Goal: Task Accomplishment & Management: Manage account settings

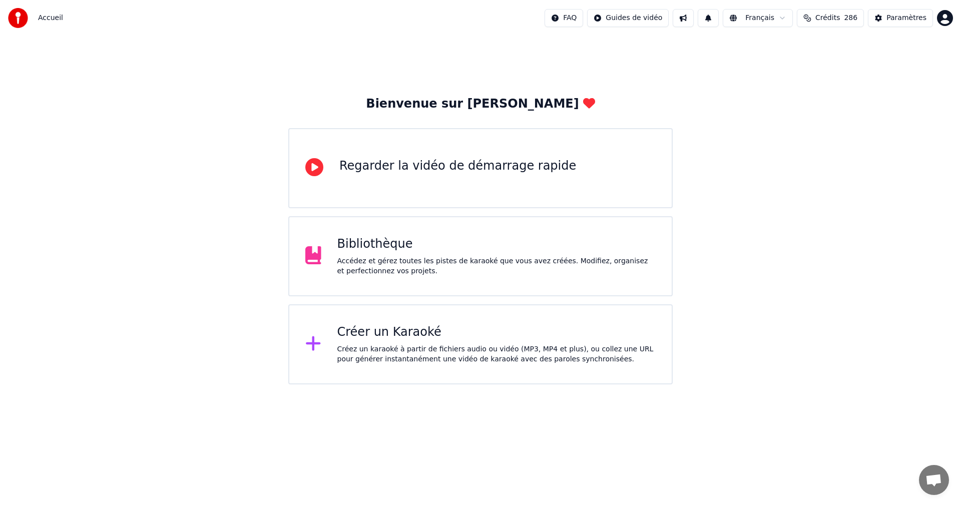
click at [498, 258] on div "Accédez et gérez toutes les pistes de karaoké que vous avez créées. Modifiez, o…" at bounding box center [496, 266] width 319 height 20
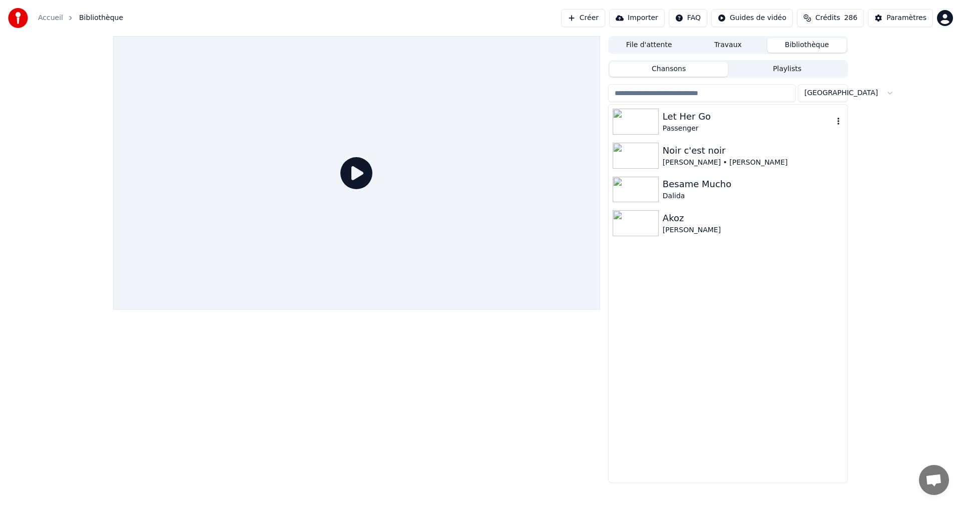
click at [720, 128] on div "Passenger" at bounding box center [747, 129] width 171 height 10
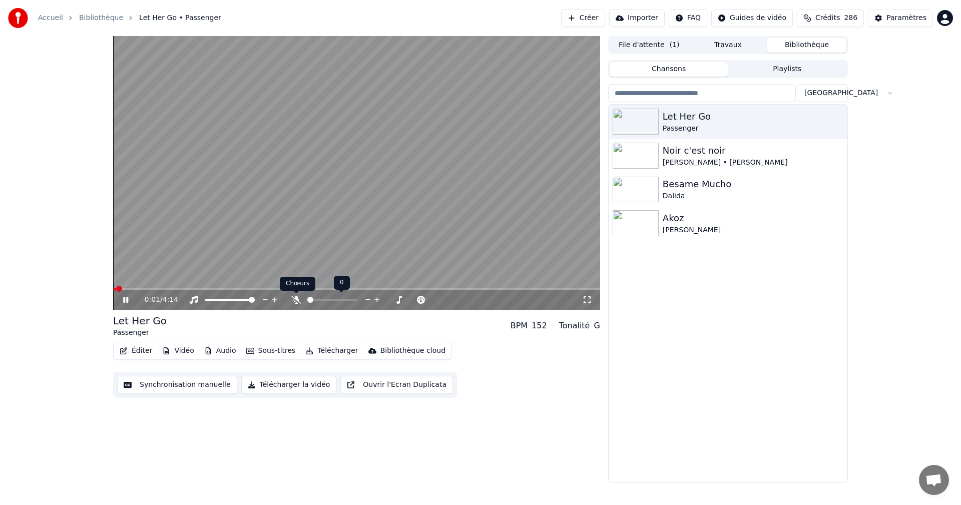
click at [295, 299] on icon at bounding box center [296, 300] width 10 height 8
click at [584, 299] on icon at bounding box center [587, 300] width 10 height 8
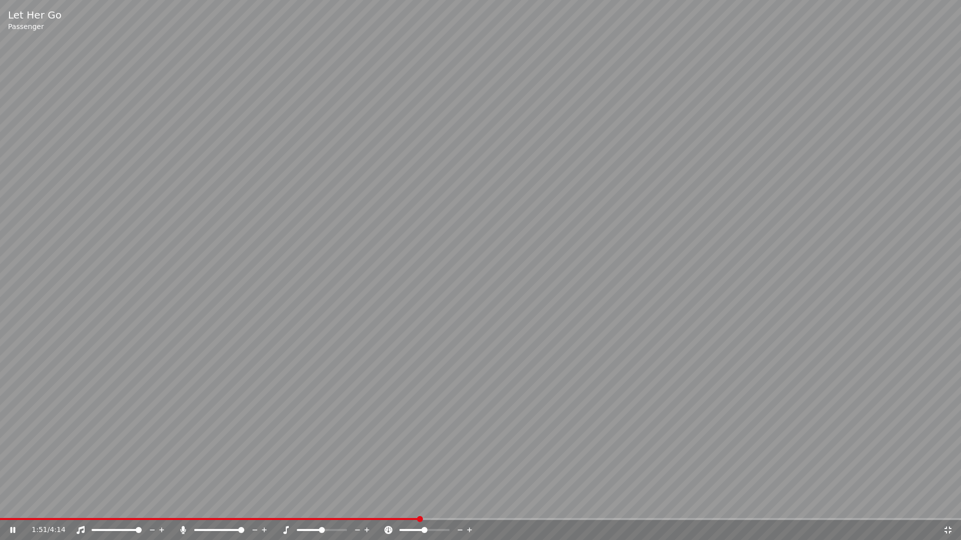
click at [419, 504] on span at bounding box center [420, 519] width 6 height 6
click at [444, 504] on span at bounding box center [239, 519] width 478 height 2
click at [947, 504] on icon at bounding box center [948, 530] width 10 height 8
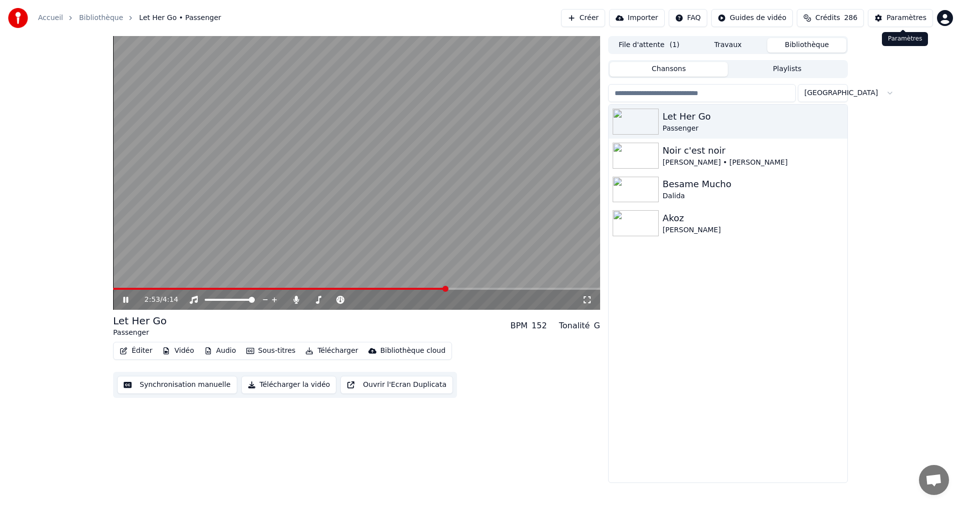
click at [896, 16] on div "Paramètres" at bounding box center [906, 18] width 40 height 10
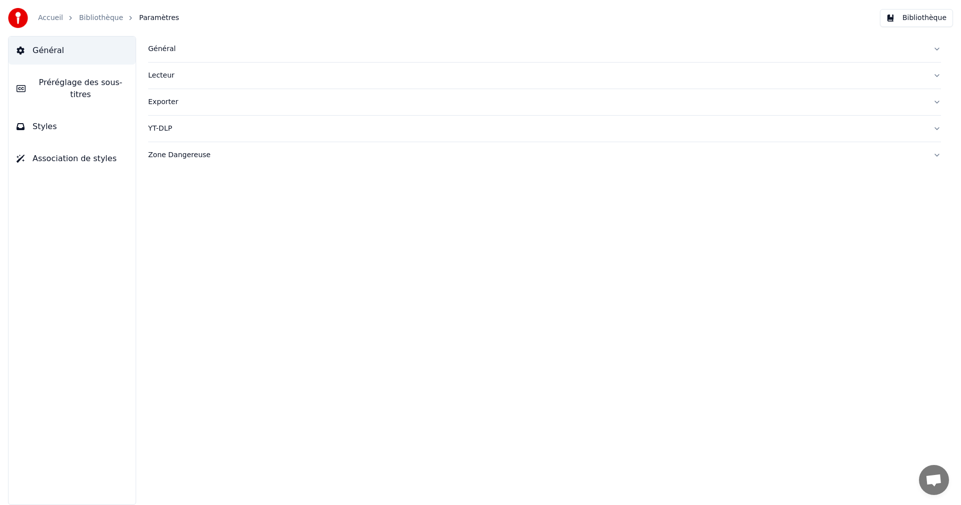
click at [53, 118] on button "Styles" at bounding box center [72, 127] width 127 height 28
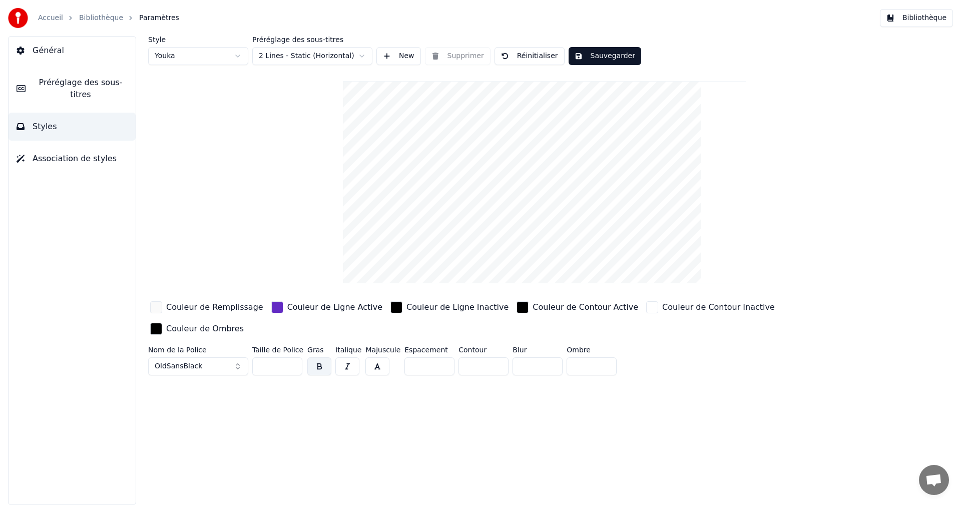
click at [191, 308] on div "Couleur de Remplissage" at bounding box center [214, 307] width 97 height 12
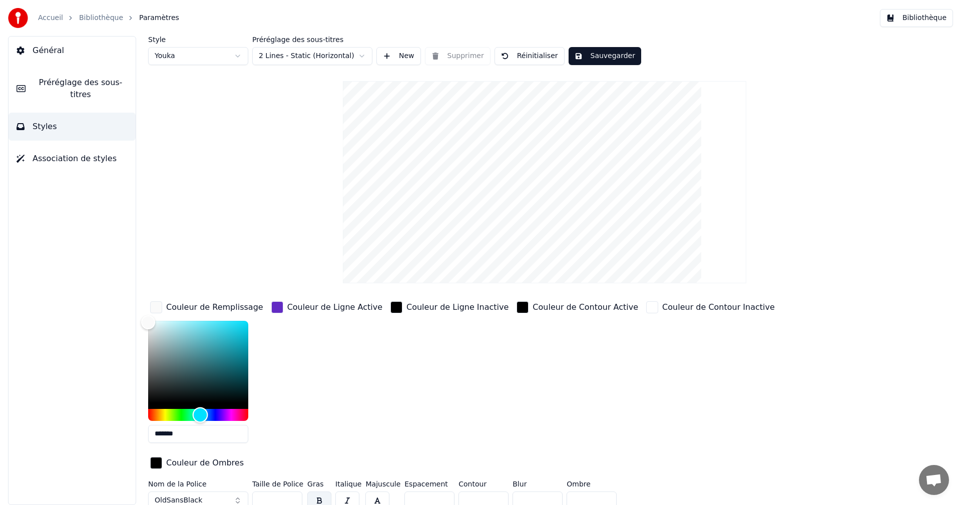
drag, startPoint x: 148, startPoint y: 413, endPoint x: 200, endPoint y: 418, distance: 52.3
click at [200, 418] on div "Hue" at bounding box center [201, 415] width 16 height 16
drag, startPoint x: 148, startPoint y: 320, endPoint x: 256, endPoint y: 338, distance: 109.1
click at [252, 336] on div "Color" at bounding box center [245, 329] width 16 height 16
type input "*******"
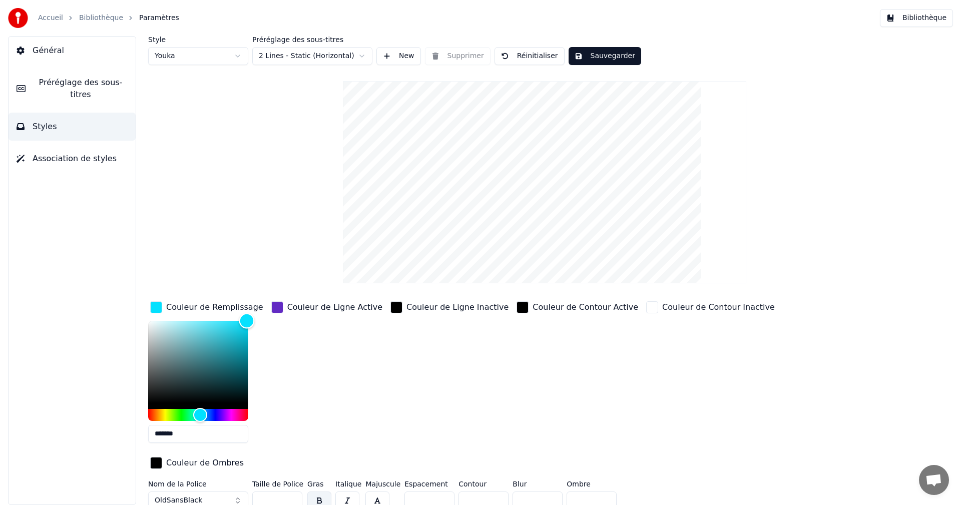
drag, startPoint x: 248, startPoint y: 335, endPoint x: 247, endPoint y: 320, distance: 15.1
click at [247, 320] on div "Color" at bounding box center [247, 321] width 16 height 16
click at [617, 54] on button "Sauvegarder" at bounding box center [604, 56] width 73 height 18
click at [932, 18] on button "Bibliothèque" at bounding box center [916, 18] width 73 height 18
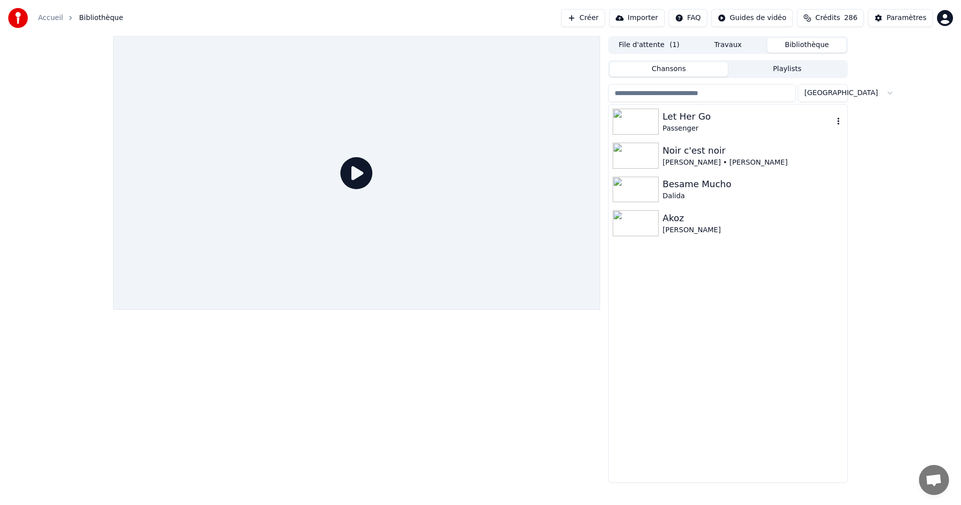
click at [667, 129] on div "Passenger" at bounding box center [747, 129] width 171 height 10
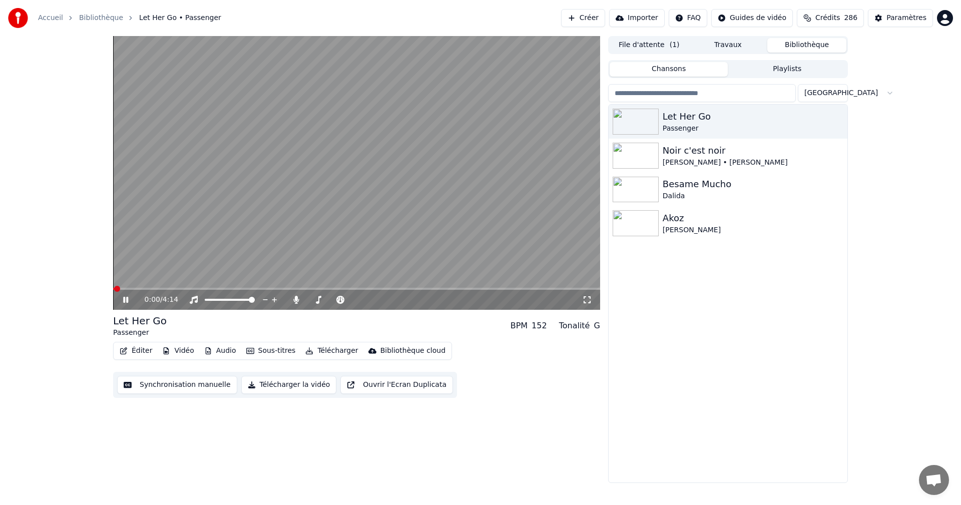
click at [588, 300] on icon at bounding box center [587, 300] width 10 height 8
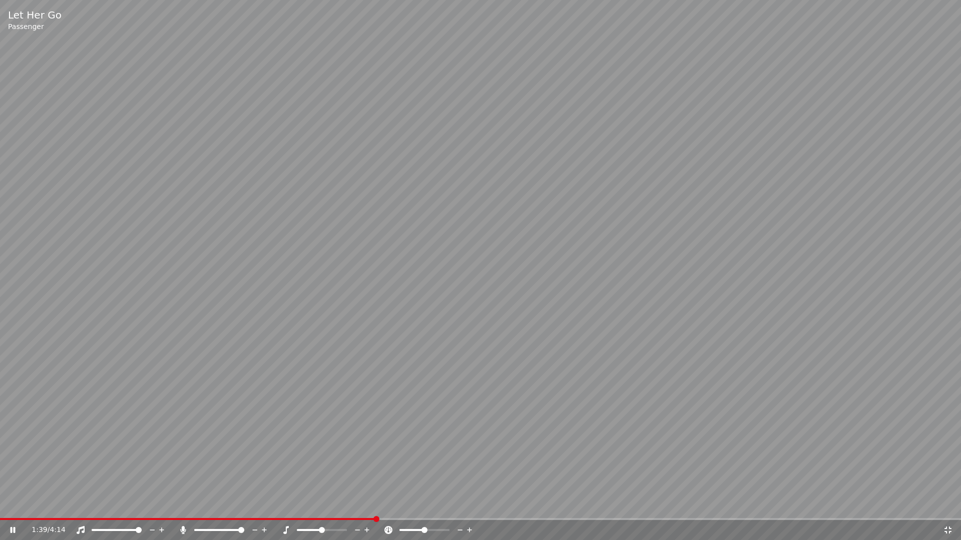
click at [945, 504] on icon at bounding box center [947, 530] width 7 height 7
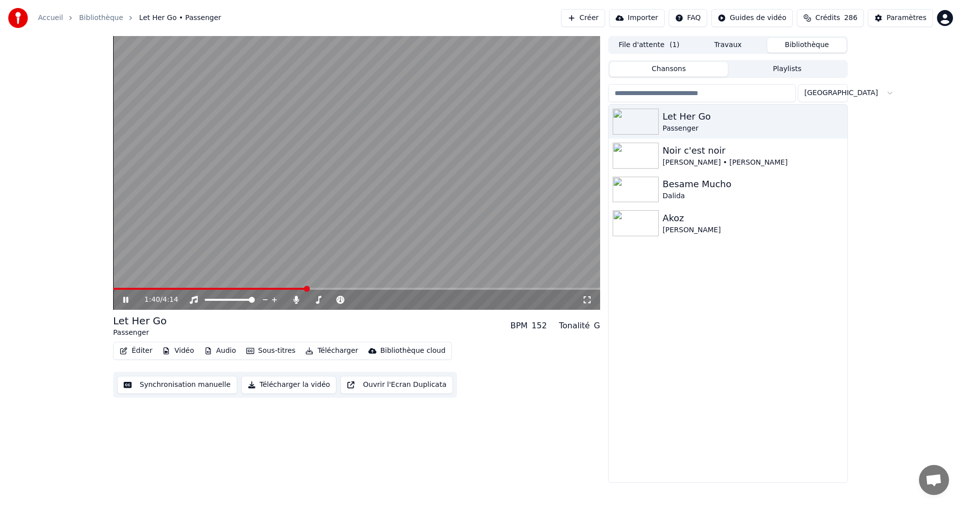
click at [904, 18] on div "Paramètres" at bounding box center [906, 18] width 40 height 10
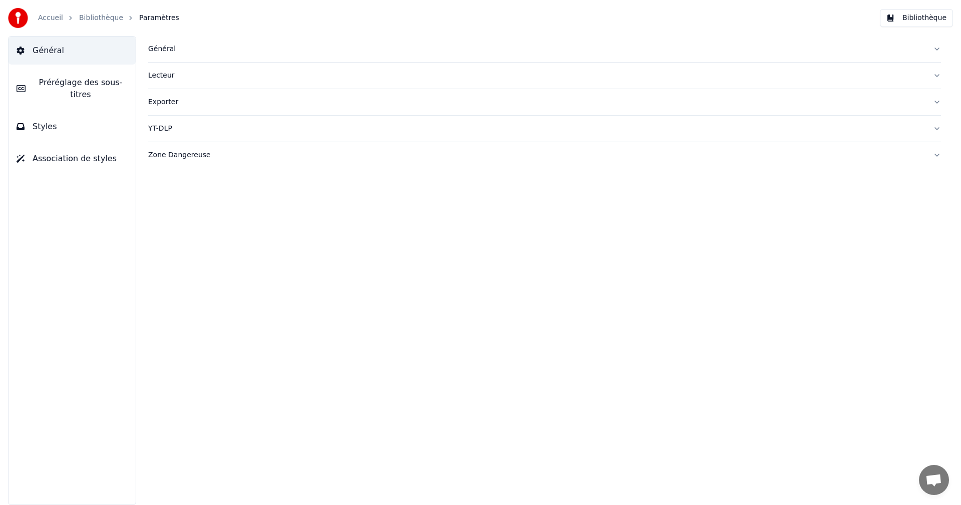
click at [83, 117] on button "Styles" at bounding box center [72, 127] width 127 height 28
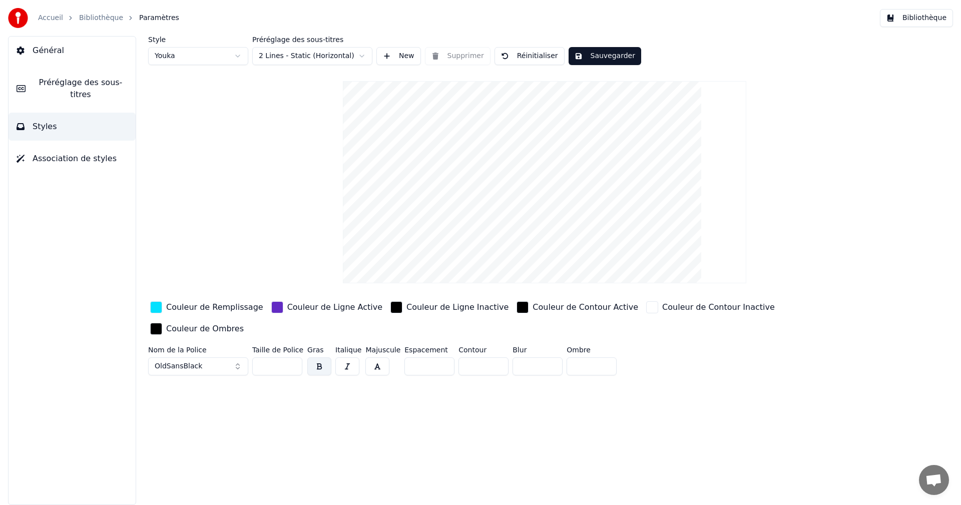
click at [296, 308] on div "Couleur de Ligne Active" at bounding box center [334, 307] width 95 height 12
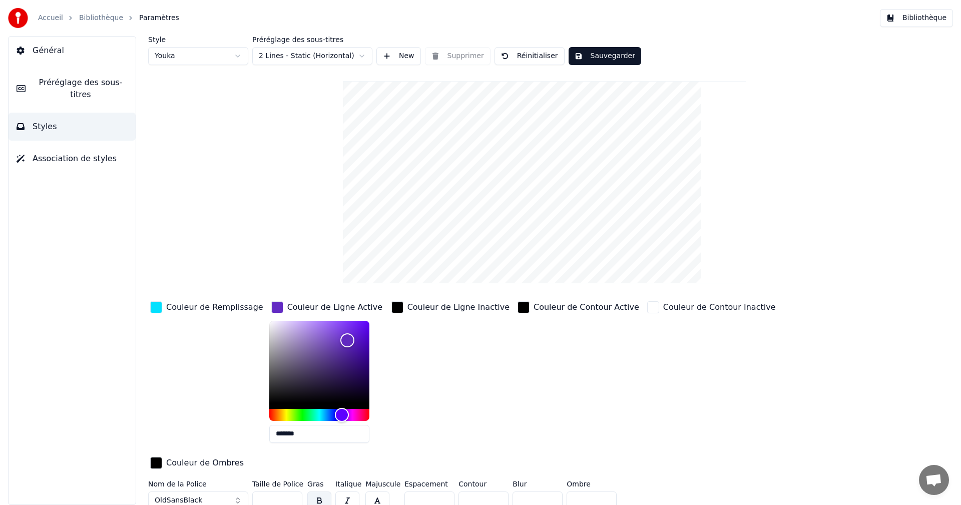
click at [417, 306] on div "Couleur de Ligne Inactive" at bounding box center [458, 307] width 102 height 12
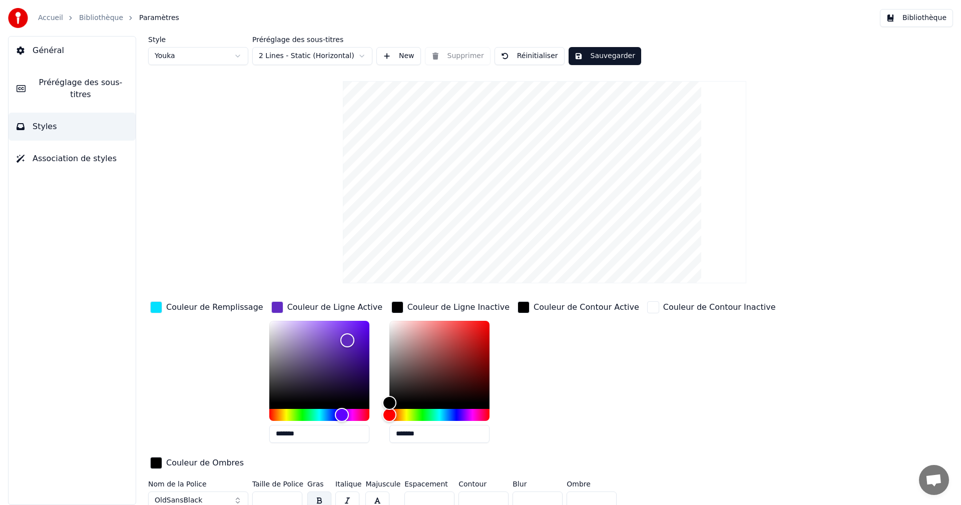
drag, startPoint x: 388, startPoint y: 433, endPoint x: 440, endPoint y: 437, distance: 52.2
click at [440, 437] on input "*******" at bounding box center [439, 434] width 100 height 18
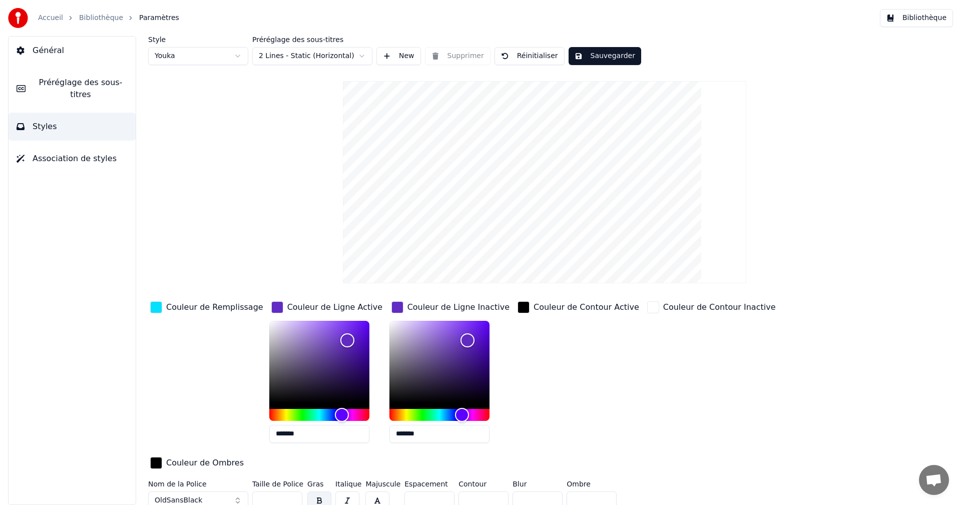
type input "*******"
click at [607, 55] on button "Sauvegarder" at bounding box center [604, 56] width 73 height 18
click at [930, 18] on button "Bibliothèque" at bounding box center [916, 18] width 73 height 18
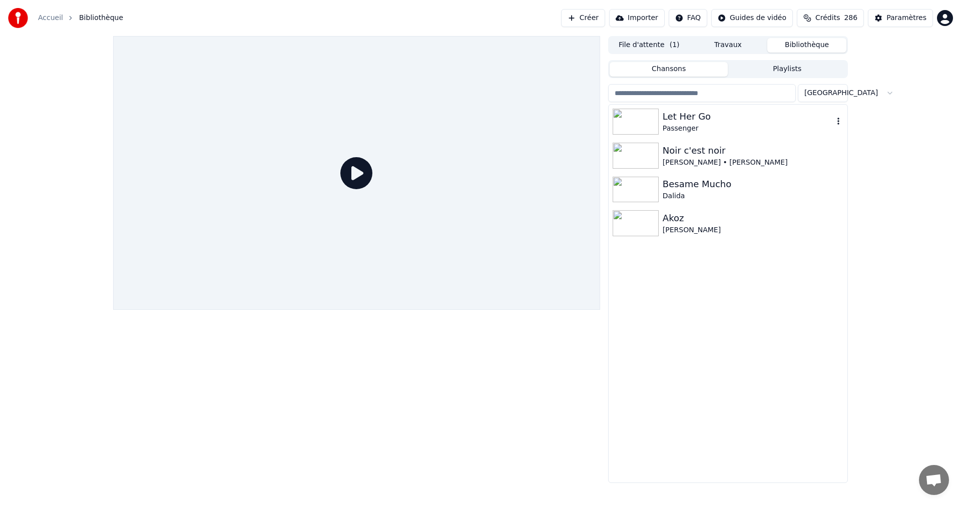
click at [726, 131] on div "Passenger" at bounding box center [747, 129] width 171 height 10
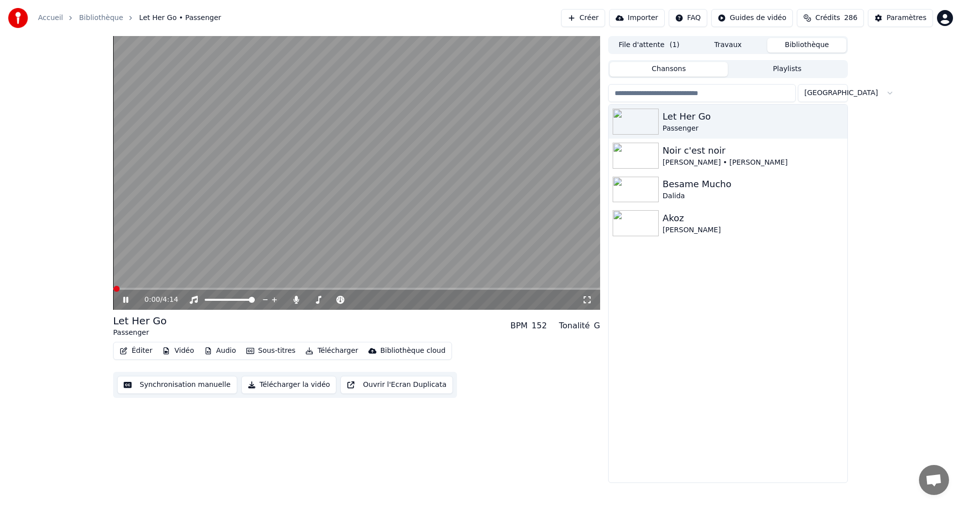
click at [586, 299] on icon at bounding box center [587, 300] width 10 height 8
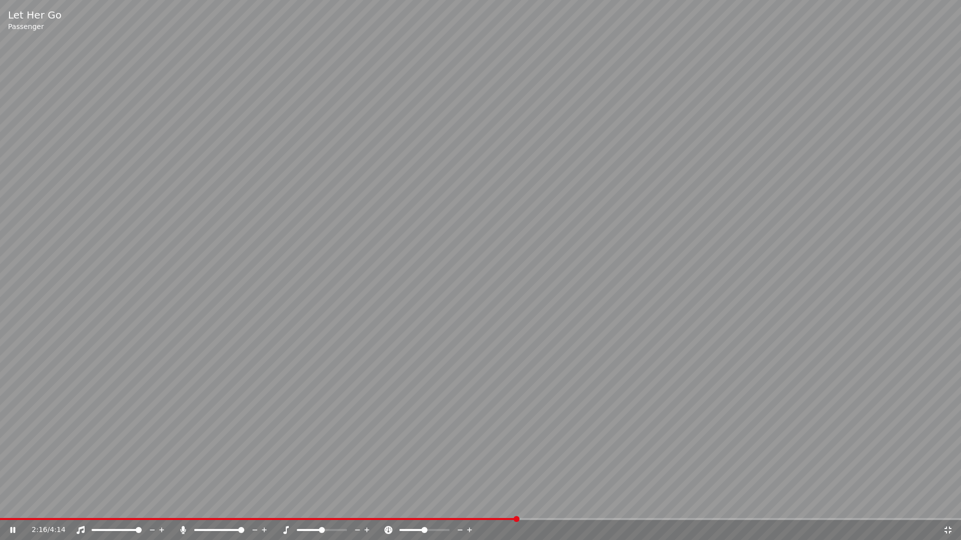
click at [946, 504] on icon at bounding box center [948, 530] width 10 height 8
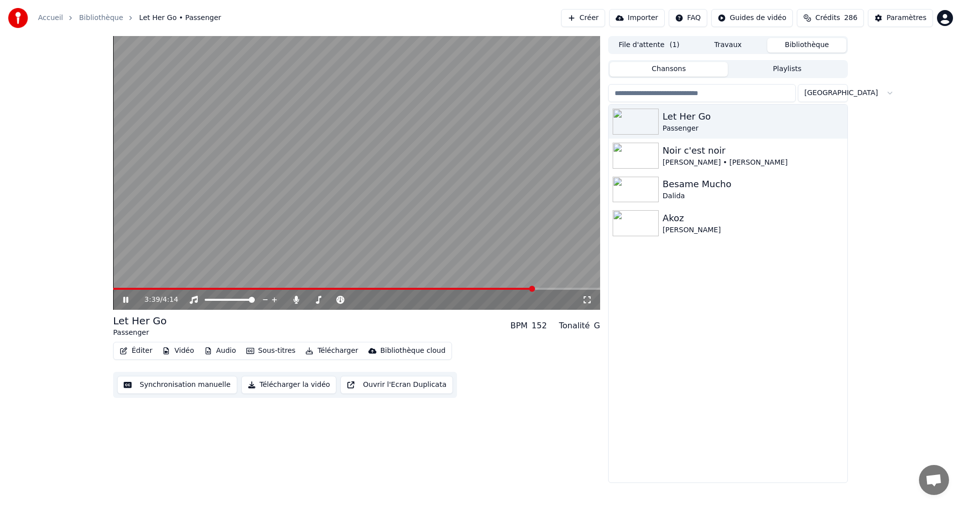
click at [126, 296] on icon at bounding box center [133, 300] width 24 height 8
click at [348, 292] on span at bounding box center [349, 289] width 6 height 6
click at [340, 287] on span at bounding box center [341, 289] width 6 height 6
click at [128, 296] on icon at bounding box center [133, 300] width 24 height 8
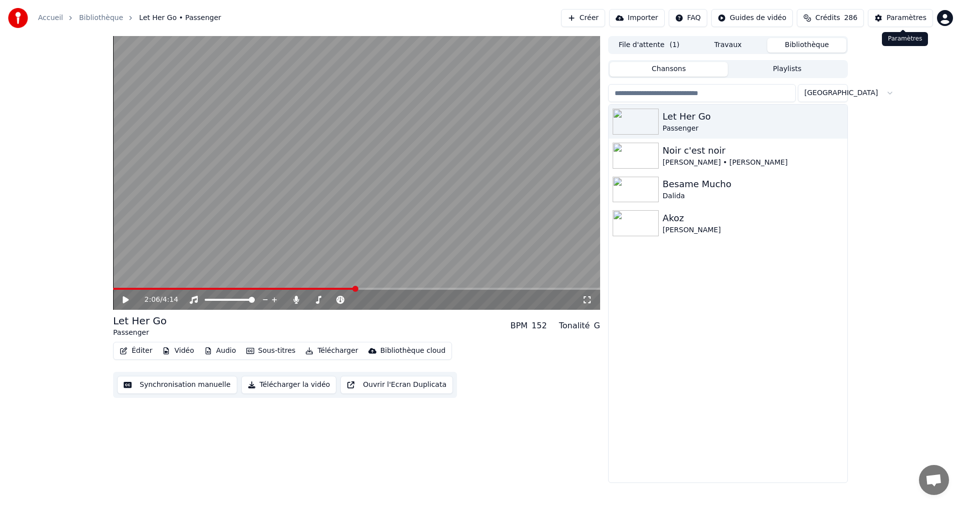
click at [899, 21] on div "Paramètres" at bounding box center [906, 18] width 40 height 10
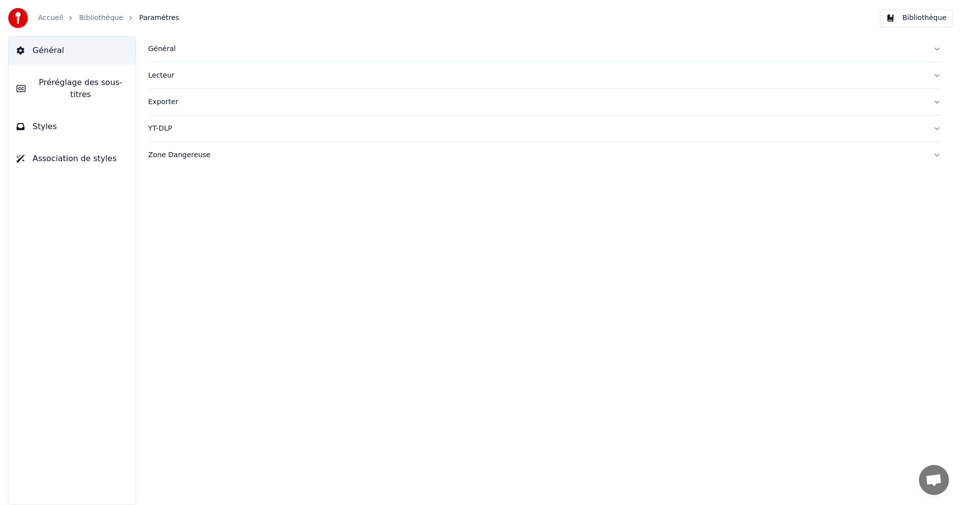
click at [119, 83] on span "Préréglage des sous-titres" at bounding box center [81, 89] width 94 height 24
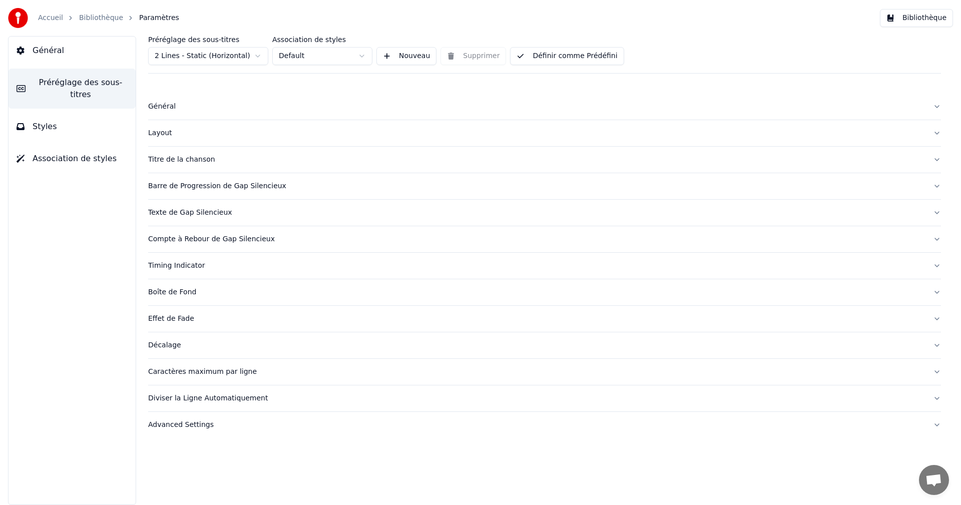
click at [178, 370] on div "Caractères maximum par ligne" at bounding box center [536, 372] width 777 height 10
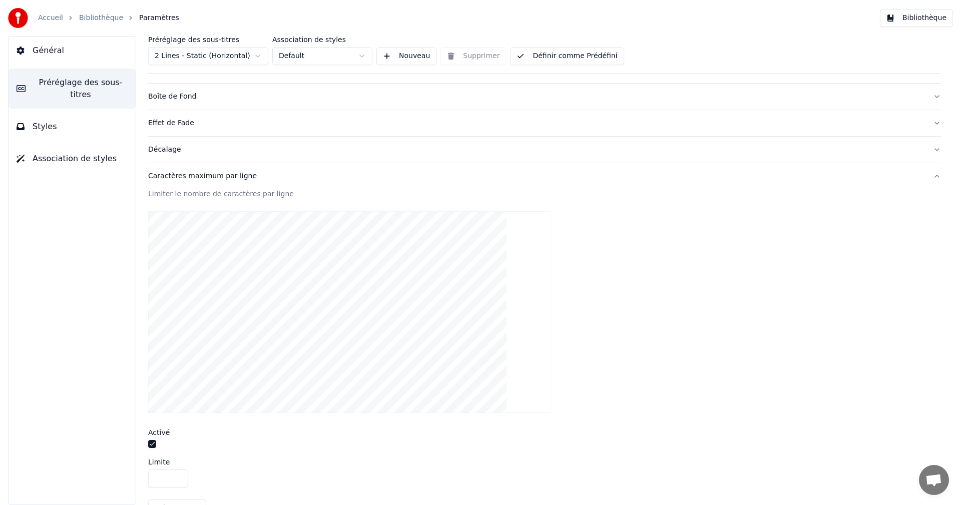
scroll to position [100, 0]
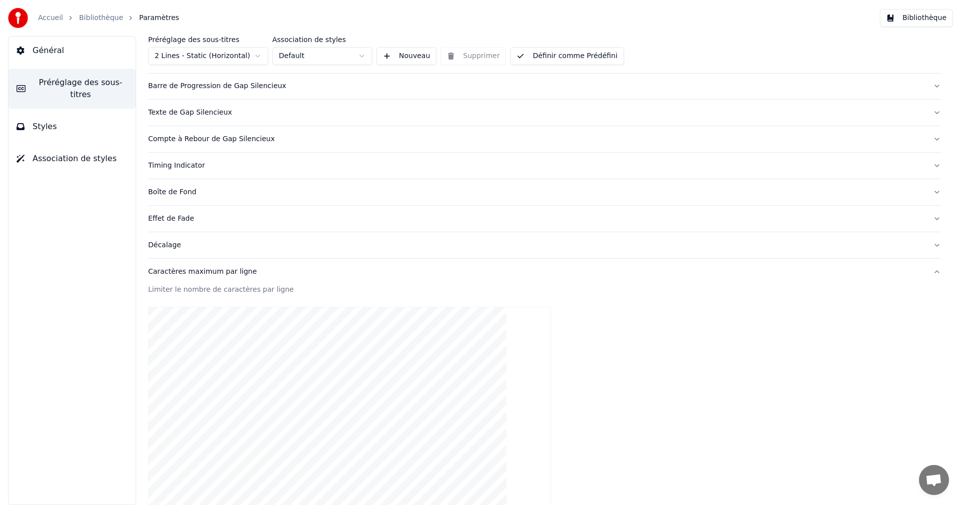
click at [179, 272] on div "Caractères maximum par ligne" at bounding box center [536, 272] width 777 height 10
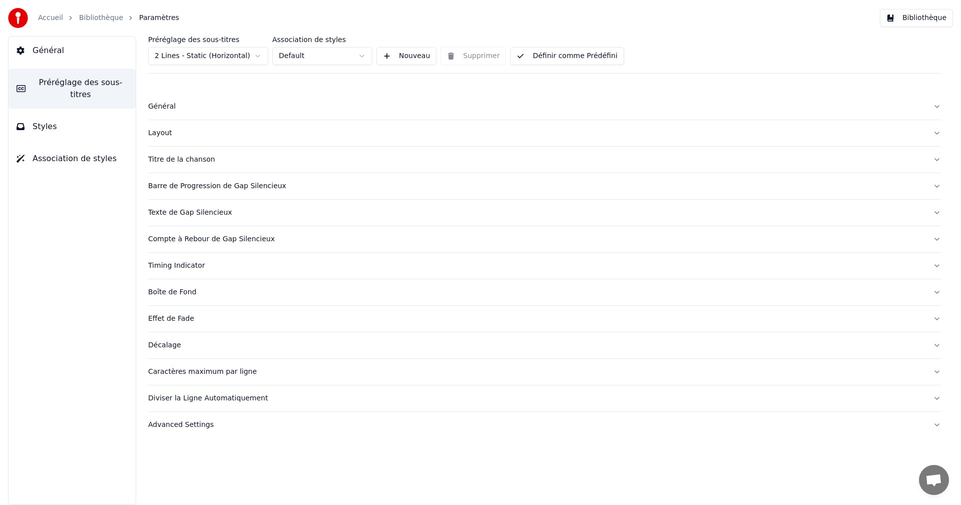
click at [186, 398] on div "Diviser la Ligne Automatiquement" at bounding box center [536, 398] width 777 height 10
click at [152, 450] on button "button" at bounding box center [152, 448] width 8 height 8
click at [589, 62] on button "Définir comme Prédéfini" at bounding box center [567, 56] width 114 height 18
click at [925, 22] on button "Bibliothèque" at bounding box center [916, 18] width 73 height 18
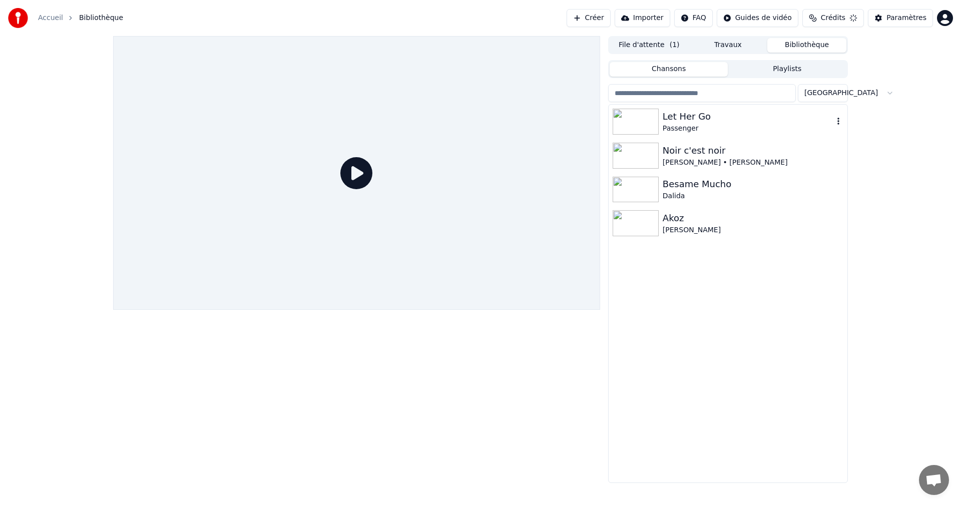
click at [691, 129] on div "Passenger" at bounding box center [747, 129] width 171 height 10
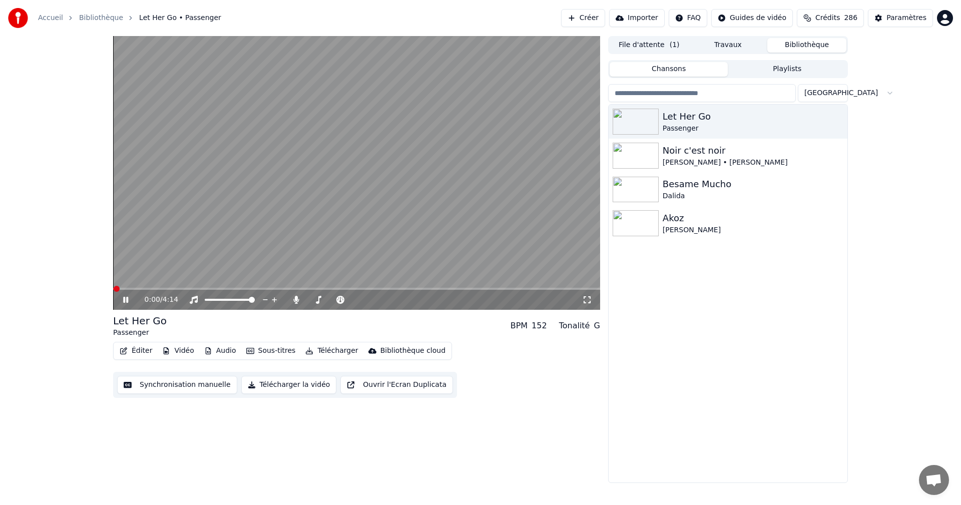
click at [590, 302] on icon at bounding box center [587, 300] width 10 height 8
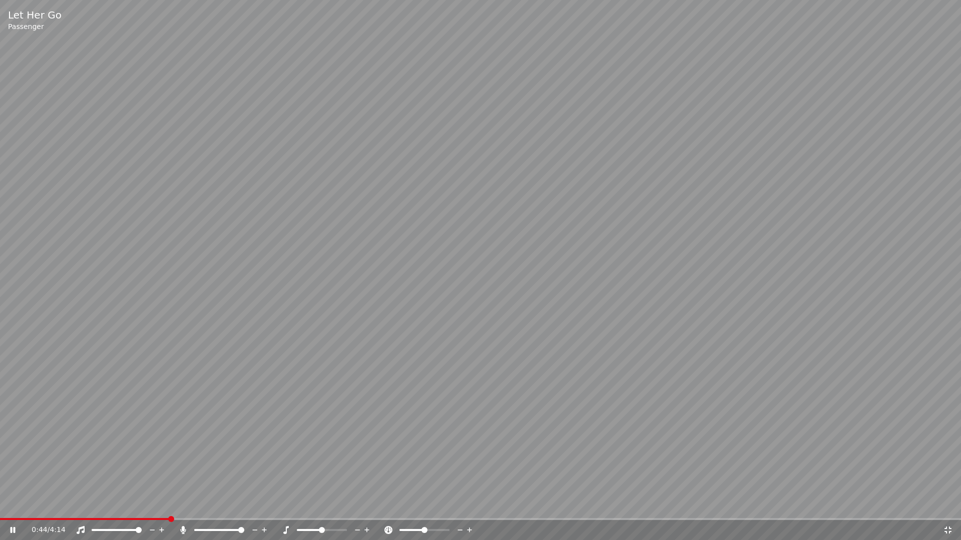
click at [949, 504] on icon at bounding box center [947, 530] width 7 height 7
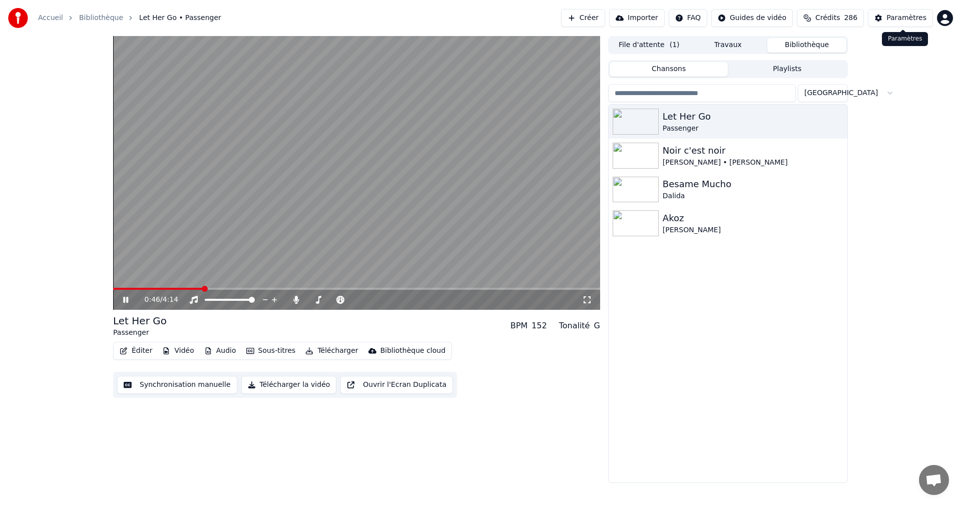
click at [895, 22] on div "Paramètres" at bounding box center [906, 18] width 40 height 10
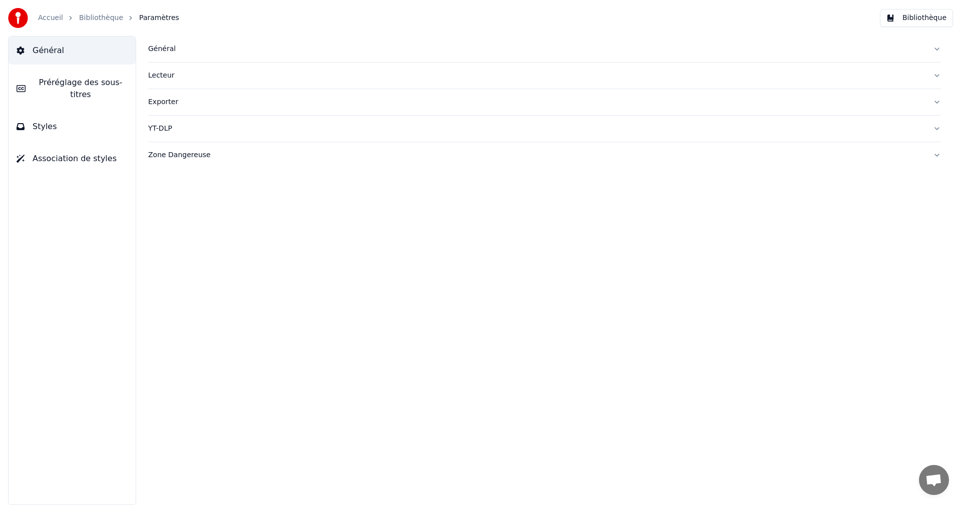
click at [62, 119] on button "Styles" at bounding box center [72, 127] width 127 height 28
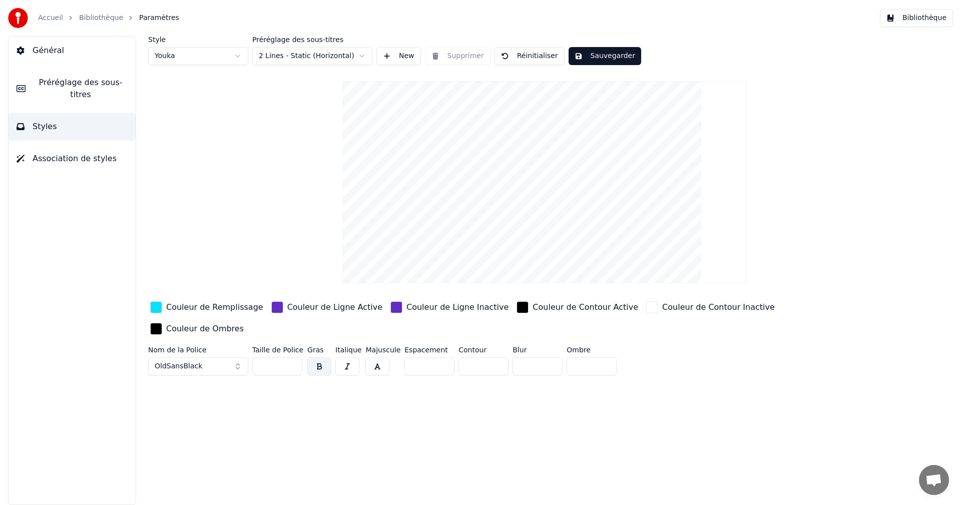
click at [93, 87] on span "Préréglage des sous-titres" at bounding box center [81, 89] width 94 height 24
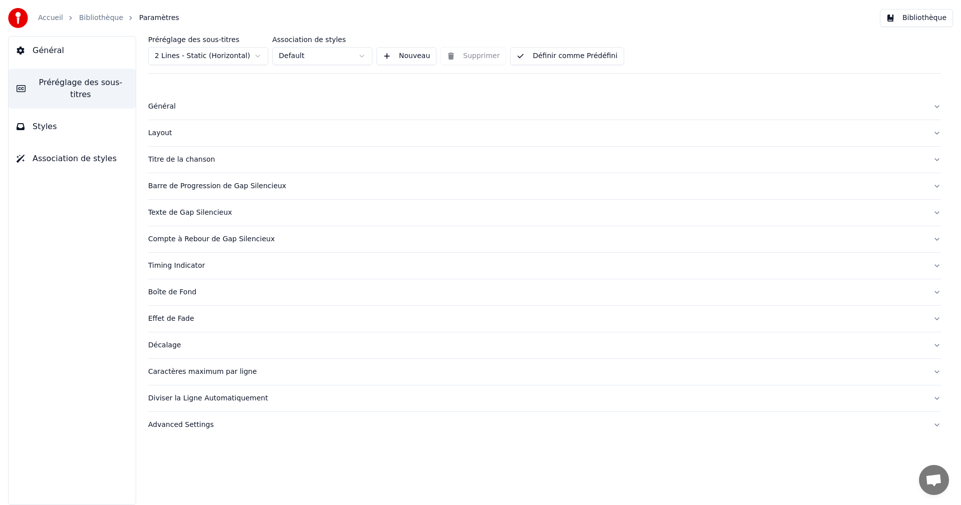
click at [179, 371] on div "Caractères maximum par ligne" at bounding box center [536, 372] width 777 height 10
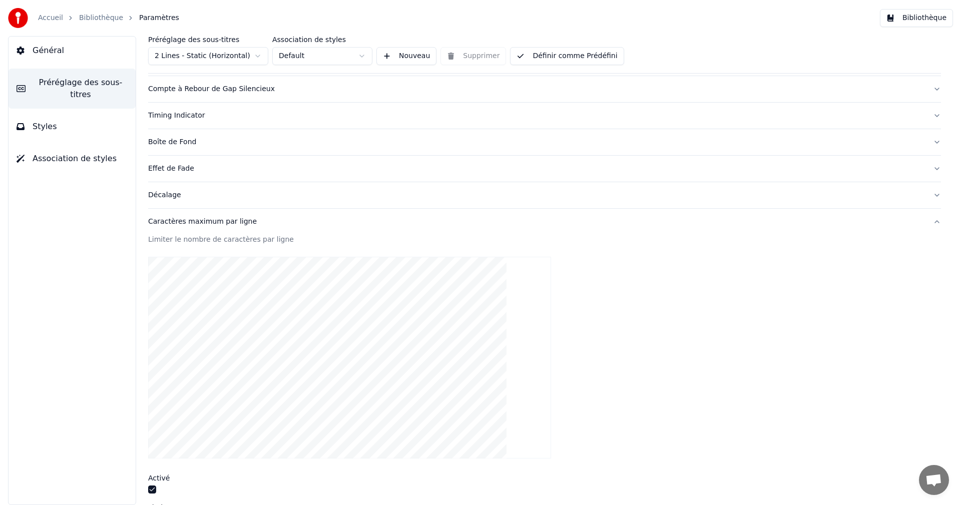
scroll to position [250, 0]
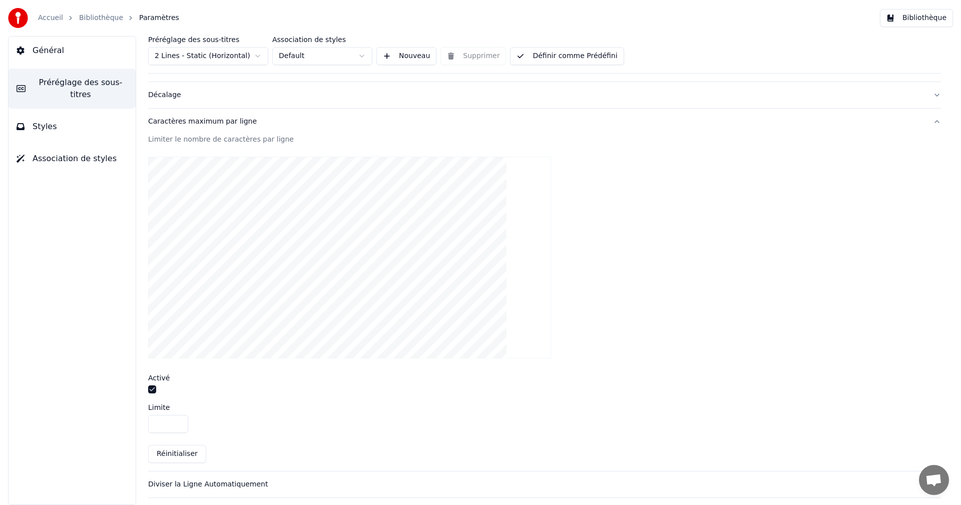
click at [149, 390] on button "button" at bounding box center [152, 389] width 8 height 8
drag, startPoint x: 581, startPoint y: 60, endPoint x: 874, endPoint y: 52, distance: 292.8
click at [583, 61] on button "Définir comme Prédéfini" at bounding box center [567, 56] width 114 height 18
click at [936, 18] on button "Bibliothèque" at bounding box center [916, 18] width 73 height 18
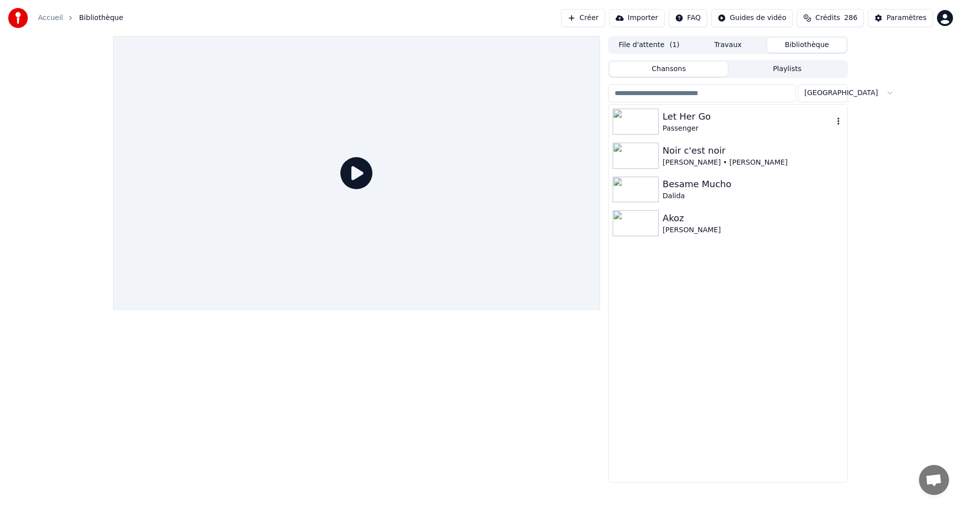
click at [677, 124] on div "Passenger" at bounding box center [747, 129] width 171 height 10
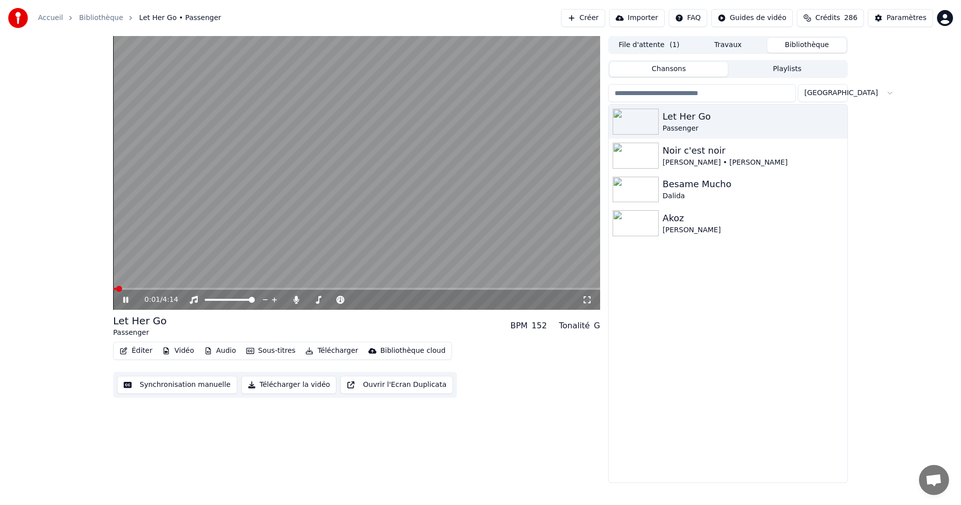
click at [587, 297] on icon at bounding box center [587, 300] width 10 height 8
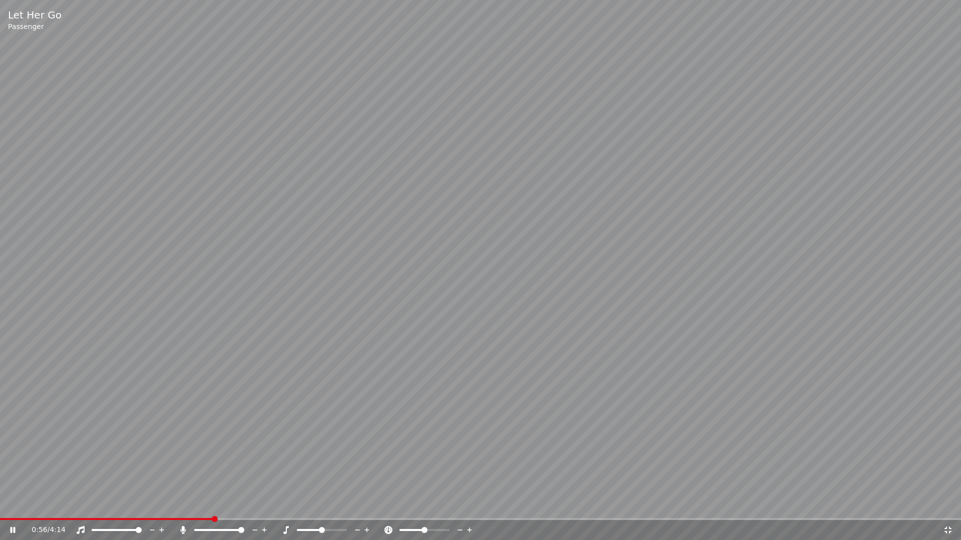
click at [947, 504] on icon at bounding box center [947, 530] width 7 height 7
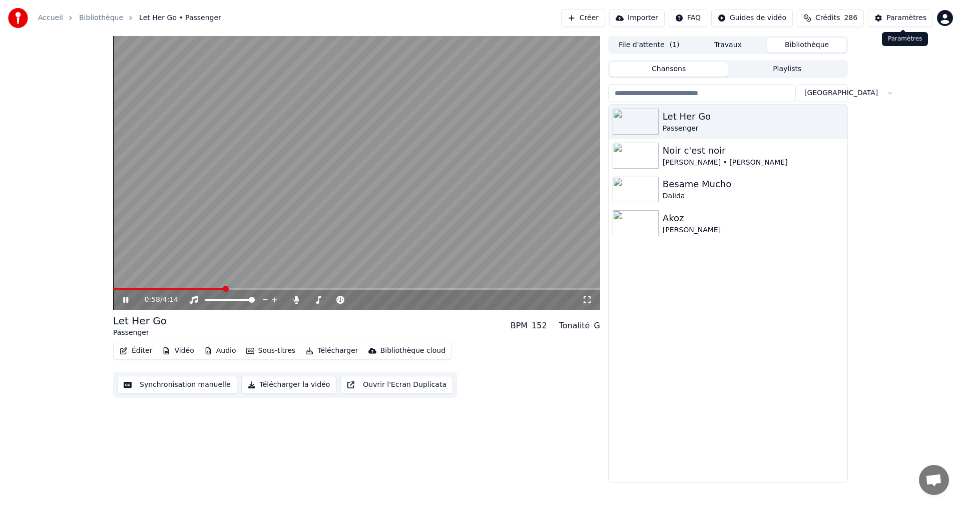
click at [905, 24] on button "Paramètres" at bounding box center [900, 18] width 65 height 18
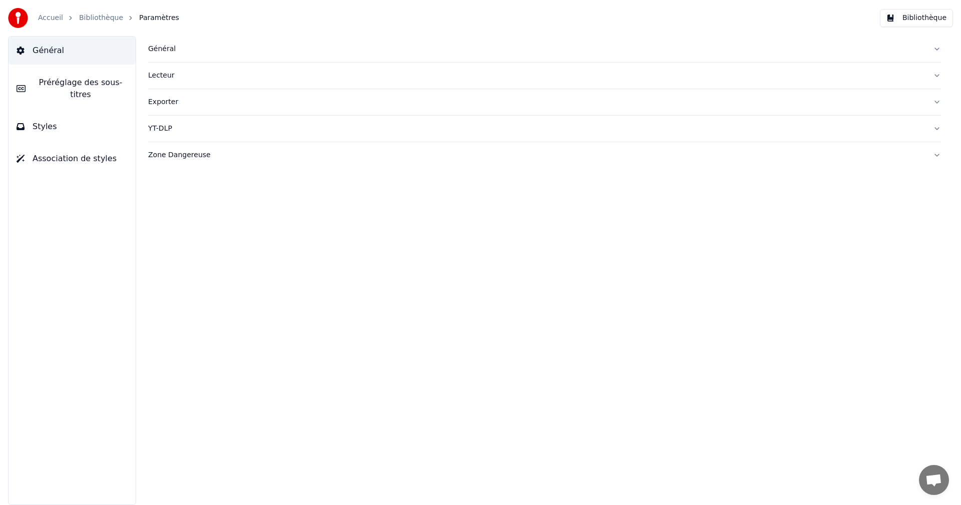
click at [109, 120] on button "Styles" at bounding box center [72, 127] width 127 height 28
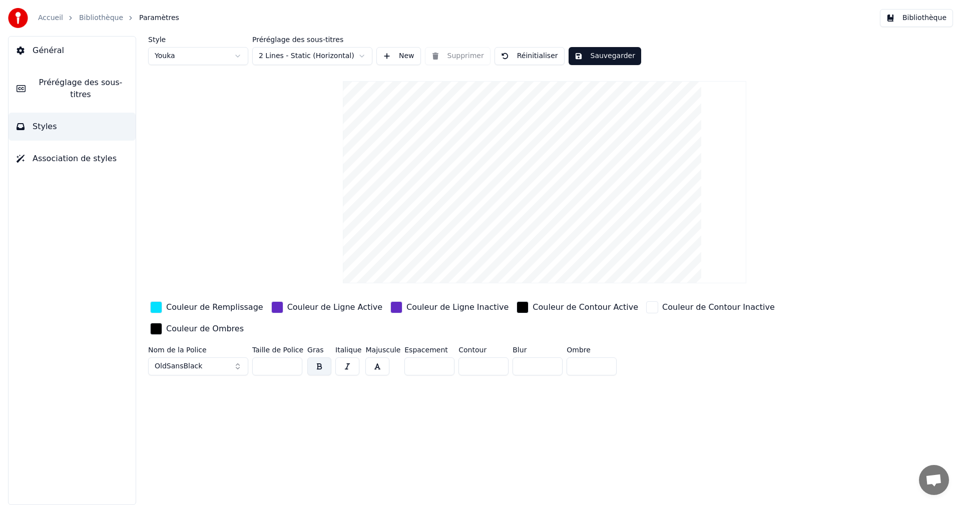
click at [98, 81] on span "Préréglage des sous-titres" at bounding box center [81, 89] width 94 height 24
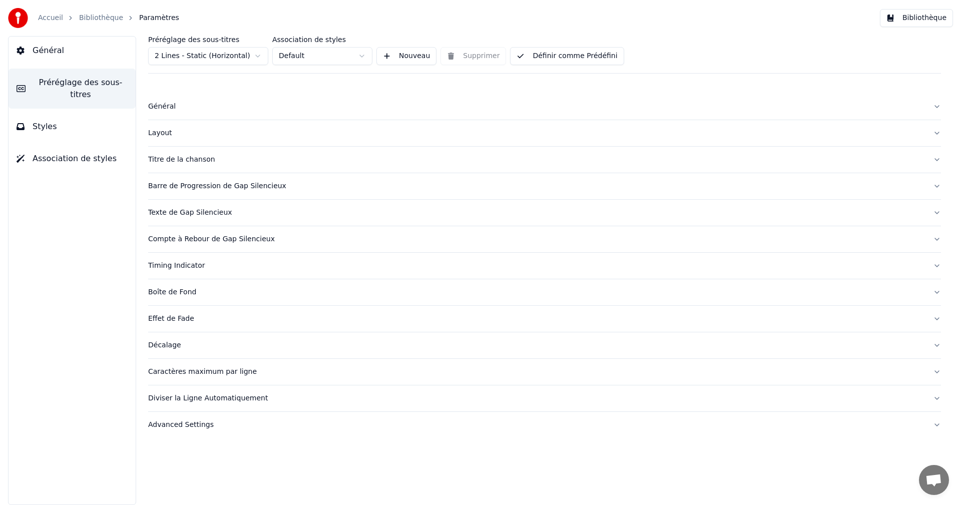
click at [174, 374] on div "Caractères maximum par ligne" at bounding box center [536, 372] width 777 height 10
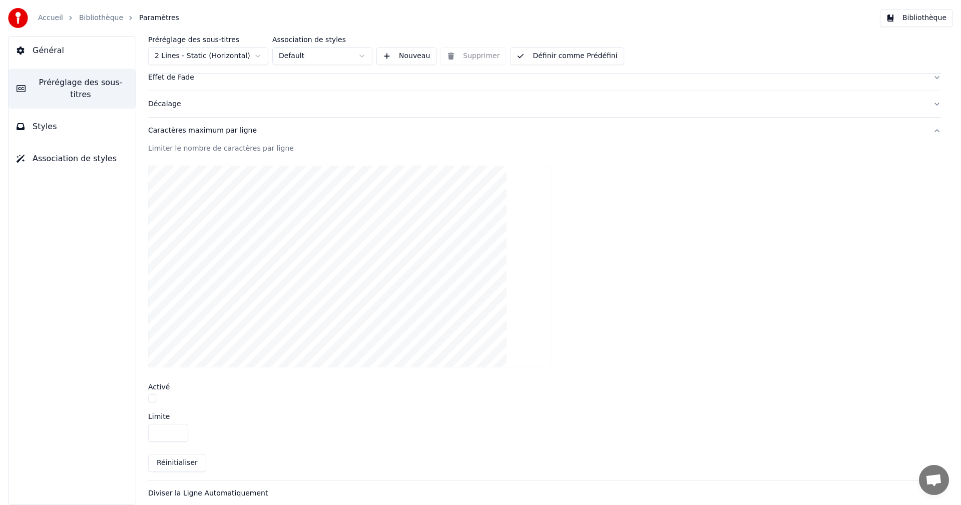
scroll to position [277, 0]
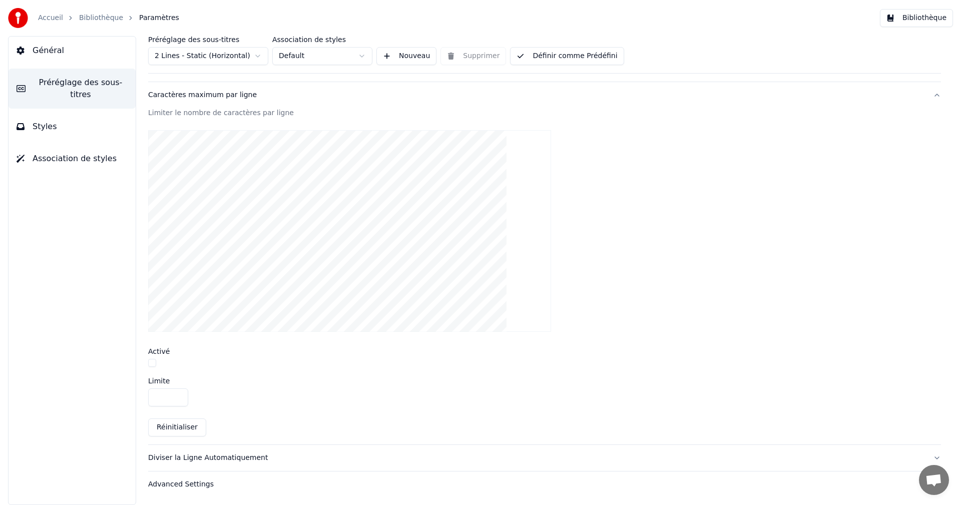
click at [176, 398] on input "**" at bounding box center [168, 397] width 40 height 18
click at [178, 394] on input "**" at bounding box center [168, 397] width 40 height 18
click at [155, 365] on button "button" at bounding box center [152, 363] width 8 height 8
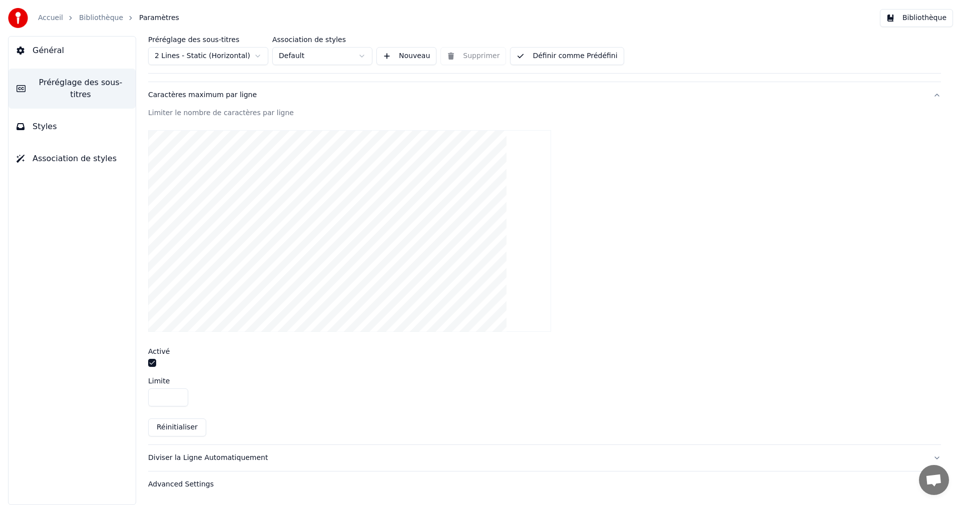
click at [591, 56] on button "Définir comme Prédéfini" at bounding box center [567, 56] width 114 height 18
click at [179, 394] on input "**" at bounding box center [168, 397] width 40 height 18
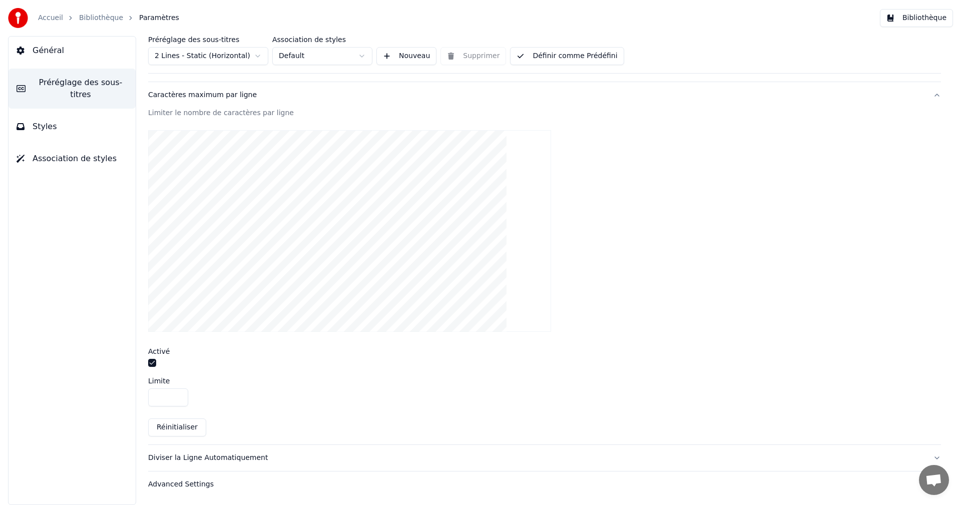
type input "**"
click at [179, 394] on input "**" at bounding box center [168, 397] width 40 height 18
click at [567, 58] on button "Définir comme Prédéfini" at bounding box center [567, 56] width 114 height 18
click at [912, 16] on button "Bibliothèque" at bounding box center [916, 18] width 73 height 18
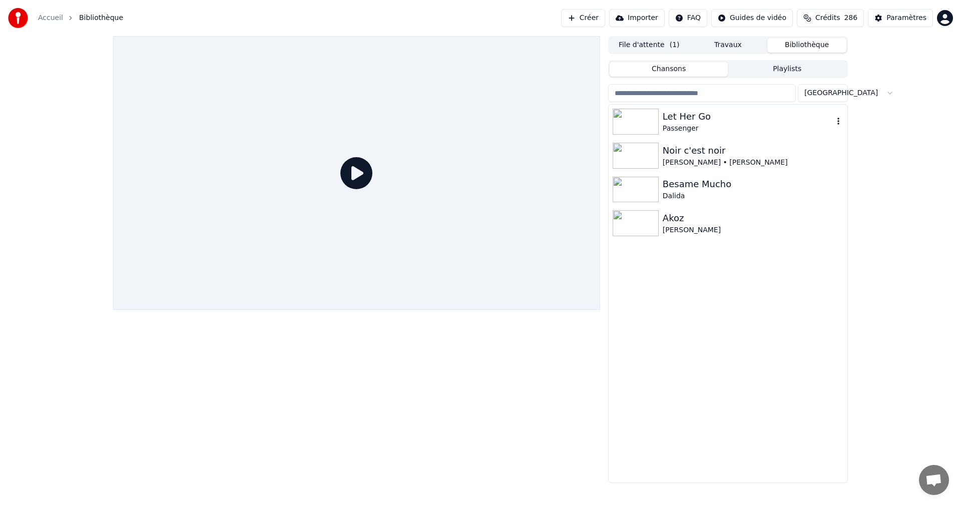
click at [710, 127] on div "Passenger" at bounding box center [747, 129] width 171 height 10
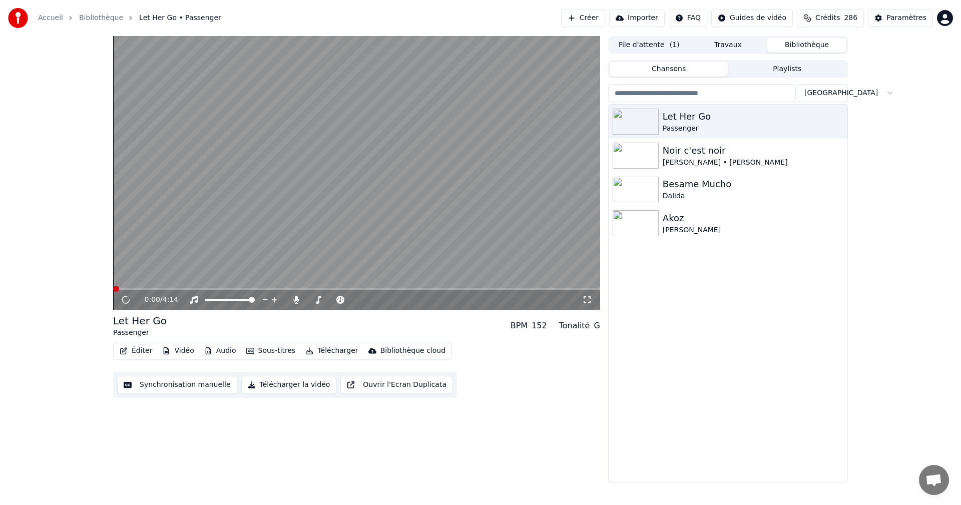
click at [585, 301] on icon at bounding box center [587, 300] width 10 height 8
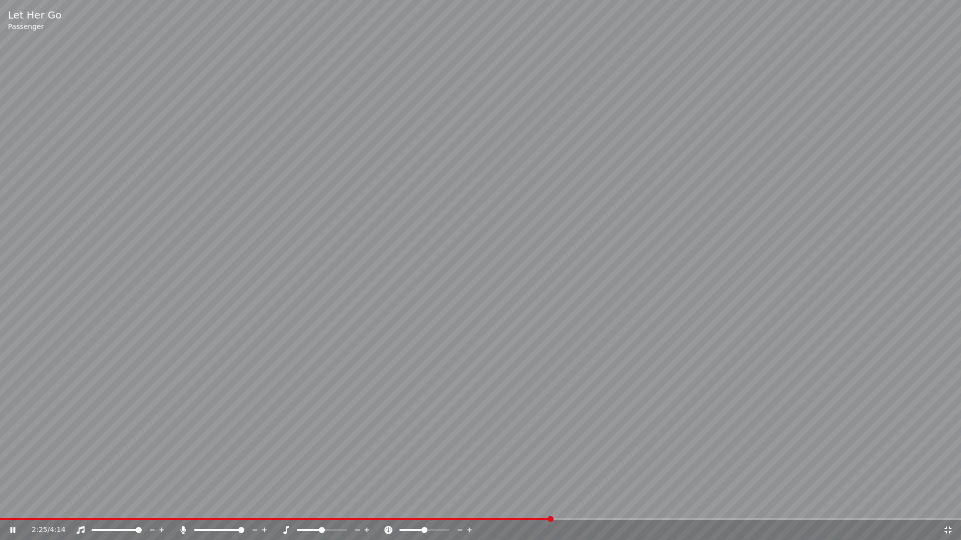
click at [946, 504] on icon at bounding box center [947, 530] width 7 height 7
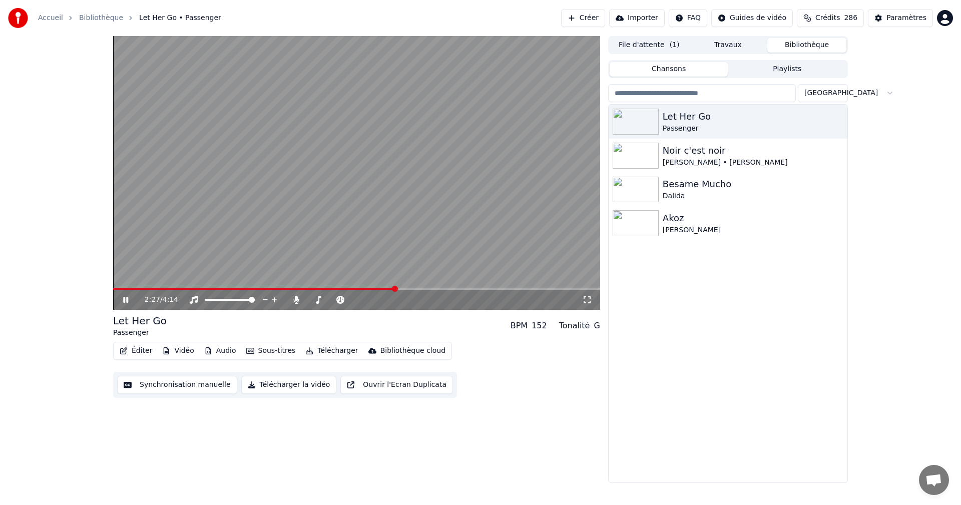
click at [900, 17] on div "Paramètres" at bounding box center [906, 18] width 40 height 10
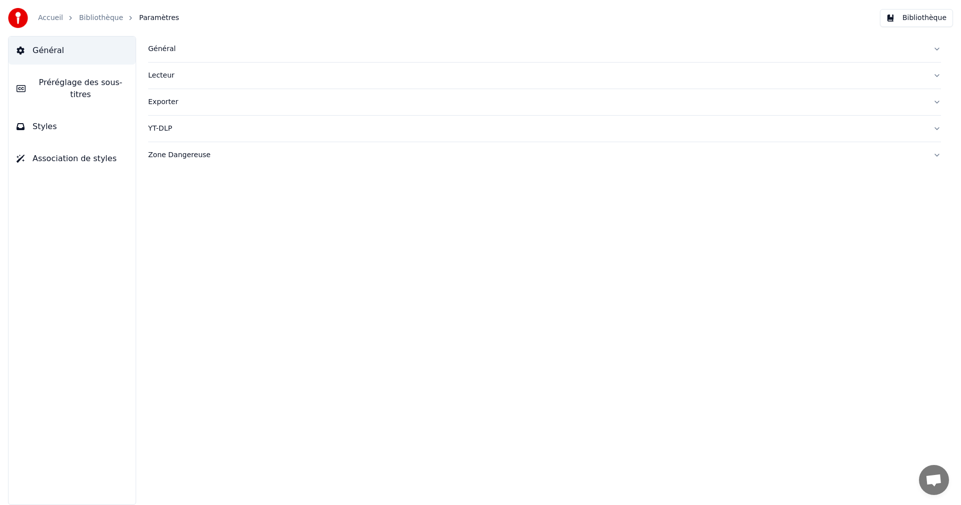
click at [107, 83] on span "Préréglage des sous-titres" at bounding box center [81, 89] width 94 height 24
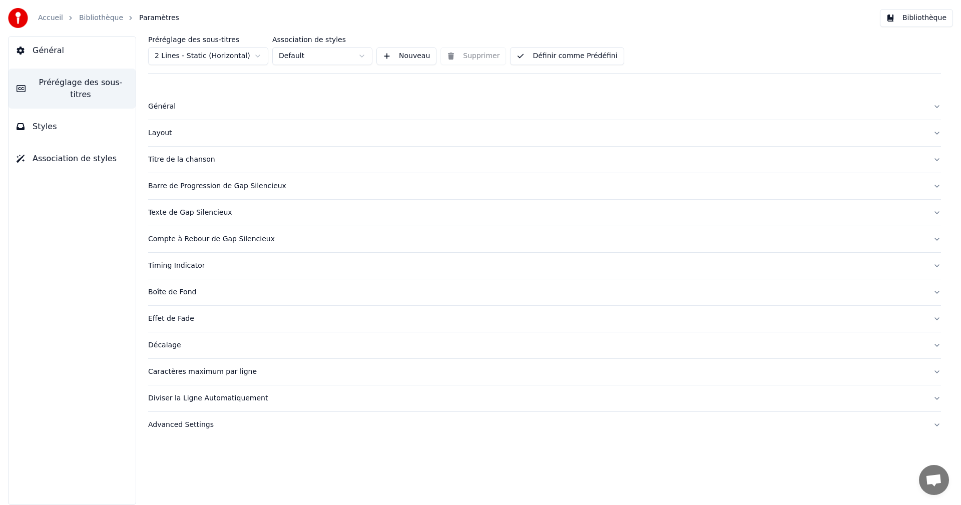
click at [197, 372] on div "Caractères maximum par ligne" at bounding box center [536, 372] width 777 height 10
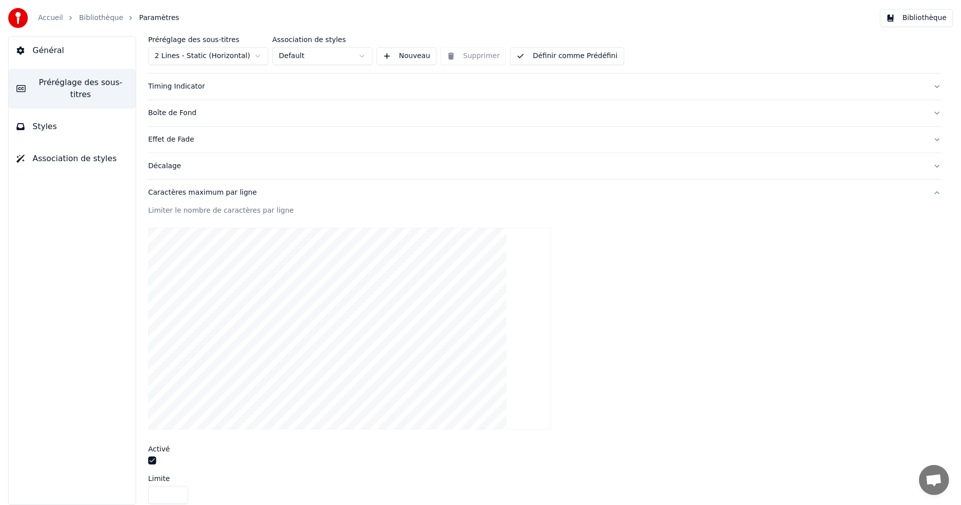
scroll to position [277, 0]
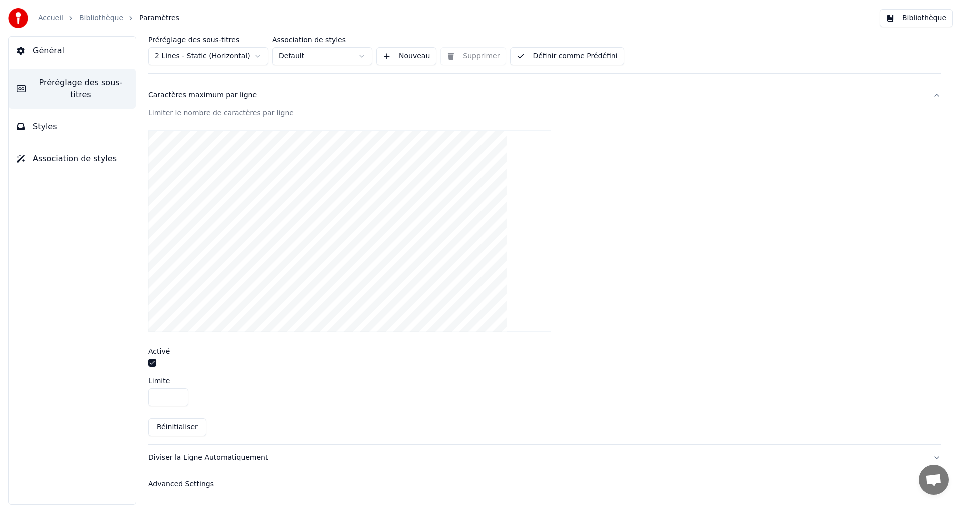
click at [153, 361] on button "button" at bounding box center [152, 363] width 8 height 8
click at [561, 52] on button "Définir comme Prédéfini" at bounding box center [567, 56] width 114 height 18
click at [939, 15] on button "Bibliothèque" at bounding box center [916, 18] width 73 height 18
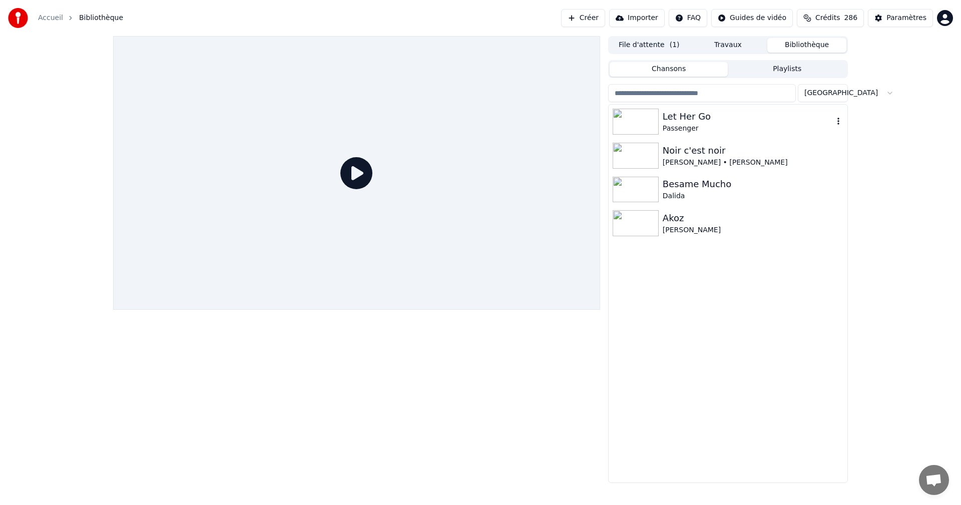
click at [718, 126] on div "Passenger" at bounding box center [747, 129] width 171 height 10
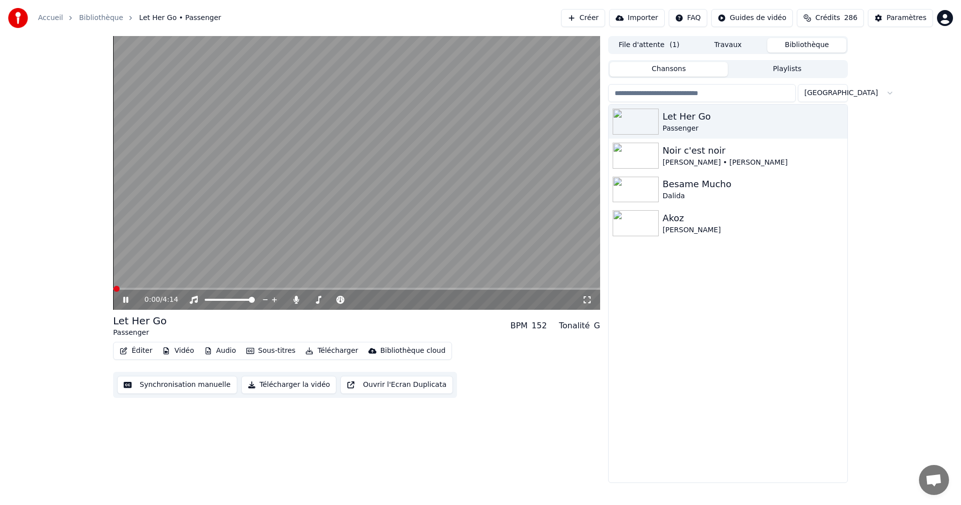
click at [585, 296] on icon at bounding box center [587, 300] width 10 height 8
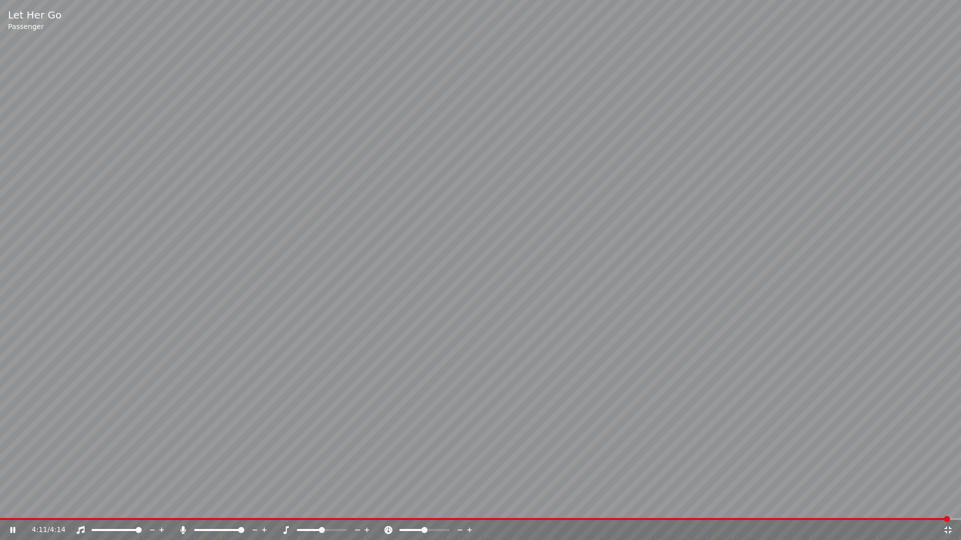
click at [945, 504] on icon at bounding box center [948, 530] width 10 height 8
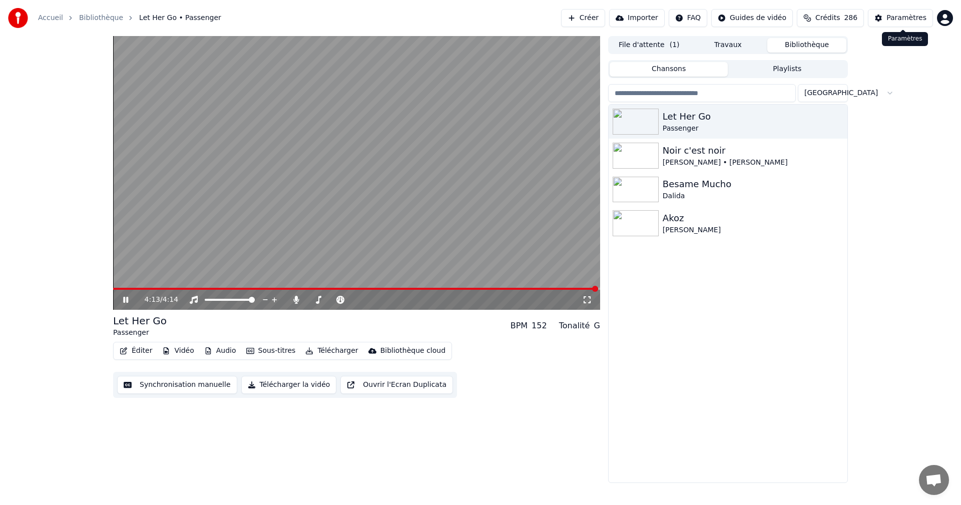
click at [900, 16] on div "Paramètres" at bounding box center [906, 18] width 40 height 10
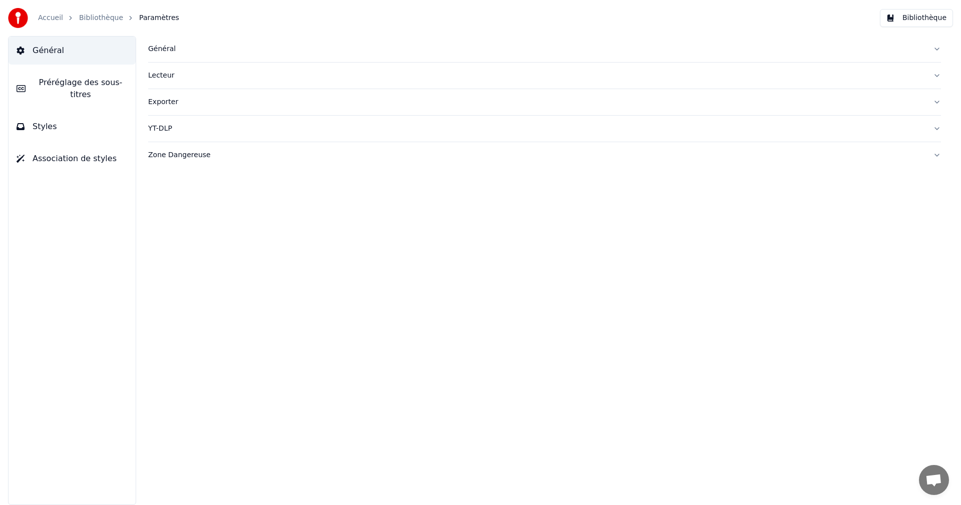
click at [107, 113] on button "Styles" at bounding box center [72, 127] width 127 height 28
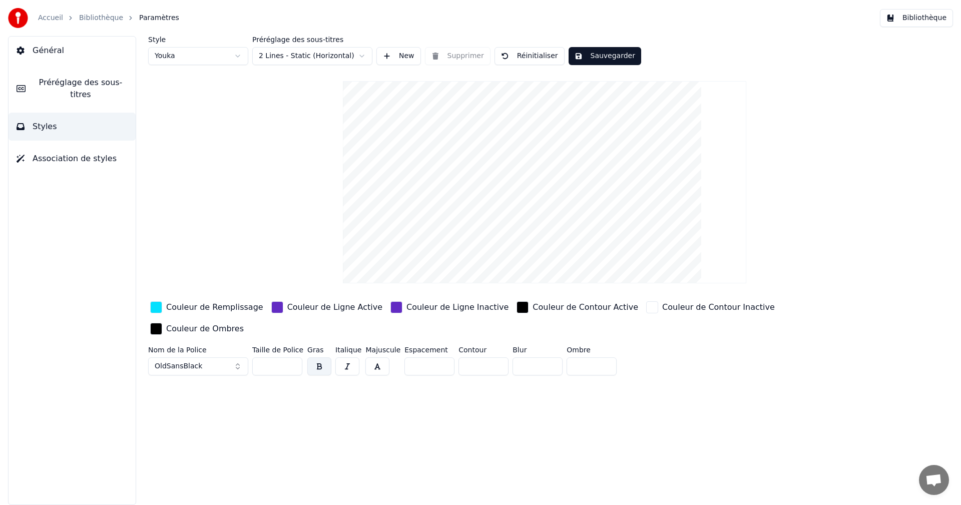
click at [228, 308] on div "Couleur de Remplissage" at bounding box center [214, 307] width 97 height 12
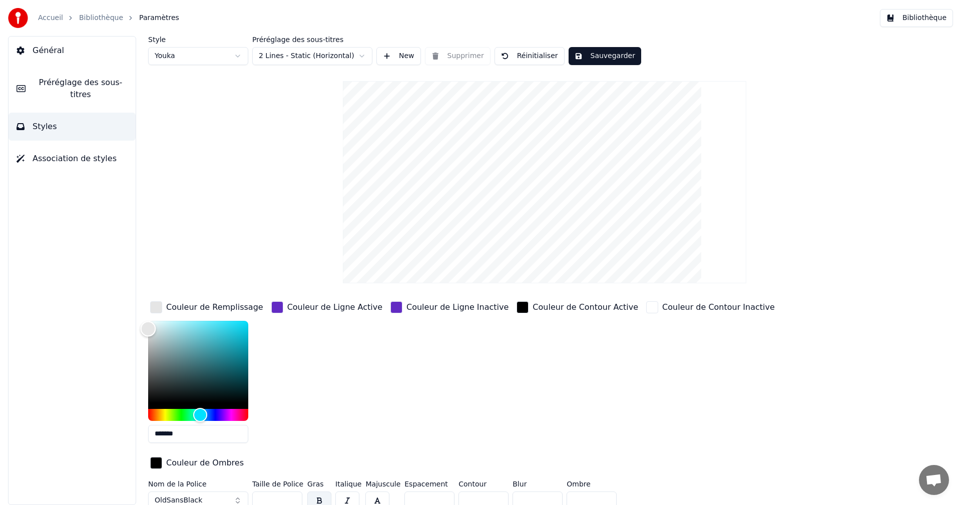
type input "*******"
drag, startPoint x: 247, startPoint y: 319, endPoint x: 141, endPoint y: 316, distance: 106.1
click at [141, 316] on div "Style Youka Préréglage des sous-titres 2 Lines - Static (Horizontal) New Suppri…" at bounding box center [544, 270] width 833 height 469
click at [589, 52] on button "Sauvegarder" at bounding box center [604, 56] width 73 height 18
click at [913, 14] on button "Bibliothèque" at bounding box center [916, 18] width 73 height 18
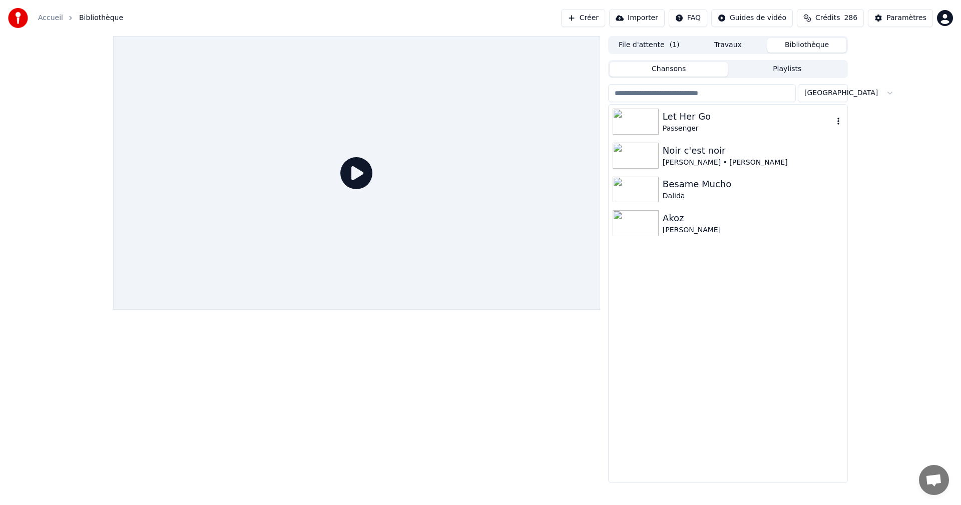
click at [689, 127] on div "Passenger" at bounding box center [747, 129] width 171 height 10
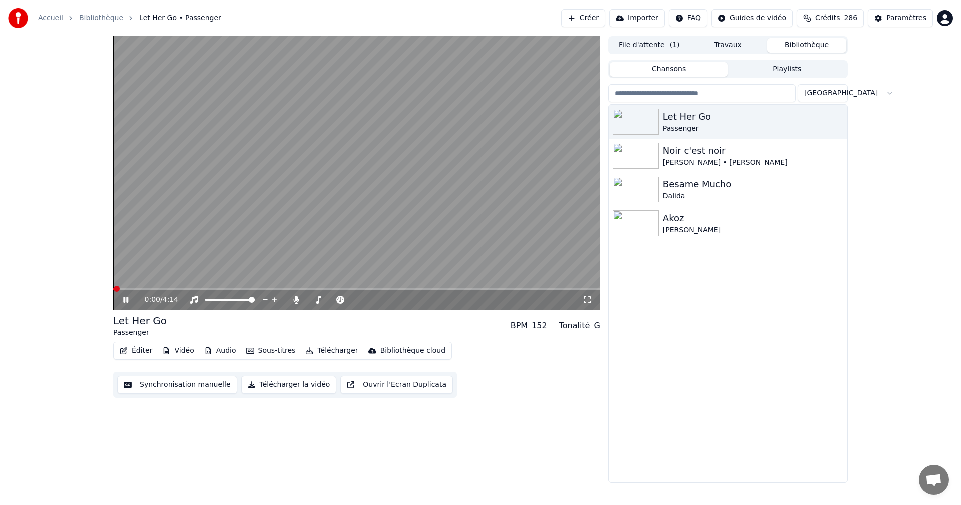
click at [588, 300] on icon at bounding box center [587, 300] width 10 height 8
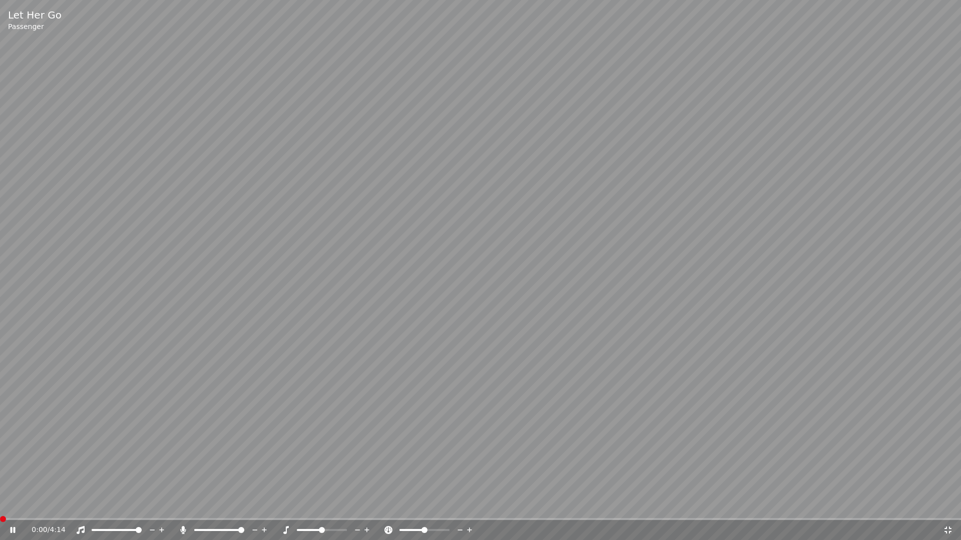
click at [0, 504] on span at bounding box center [3, 519] width 6 height 6
click at [12, 504] on icon at bounding box center [13, 530] width 5 height 6
click at [12, 504] on icon at bounding box center [20, 530] width 24 height 8
click at [13, 504] on icon at bounding box center [20, 530] width 24 height 8
click at [2, 504] on span at bounding box center [3, 519] width 6 height 6
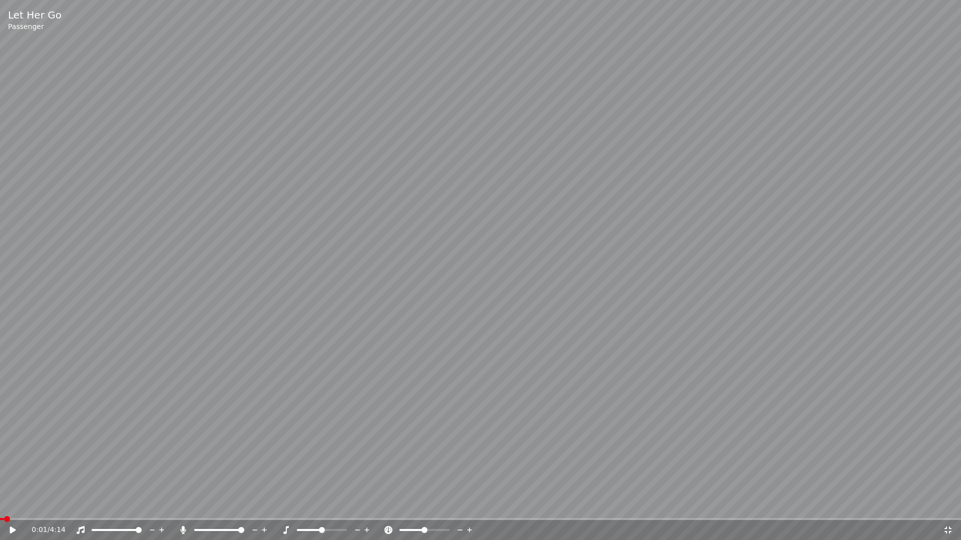
click at [946, 504] on icon at bounding box center [947, 530] width 7 height 7
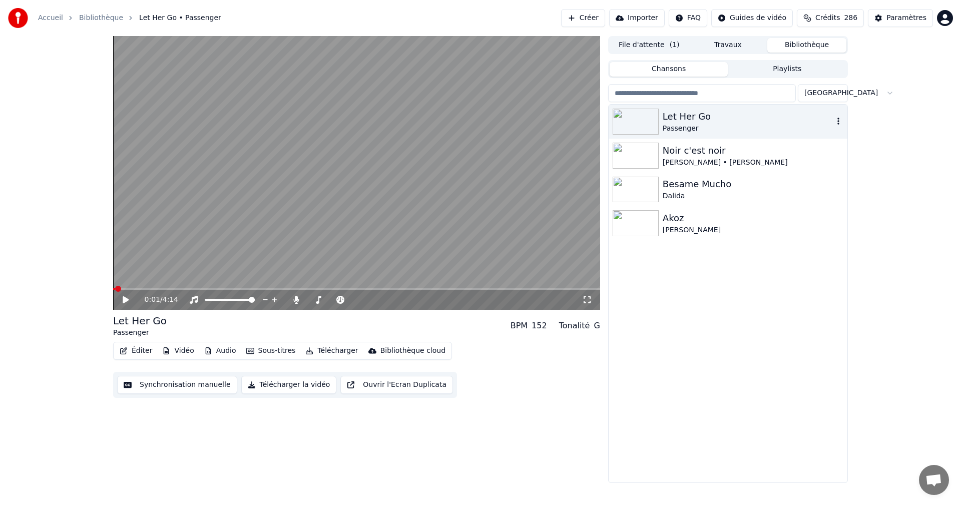
click at [716, 127] on div "Passenger" at bounding box center [747, 129] width 171 height 10
click at [703, 155] on div "Noir c'est noir" at bounding box center [747, 151] width 171 height 14
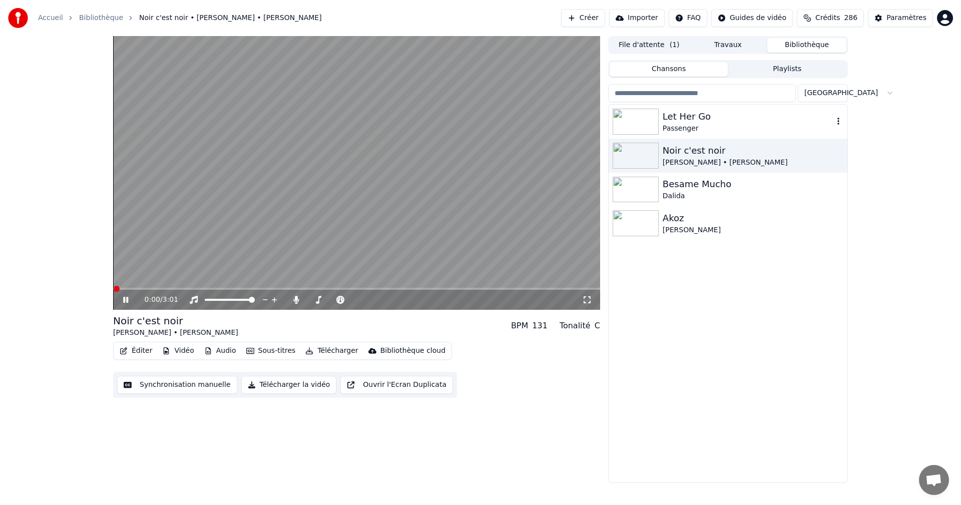
click at [702, 121] on div "Let Her Go" at bounding box center [747, 117] width 171 height 14
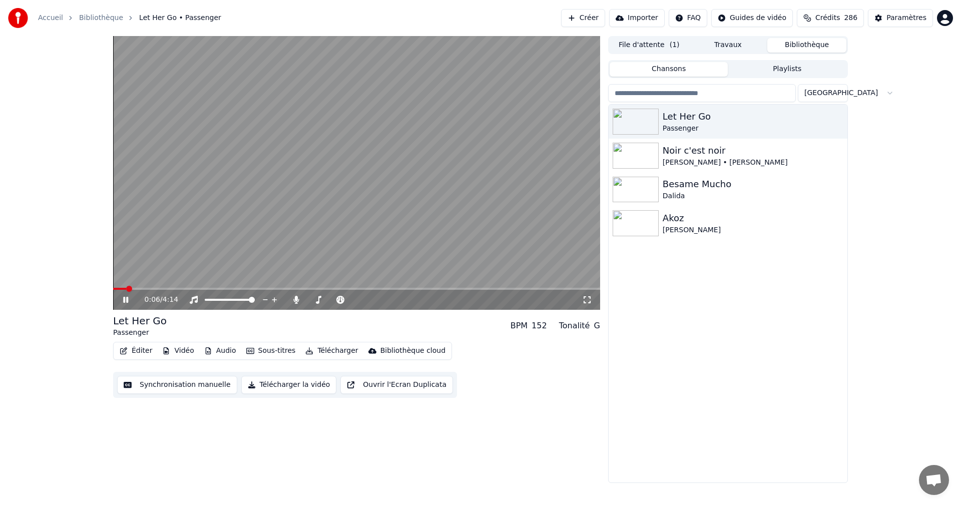
click at [588, 300] on icon at bounding box center [587, 300] width 10 height 8
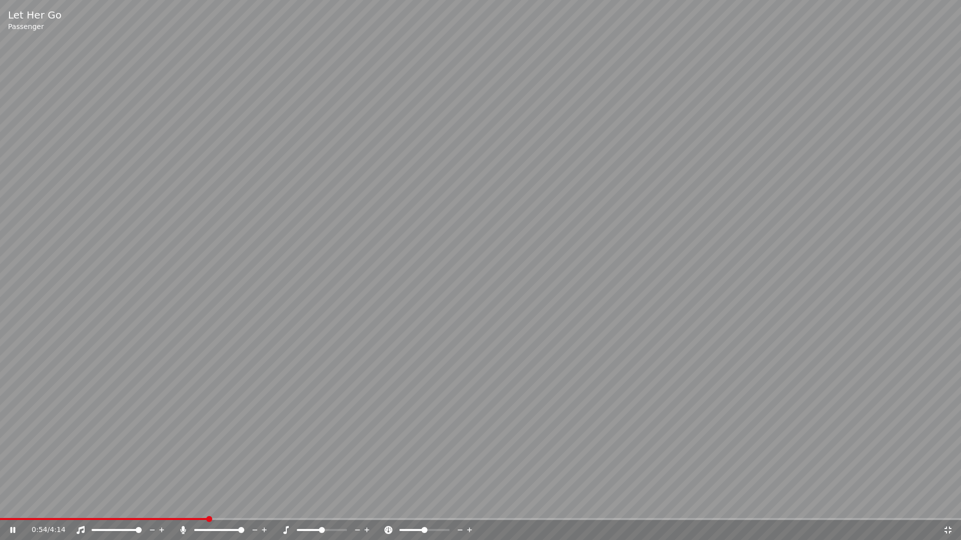
click at [946, 504] on icon at bounding box center [947, 530] width 7 height 7
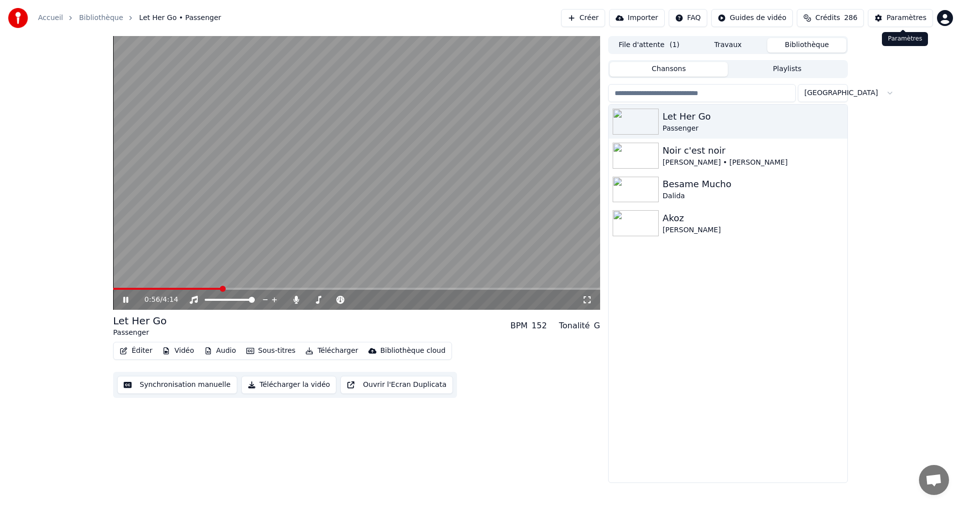
click at [919, 21] on div "Paramètres" at bounding box center [906, 18] width 40 height 10
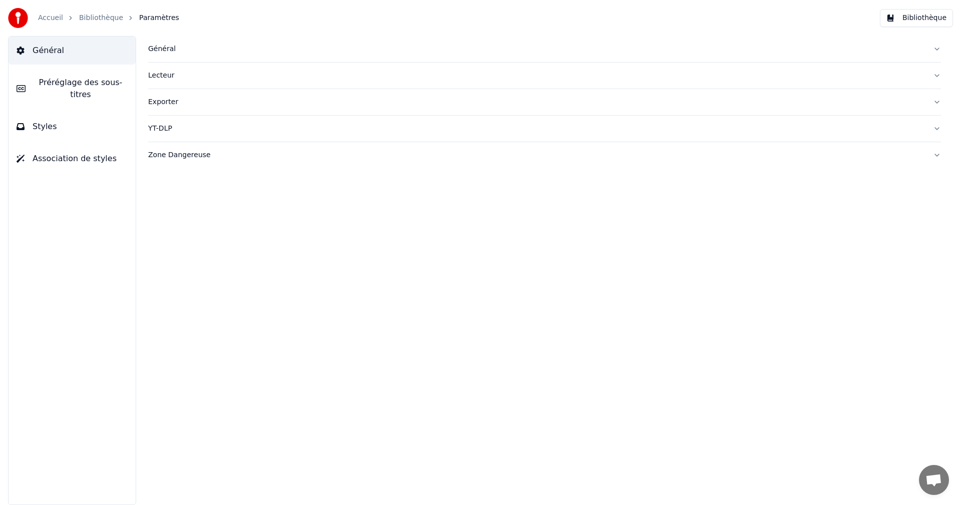
click at [53, 121] on span "Styles" at bounding box center [45, 127] width 25 height 12
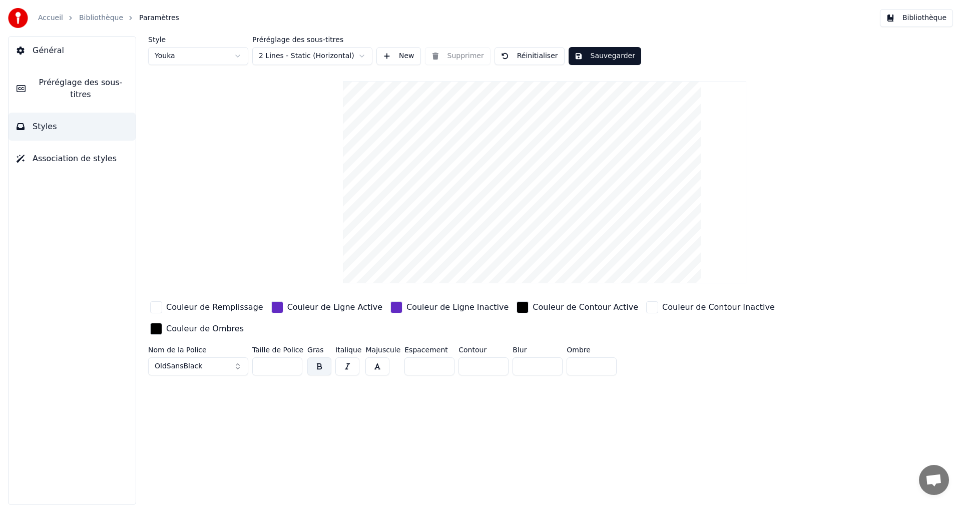
click at [203, 309] on div "Couleur de Remplissage" at bounding box center [214, 307] width 97 height 12
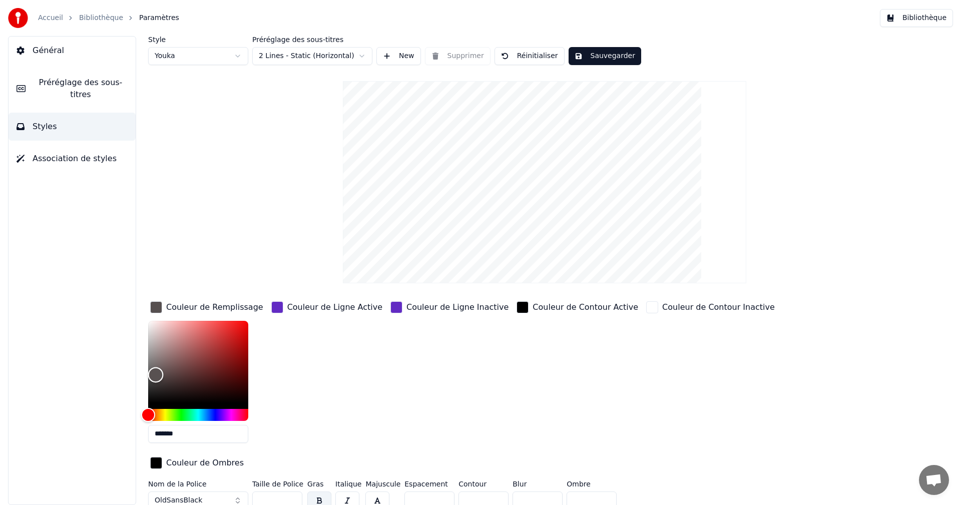
type input "*******"
drag, startPoint x: 147, startPoint y: 317, endPoint x: 156, endPoint y: 373, distance: 56.7
click at [156, 373] on div "Color" at bounding box center [156, 374] width 16 height 16
click at [587, 55] on button "Sauvegarder" at bounding box center [604, 56] width 73 height 18
click at [919, 19] on button "Bibliothèque" at bounding box center [916, 18] width 73 height 18
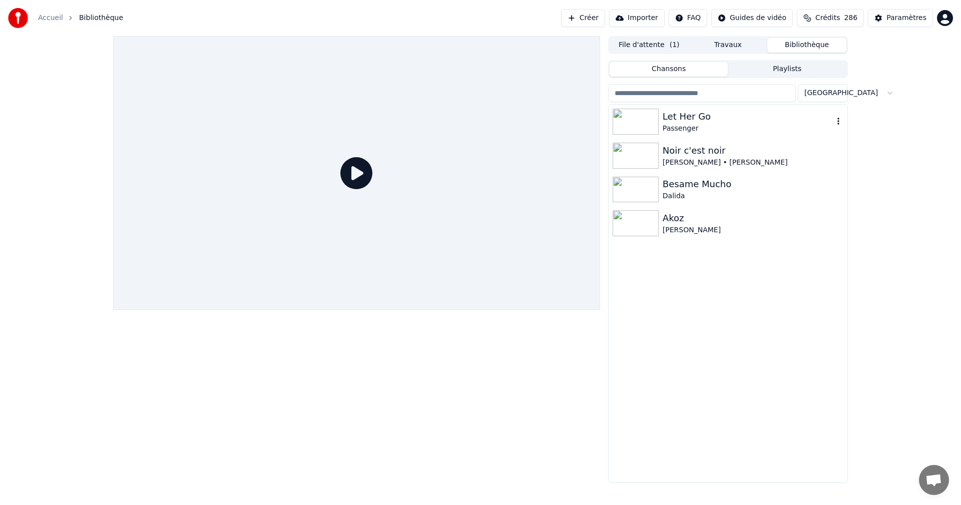
click at [703, 132] on div "Passenger" at bounding box center [747, 129] width 171 height 10
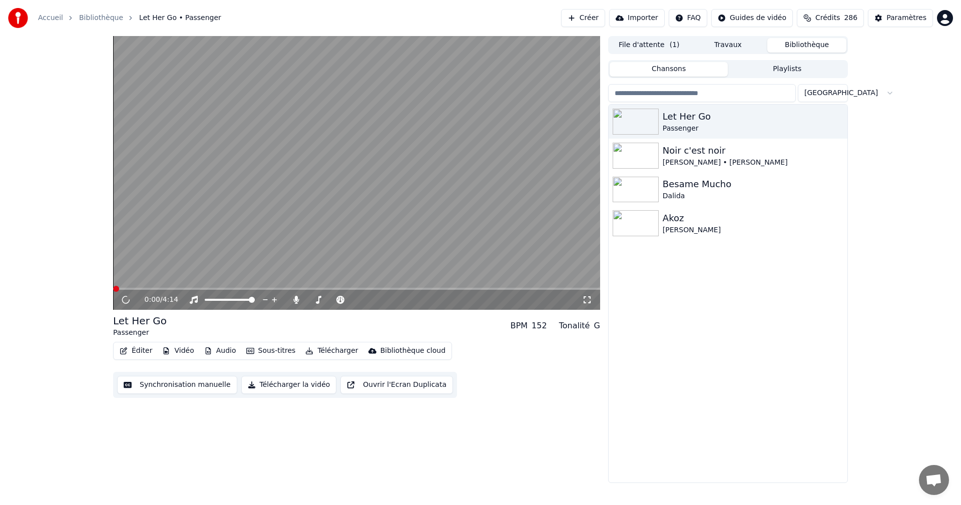
click at [585, 302] on icon at bounding box center [587, 300] width 10 height 8
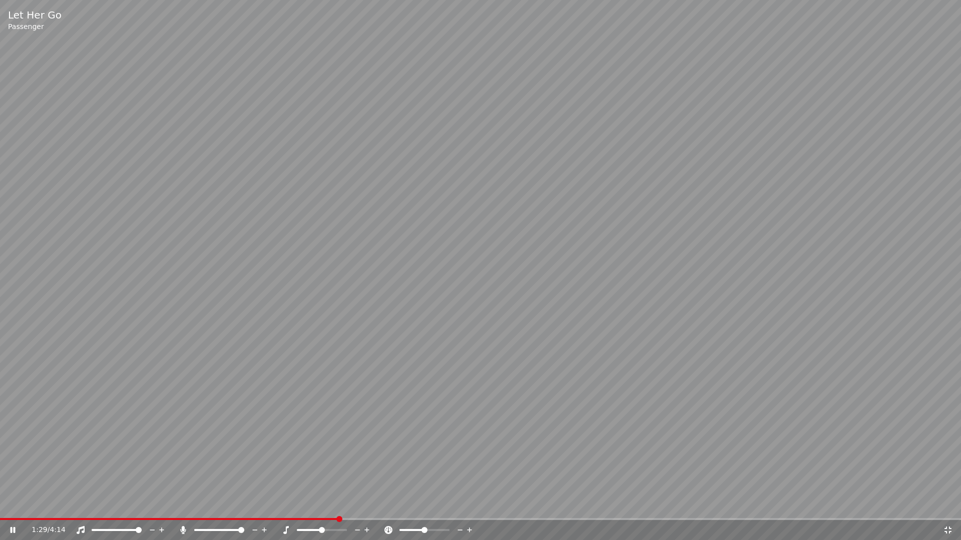
click at [945, 504] on icon at bounding box center [948, 530] width 10 height 8
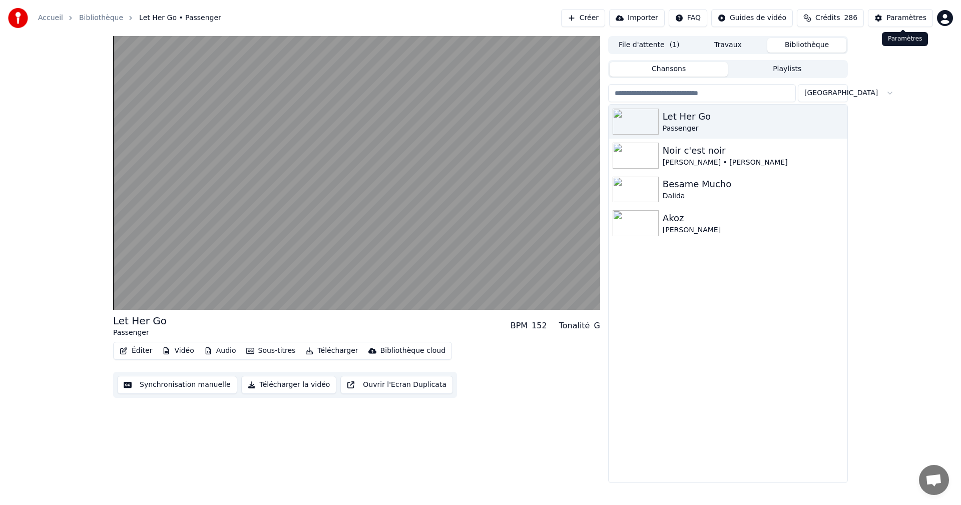
click at [901, 19] on div "Paramètres" at bounding box center [906, 18] width 40 height 10
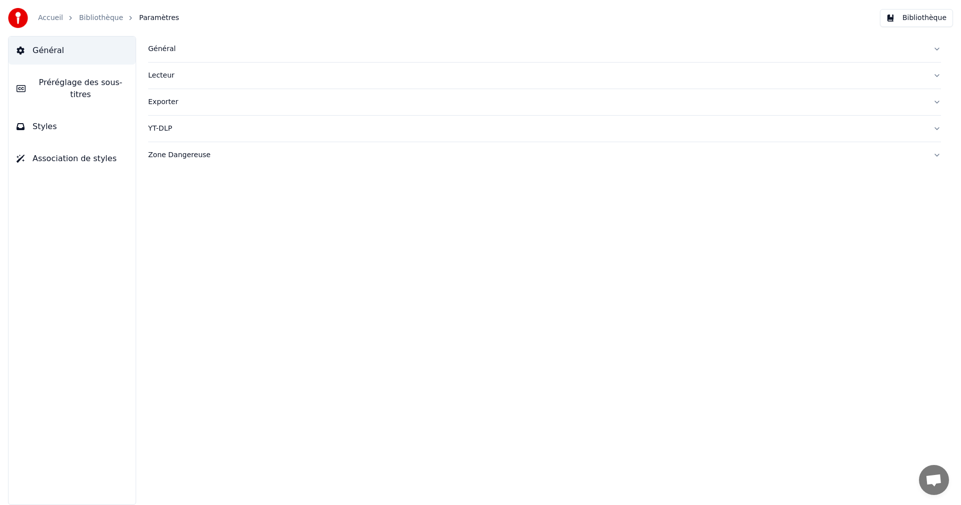
click at [52, 121] on span "Styles" at bounding box center [45, 127] width 25 height 12
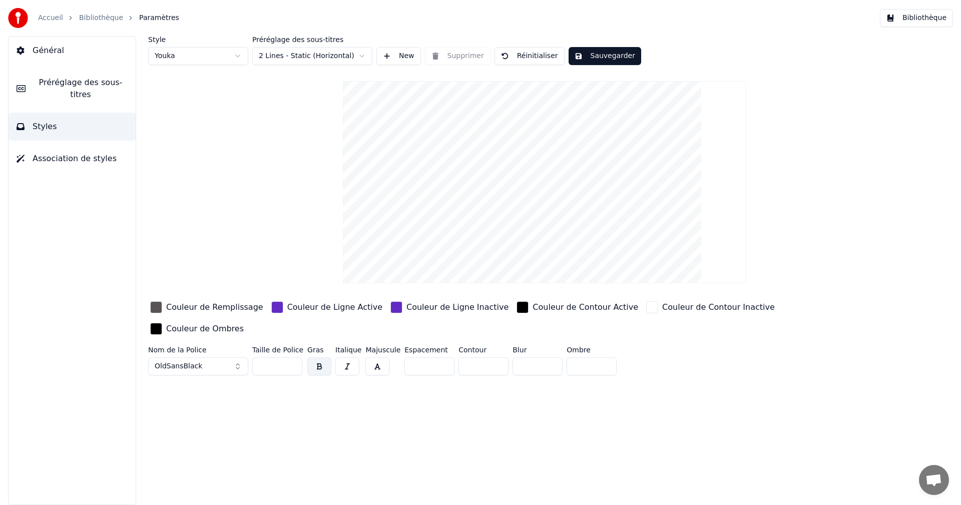
click at [309, 308] on div "Couleur de Ligne Active" at bounding box center [334, 307] width 95 height 12
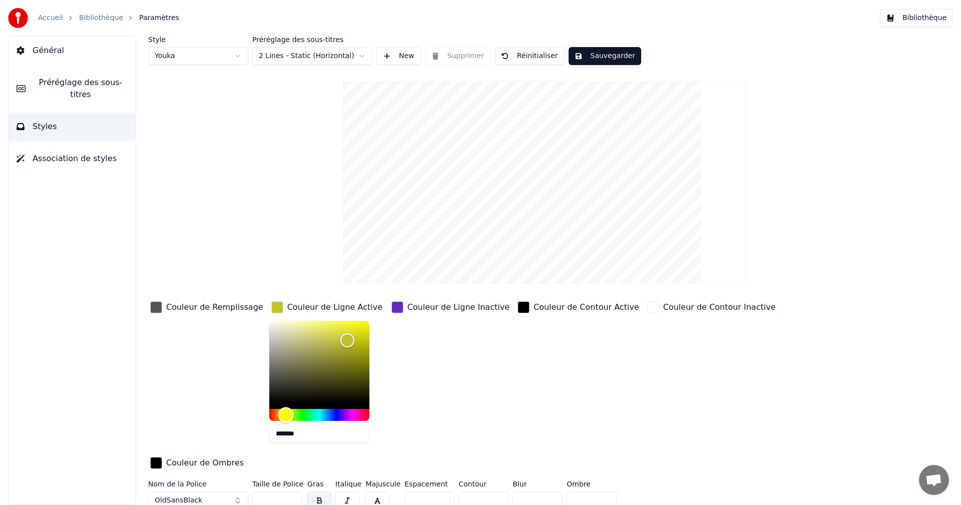
drag, startPoint x: 331, startPoint y: 414, endPoint x: 274, endPoint y: 416, distance: 57.1
click at [278, 416] on div "Hue" at bounding box center [286, 415] width 16 height 16
type input "*******"
drag, startPoint x: 333, startPoint y: 343, endPoint x: 294, endPoint y: 365, distance: 44.8
click at [299, 365] on div "Color" at bounding box center [307, 366] width 16 height 16
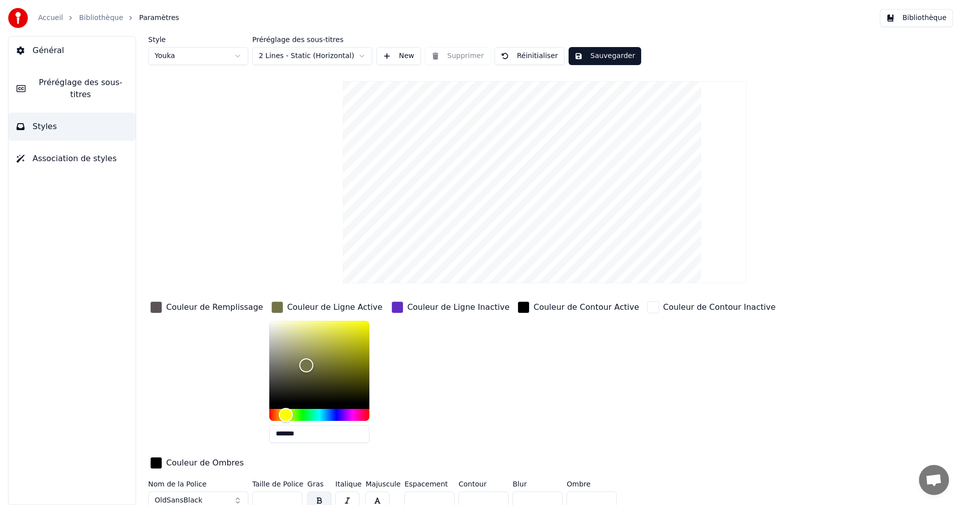
click at [415, 307] on div "Couleur de Ligne Inactive" at bounding box center [458, 307] width 102 height 12
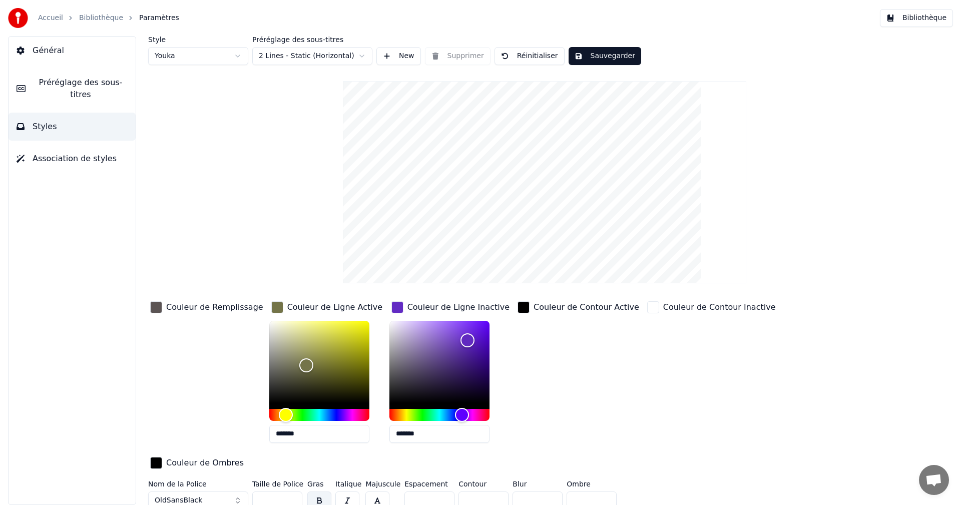
drag, startPoint x: 389, startPoint y: 435, endPoint x: 449, endPoint y: 435, distance: 60.0
click at [449, 435] on input "*******" at bounding box center [439, 434] width 100 height 18
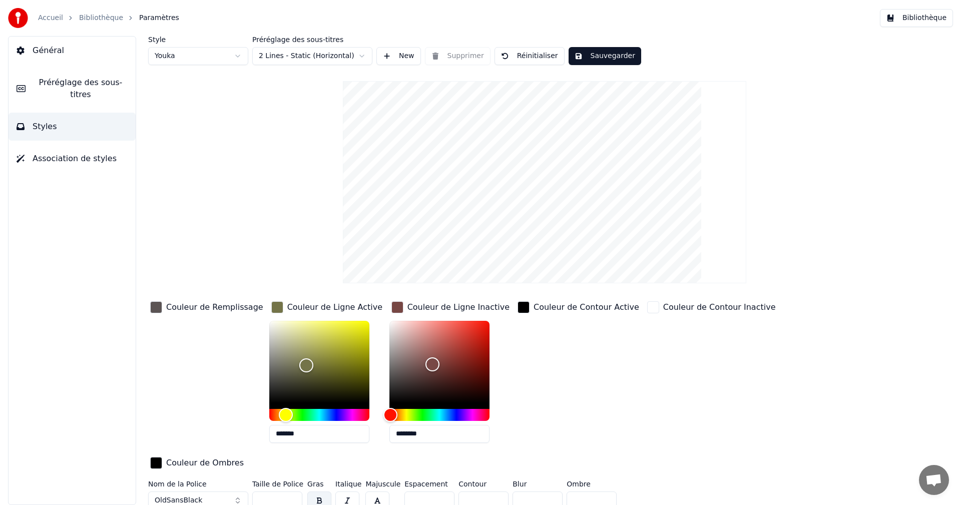
type input "********"
click at [613, 53] on button "Sauvegarder" at bounding box center [604, 56] width 73 height 18
click at [913, 16] on button "Bibliothèque" at bounding box center [916, 18] width 73 height 18
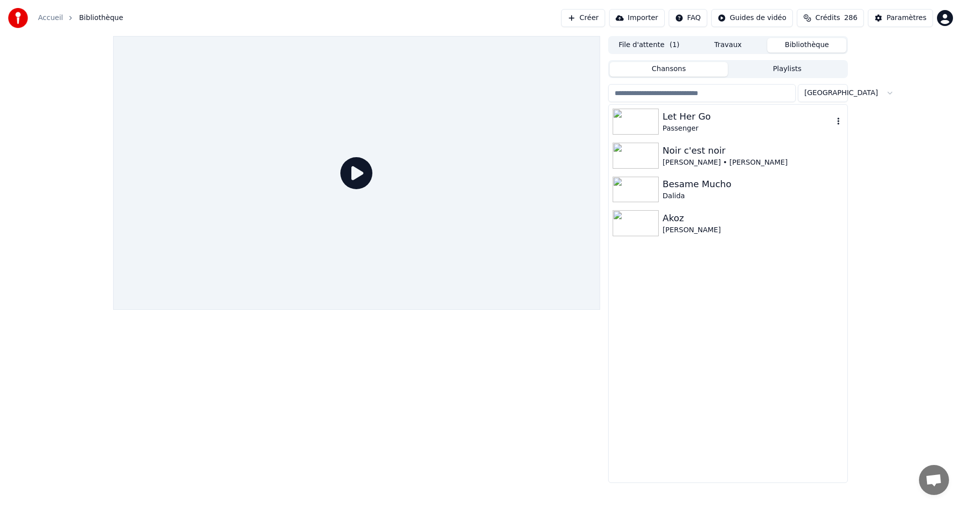
click at [676, 114] on div "Let Her Go" at bounding box center [747, 117] width 171 height 14
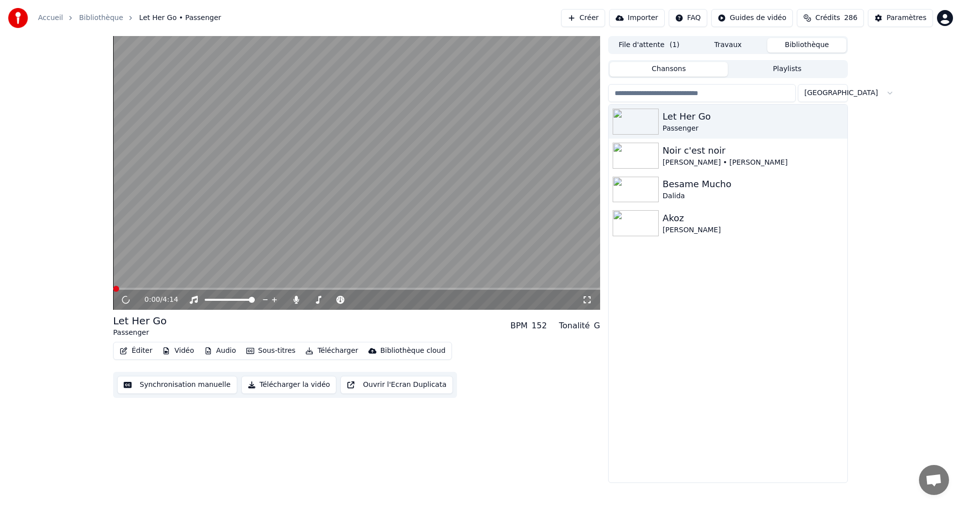
click at [584, 301] on icon at bounding box center [587, 300] width 10 height 8
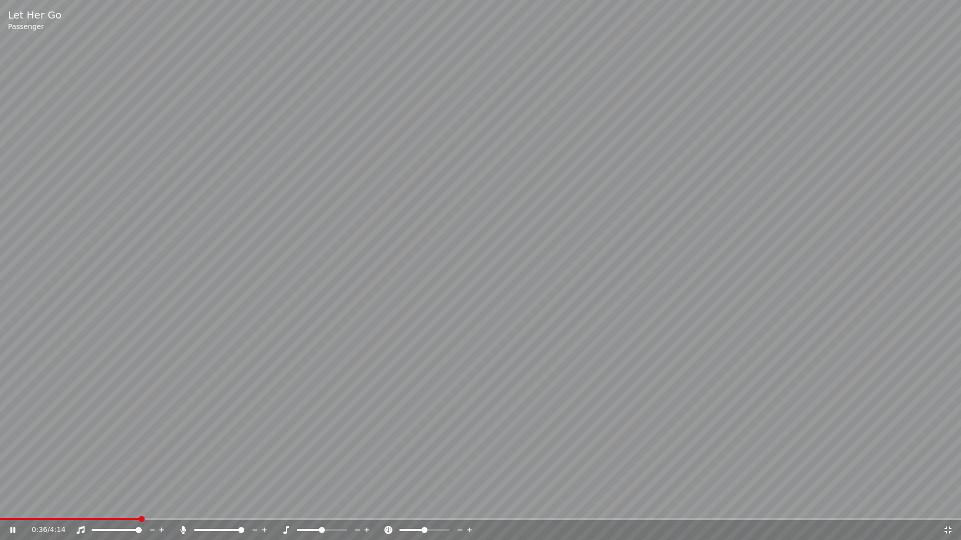
click at [951, 504] on icon at bounding box center [948, 530] width 10 height 8
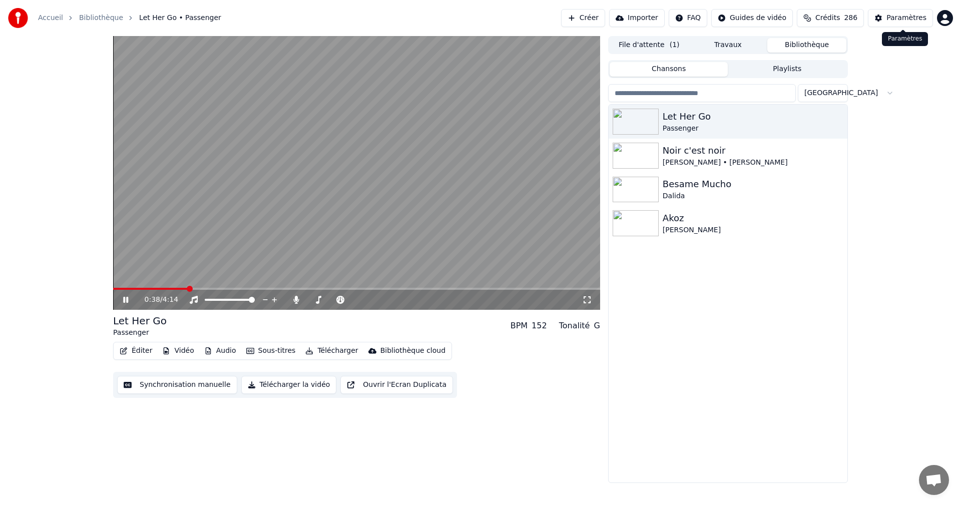
click at [896, 18] on div "Paramètres" at bounding box center [906, 18] width 40 height 10
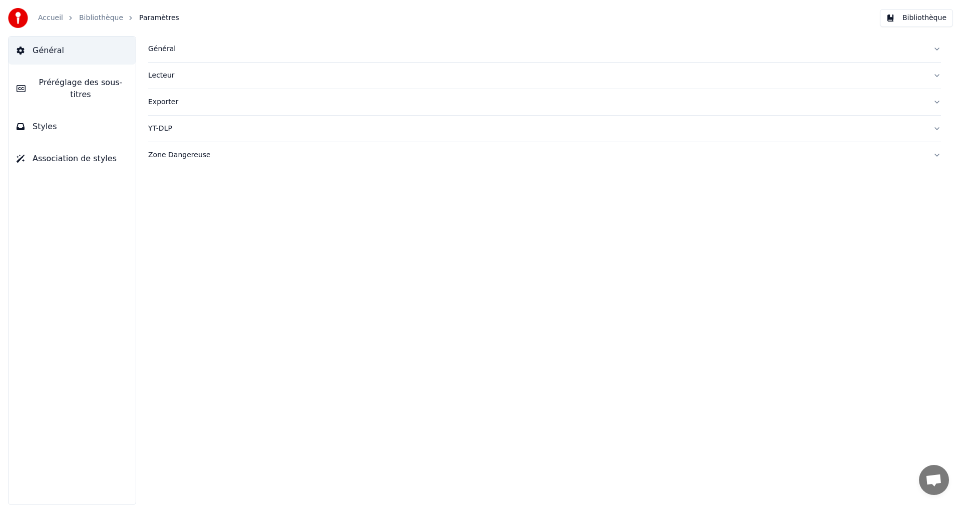
click at [101, 119] on button "Styles" at bounding box center [72, 127] width 127 height 28
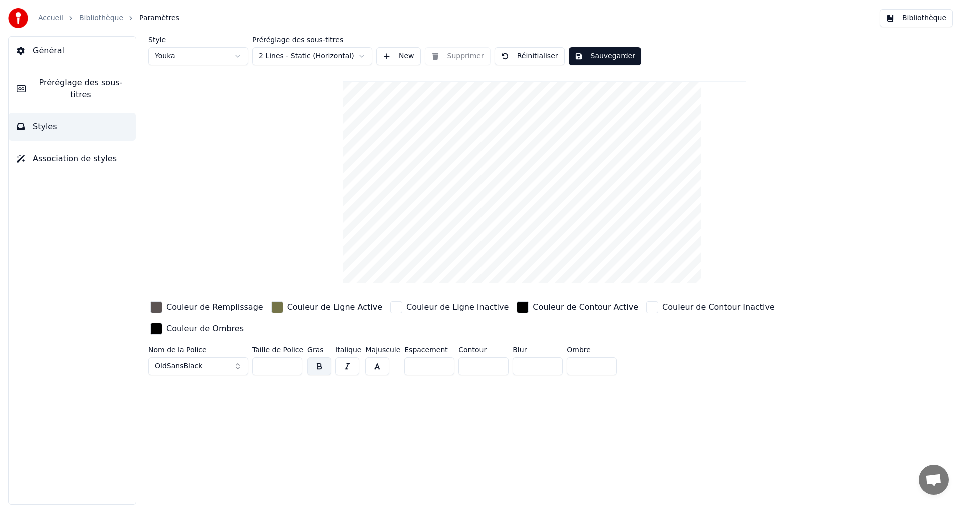
click at [406, 307] on div "Couleur de Ligne Inactive" at bounding box center [457, 307] width 102 height 12
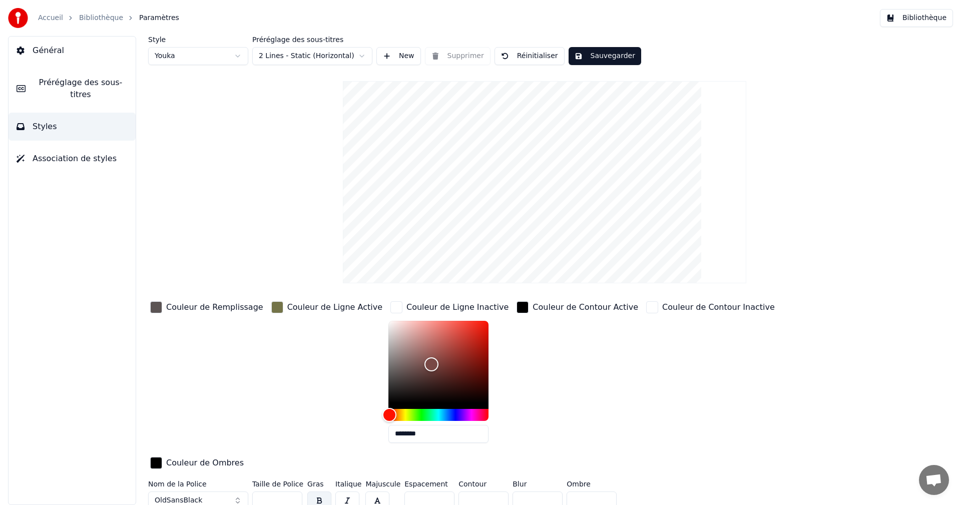
click at [300, 307] on div "Couleur de Ligne Active" at bounding box center [334, 307] width 95 height 12
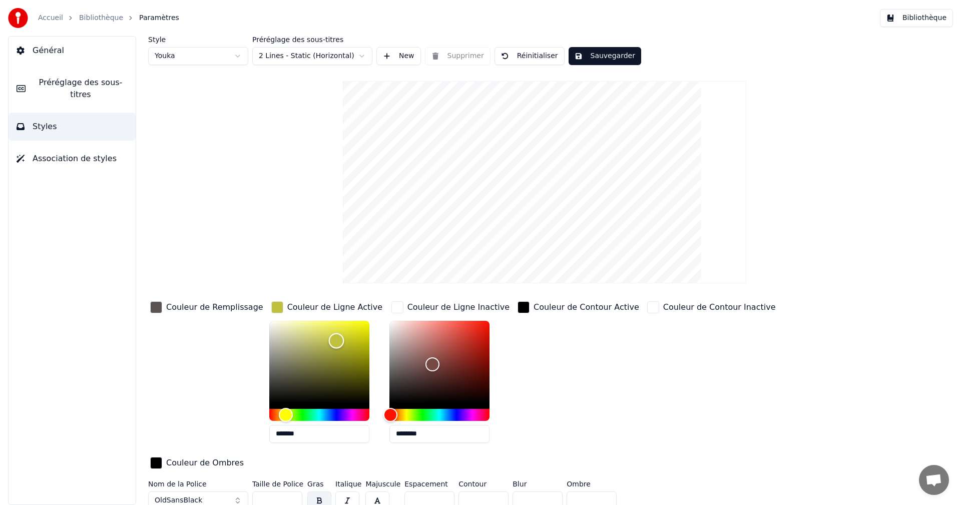
drag, startPoint x: 294, startPoint y: 362, endPoint x: 324, endPoint y: 340, distance: 37.2
click at [329, 340] on div "Color" at bounding box center [337, 341] width 16 height 16
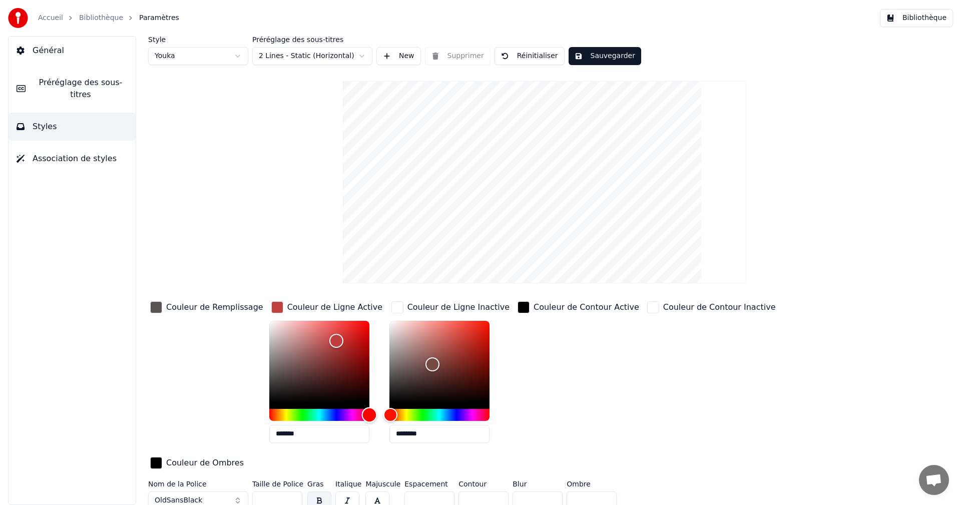
drag, startPoint x: 275, startPoint y: 411, endPoint x: 361, endPoint y: 414, distance: 86.6
click at [361, 414] on div "Hue" at bounding box center [369, 415] width 16 height 16
type input "*******"
drag, startPoint x: 325, startPoint y: 342, endPoint x: 307, endPoint y: 333, distance: 19.9
click at [312, 333] on div "Color" at bounding box center [320, 334] width 16 height 16
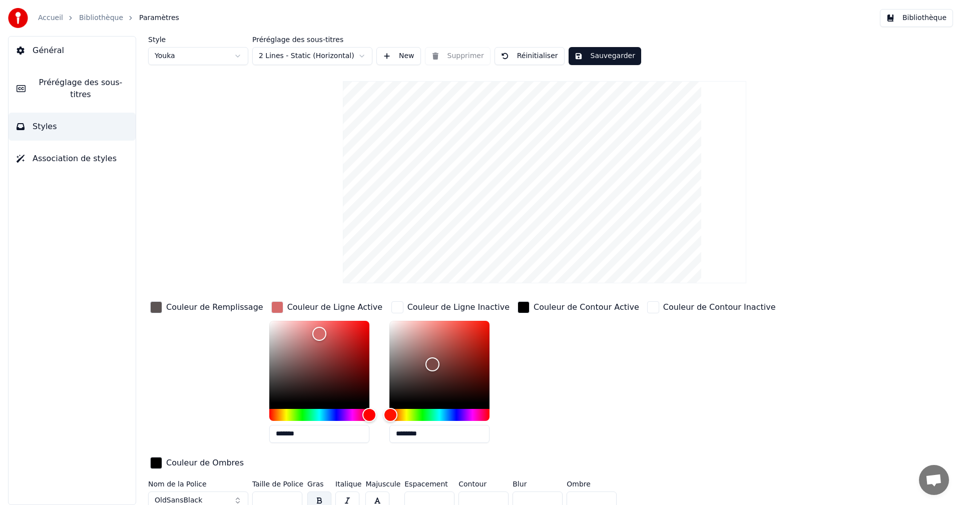
drag, startPoint x: 388, startPoint y: 433, endPoint x: 437, endPoint y: 432, distance: 49.0
click at [437, 432] on input "********" at bounding box center [439, 434] width 100 height 18
type input "*******"
click at [598, 54] on button "Sauvegarder" at bounding box center [604, 56] width 73 height 18
click at [926, 21] on button "Bibliothèque" at bounding box center [916, 18] width 73 height 18
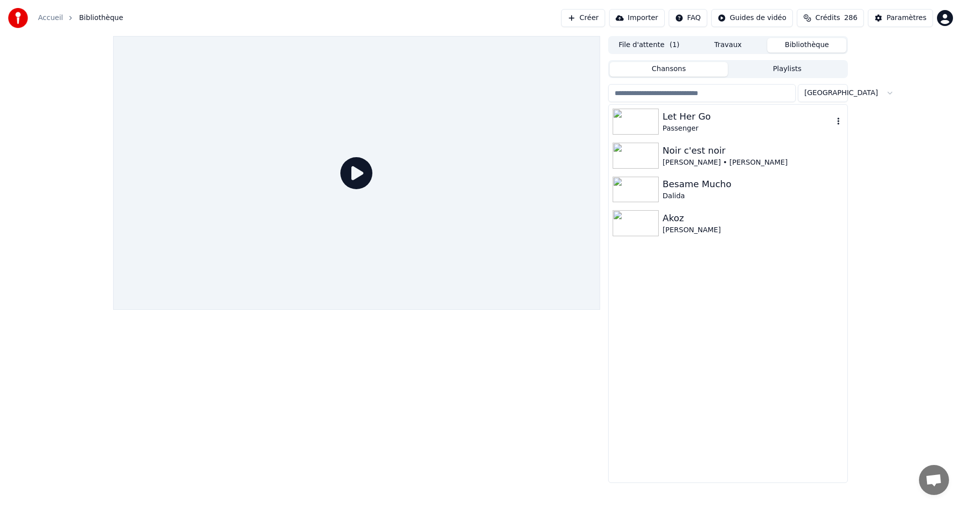
click at [692, 126] on div "Passenger" at bounding box center [747, 129] width 171 height 10
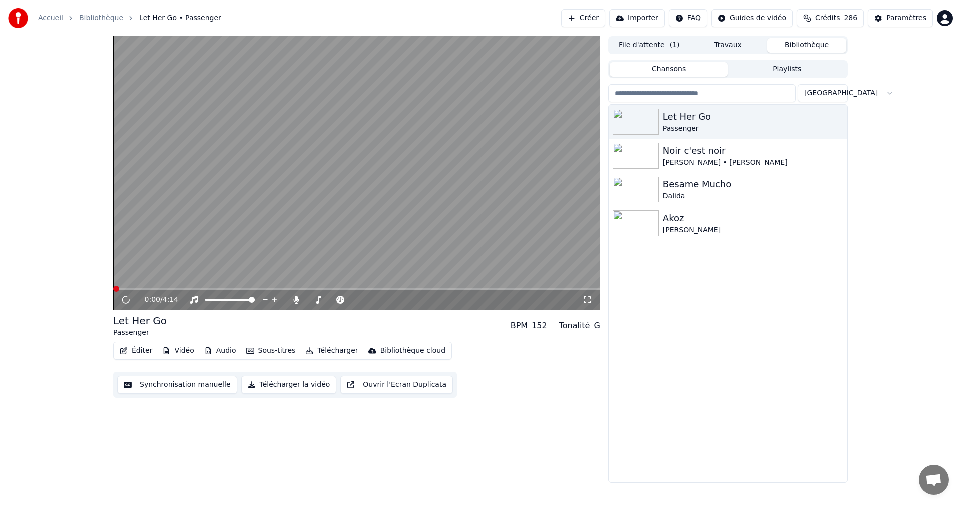
click at [588, 297] on icon at bounding box center [586, 299] width 7 height 7
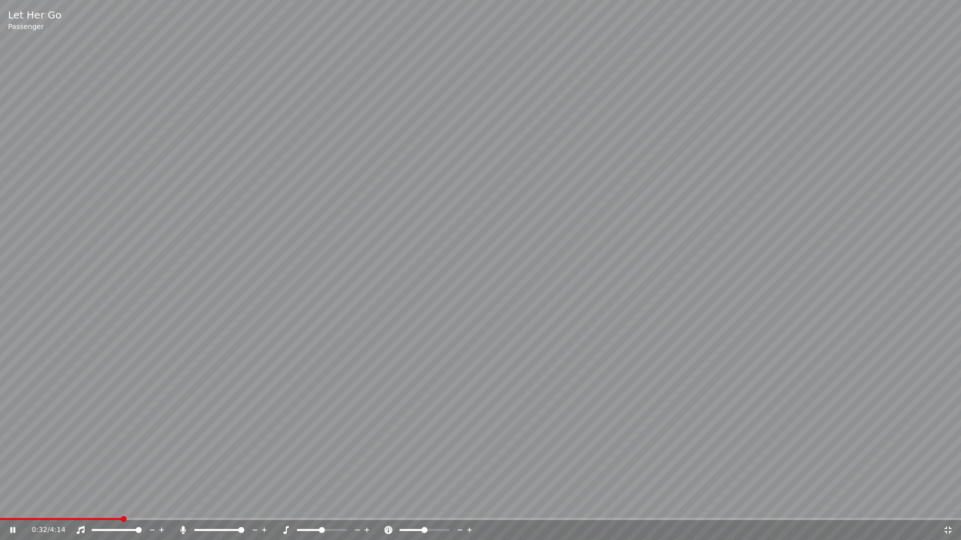
click at [950, 504] on icon at bounding box center [947, 530] width 7 height 7
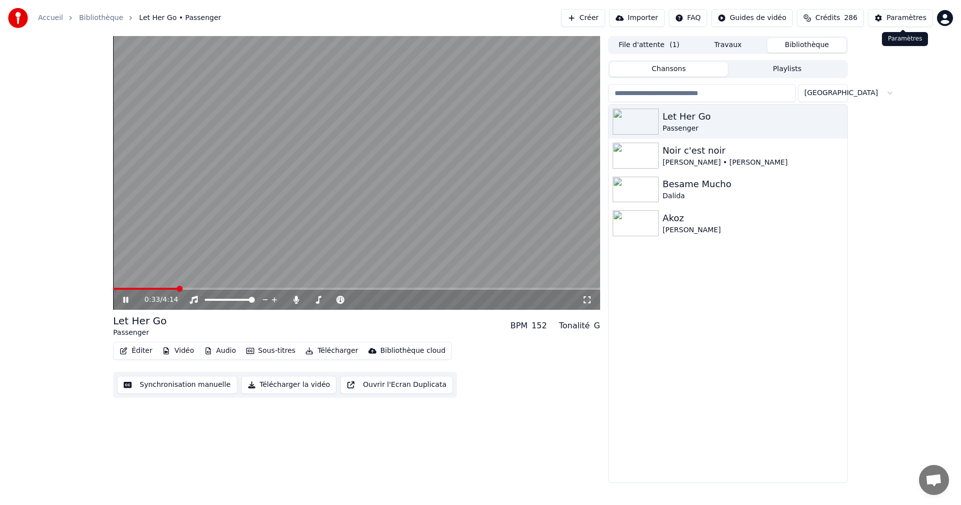
click at [919, 20] on div "Paramètres" at bounding box center [906, 18] width 40 height 10
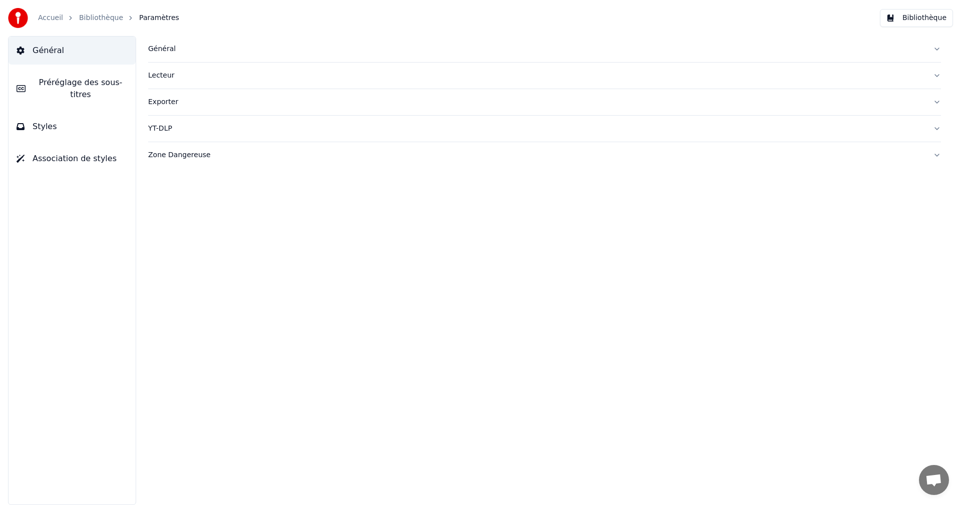
click at [91, 120] on button "Styles" at bounding box center [72, 127] width 127 height 28
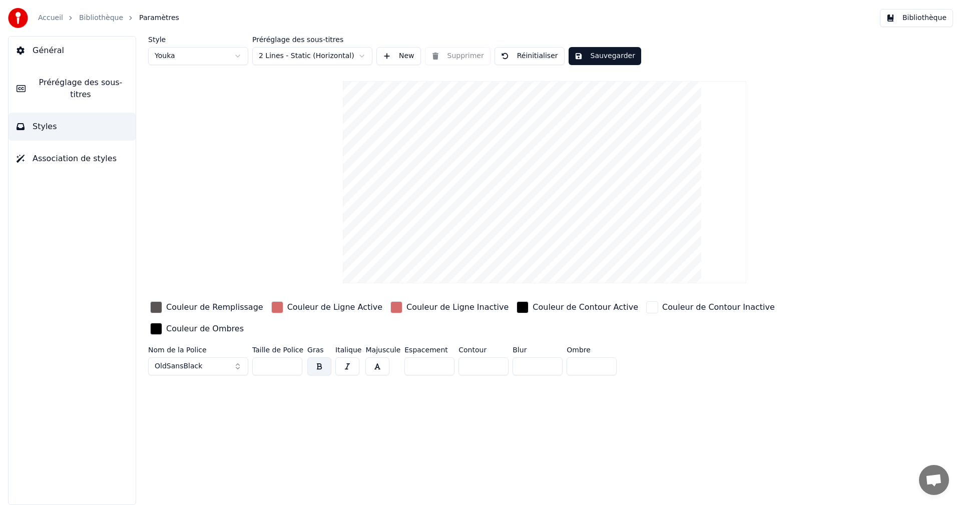
click at [304, 307] on div "Couleur de Ligne Active" at bounding box center [334, 307] width 95 height 12
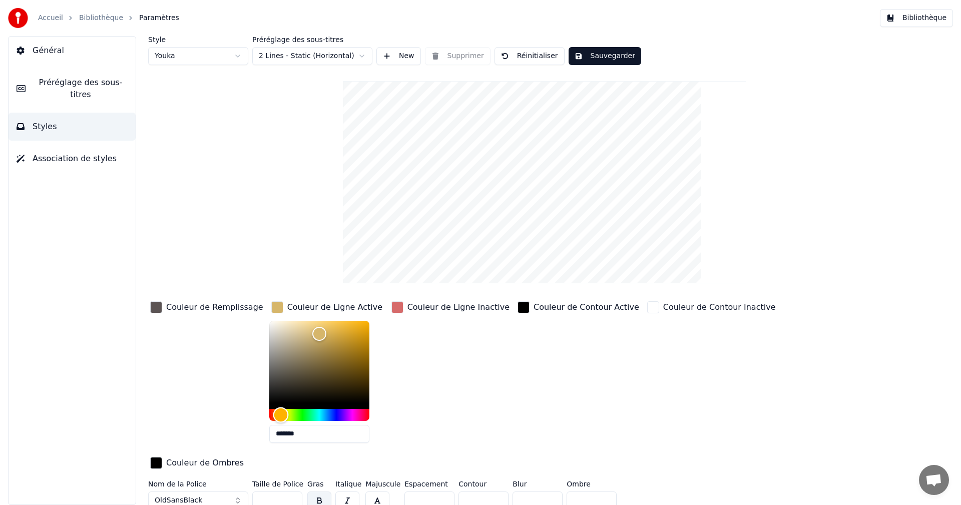
drag, startPoint x: 255, startPoint y: 415, endPoint x: 269, endPoint y: 417, distance: 14.2
click at [273, 417] on div "Hue" at bounding box center [281, 415] width 16 height 16
drag, startPoint x: 270, startPoint y: 412, endPoint x: 262, endPoint y: 412, distance: 8.0
click at [267, 412] on div "Hue" at bounding box center [275, 415] width 16 height 16
drag, startPoint x: 304, startPoint y: 331, endPoint x: 337, endPoint y: 330, distance: 33.0
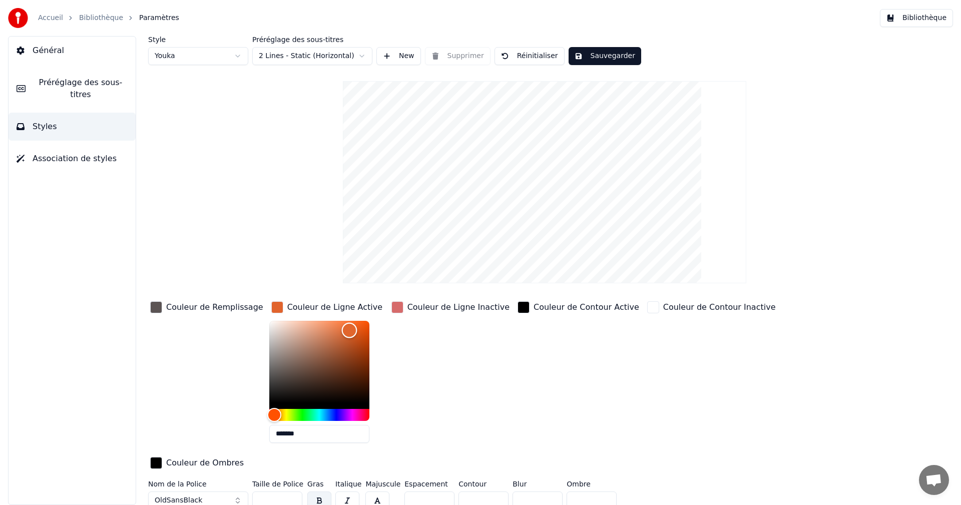
click at [342, 330] on div "Color" at bounding box center [350, 331] width 16 height 16
type input "*******"
click at [271, 411] on div "Hue" at bounding box center [279, 415] width 16 height 16
click at [422, 306] on div "Couleur de Ligne Inactive" at bounding box center [458, 307] width 102 height 12
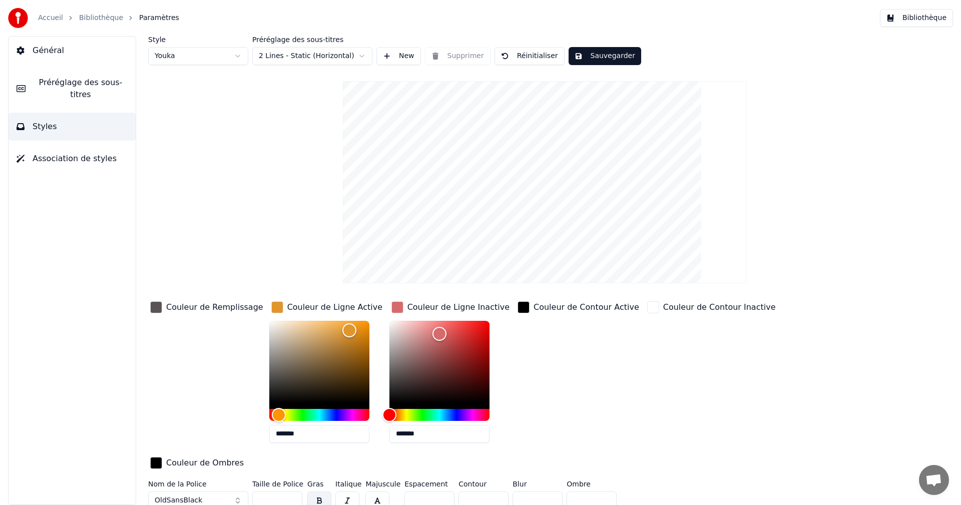
drag, startPoint x: 390, startPoint y: 436, endPoint x: 501, endPoint y: 428, distance: 111.3
click at [501, 428] on div "Couleur de Remplissage Couleur de Ligne Active ******* Couleur de Ligne Inactiv…" at bounding box center [484, 385] width 672 height 173
drag, startPoint x: 388, startPoint y: 433, endPoint x: 460, endPoint y: 433, distance: 72.6
click at [460, 433] on input "*******" at bounding box center [439, 434] width 100 height 18
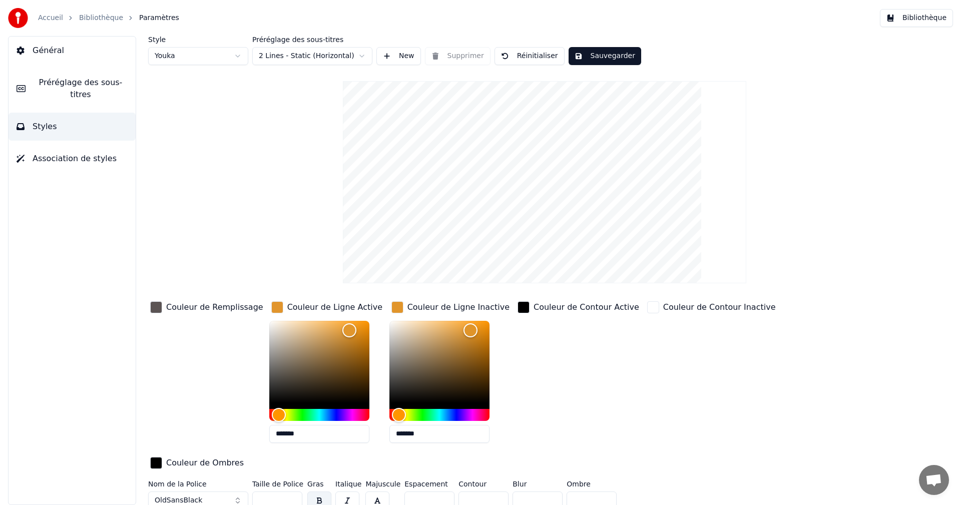
type input "*******"
click at [601, 54] on button "Sauvegarder" at bounding box center [604, 56] width 73 height 18
click at [918, 17] on button "Bibliothèque" at bounding box center [916, 18] width 73 height 18
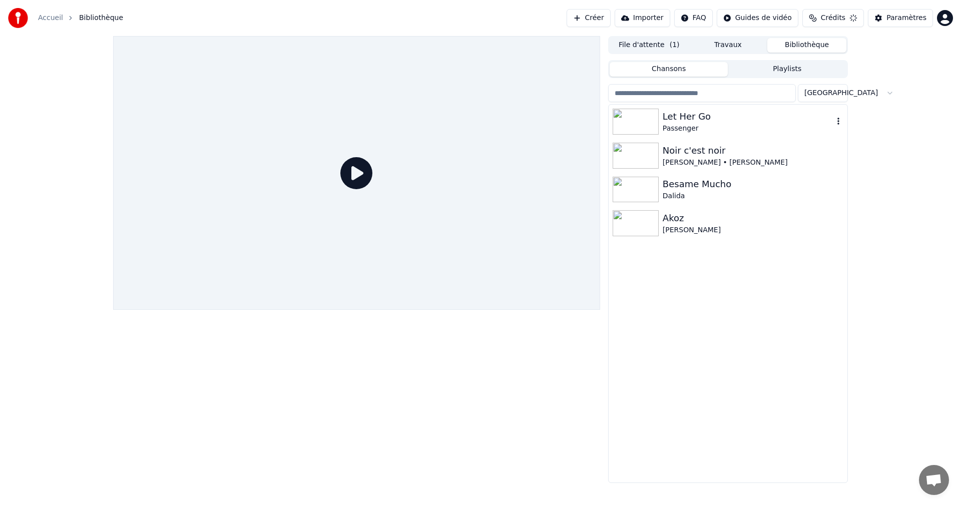
click at [671, 131] on div "Passenger" at bounding box center [747, 129] width 171 height 10
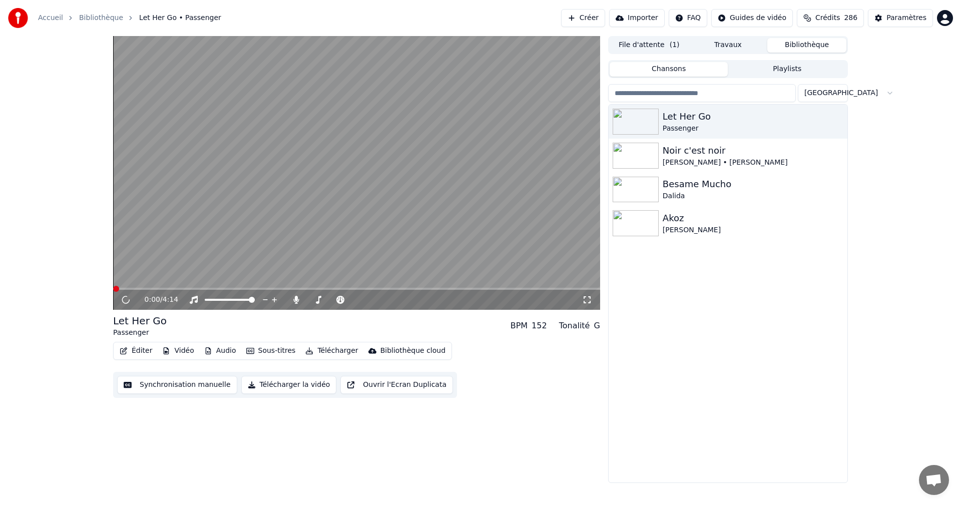
click at [586, 297] on icon at bounding box center [587, 300] width 10 height 8
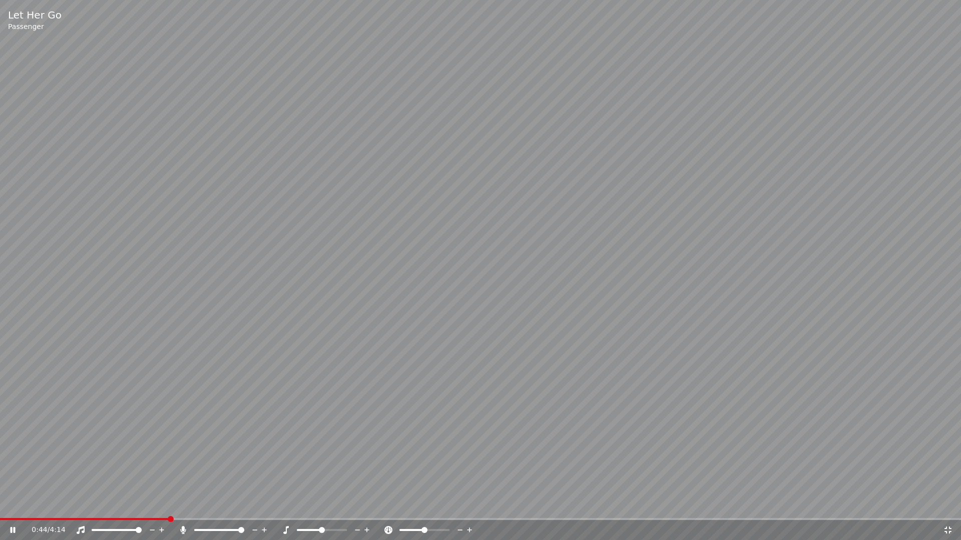
click at [950, 504] on icon at bounding box center [947, 530] width 7 height 7
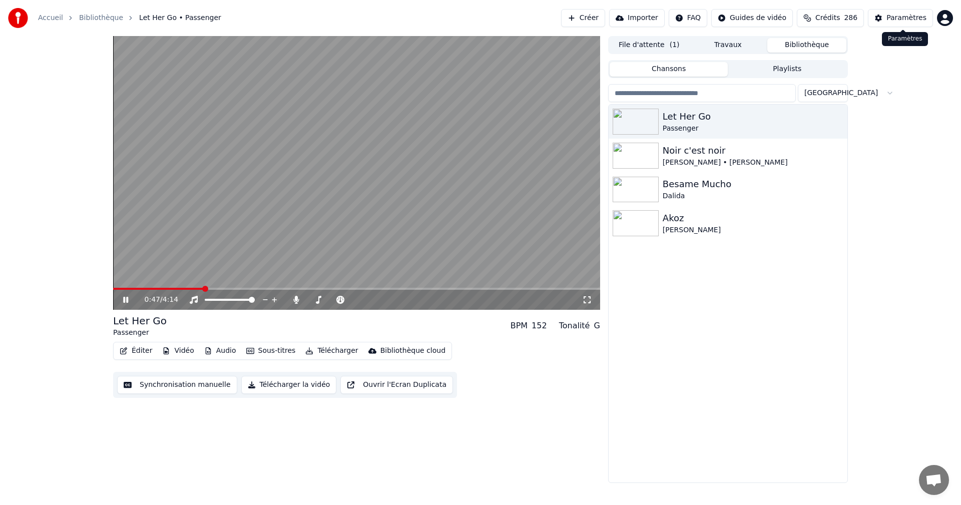
click at [913, 20] on div "Paramètres" at bounding box center [906, 18] width 40 height 10
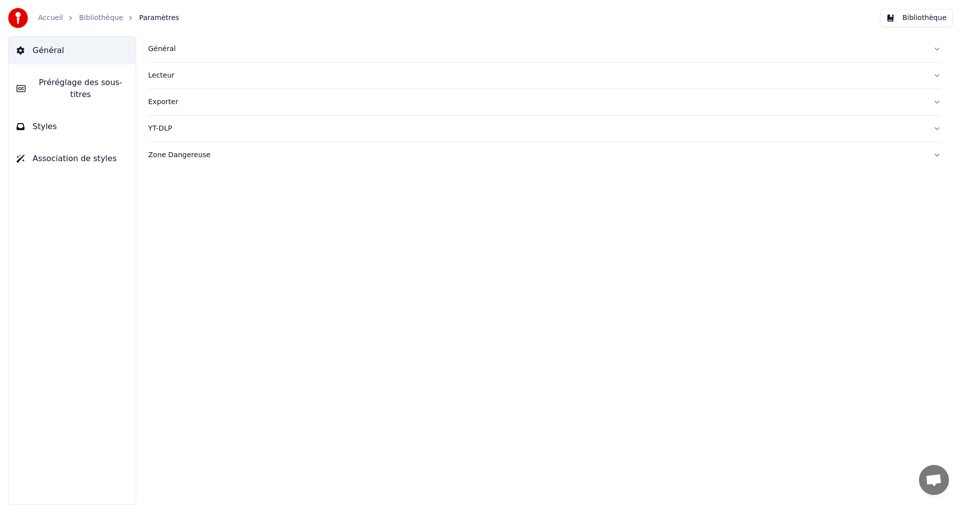
click at [43, 121] on span "Styles" at bounding box center [45, 127] width 25 height 12
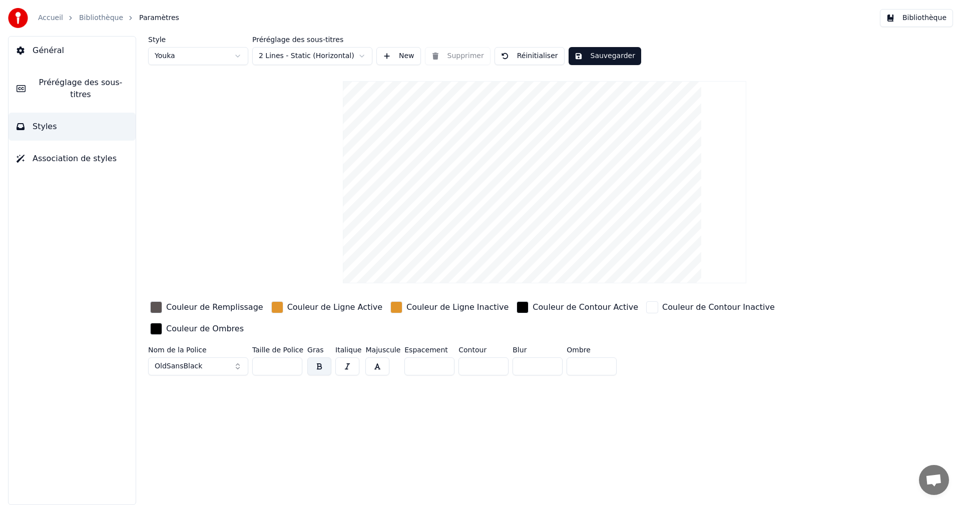
click at [333, 305] on div "Couleur de Ligne Active" at bounding box center [334, 307] width 95 height 12
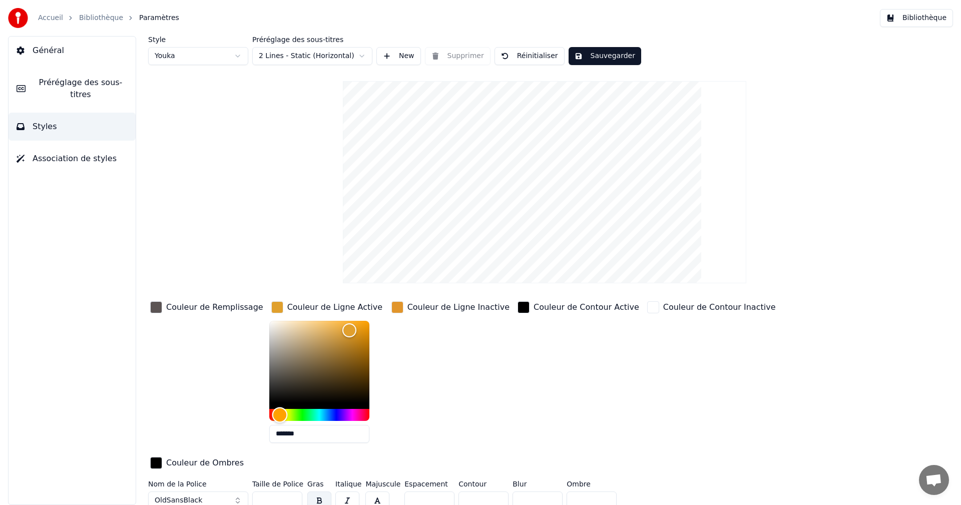
type input "*******"
click at [270, 415] on div "Hue" at bounding box center [278, 415] width 16 height 16
click at [424, 310] on div "Couleur de Ligne Inactive" at bounding box center [458, 307] width 102 height 12
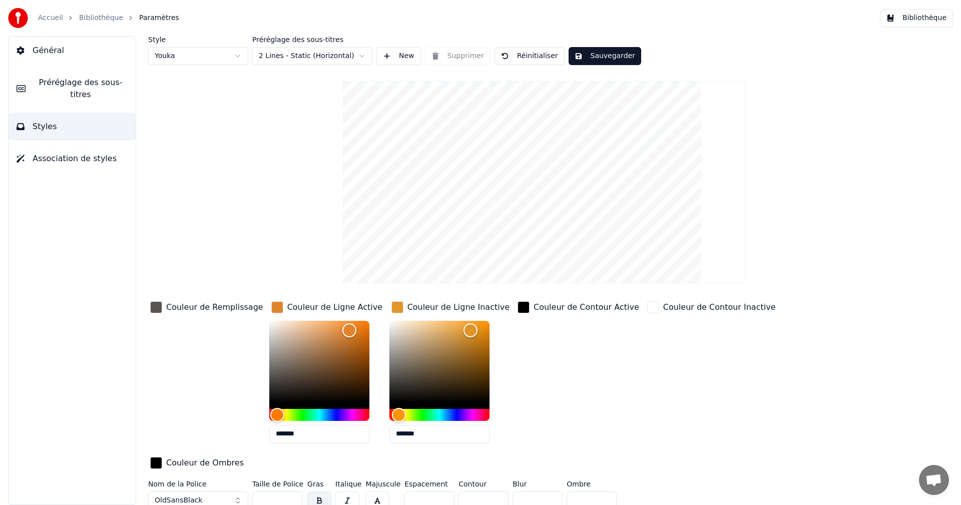
drag, startPoint x: 388, startPoint y: 434, endPoint x: 483, endPoint y: 434, distance: 95.1
click at [483, 434] on div "*******" at bounding box center [450, 384] width 122 height 126
type input "*******"
click at [596, 58] on button "Sauvegarder" at bounding box center [604, 56] width 73 height 18
click at [922, 16] on button "Bibliothèque" at bounding box center [916, 18] width 73 height 18
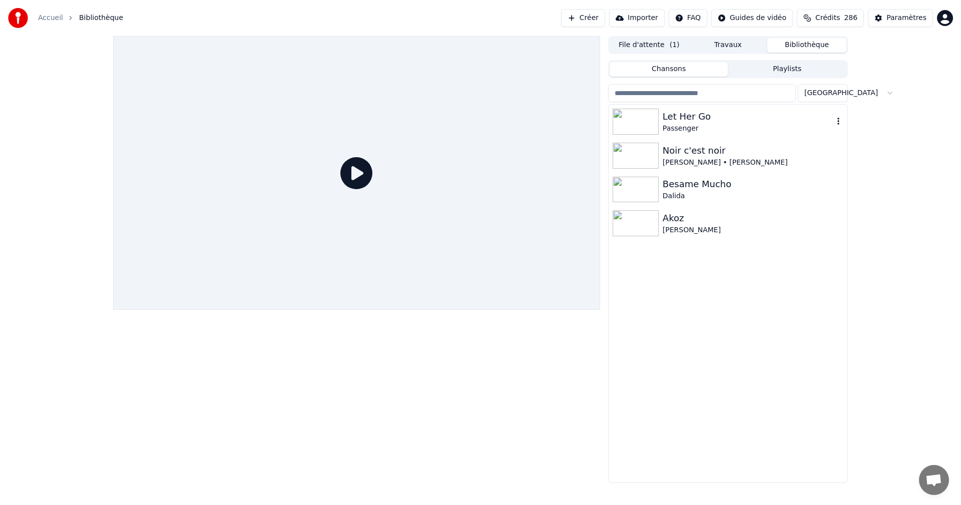
click at [711, 116] on div "Let Her Go" at bounding box center [747, 117] width 171 height 14
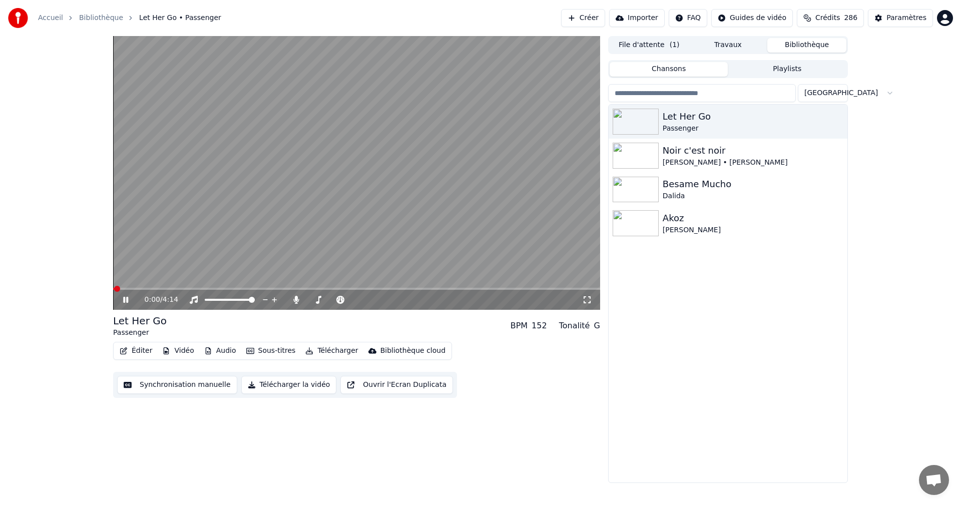
click at [590, 300] on icon at bounding box center [587, 300] width 10 height 8
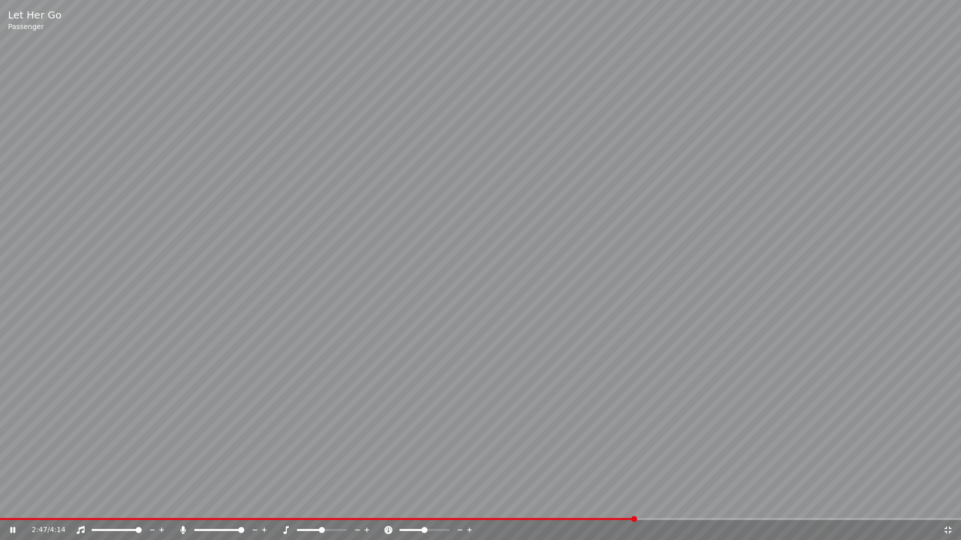
click at [948, 504] on icon at bounding box center [948, 530] width 10 height 8
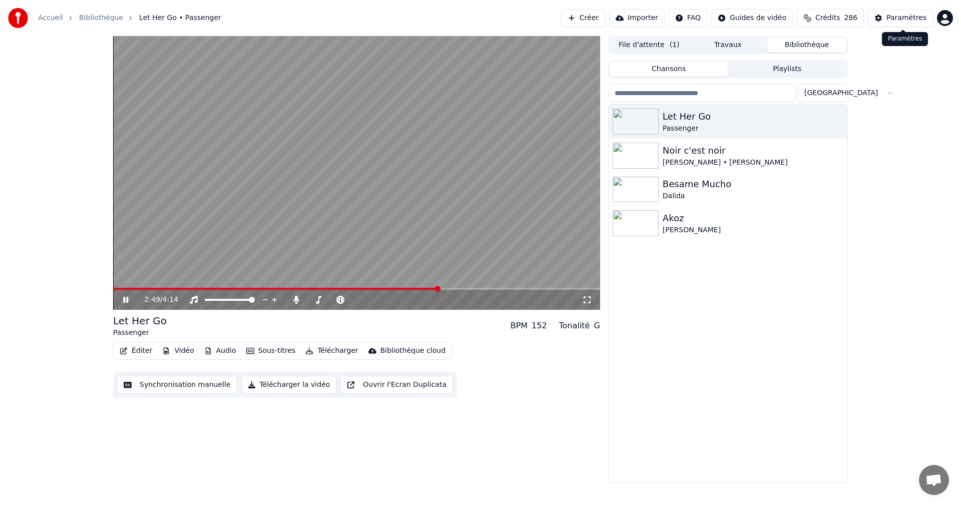
click at [911, 19] on div "Paramètres" at bounding box center [906, 18] width 40 height 10
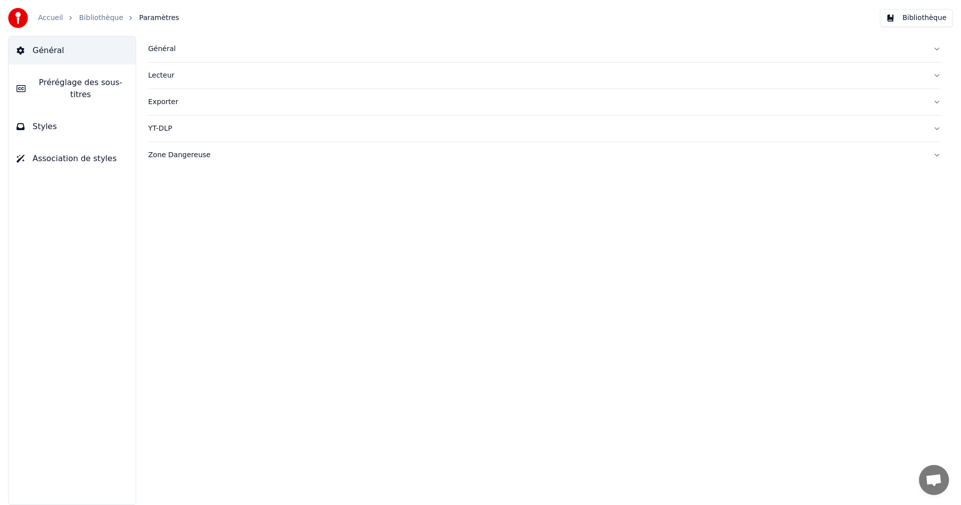
click at [79, 113] on button "Styles" at bounding box center [72, 127] width 127 height 28
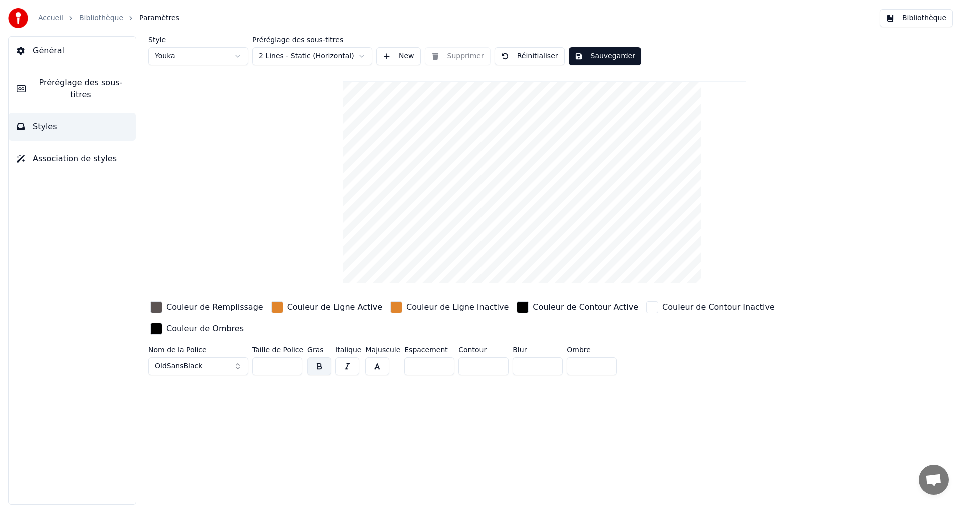
click at [214, 306] on div "Couleur de Remplissage" at bounding box center [214, 307] width 97 height 12
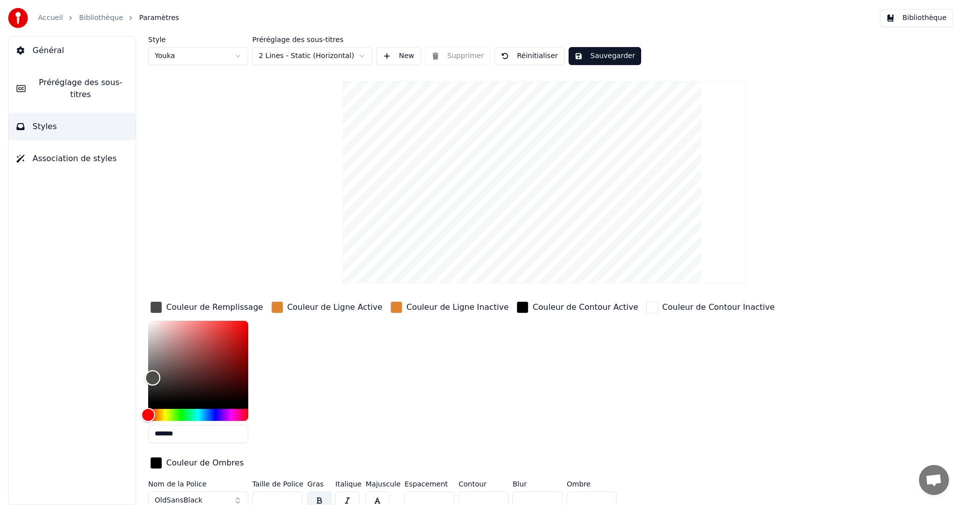
click at [153, 377] on div "Color" at bounding box center [153, 378] width 16 height 16
drag, startPoint x: 153, startPoint y: 377, endPoint x: 153, endPoint y: 385, distance: 8.0
click at [153, 385] on div "Color" at bounding box center [154, 386] width 16 height 16
drag, startPoint x: 153, startPoint y: 385, endPoint x: 153, endPoint y: 363, distance: 22.0
click at [153, 363] on div "Color" at bounding box center [154, 364] width 16 height 16
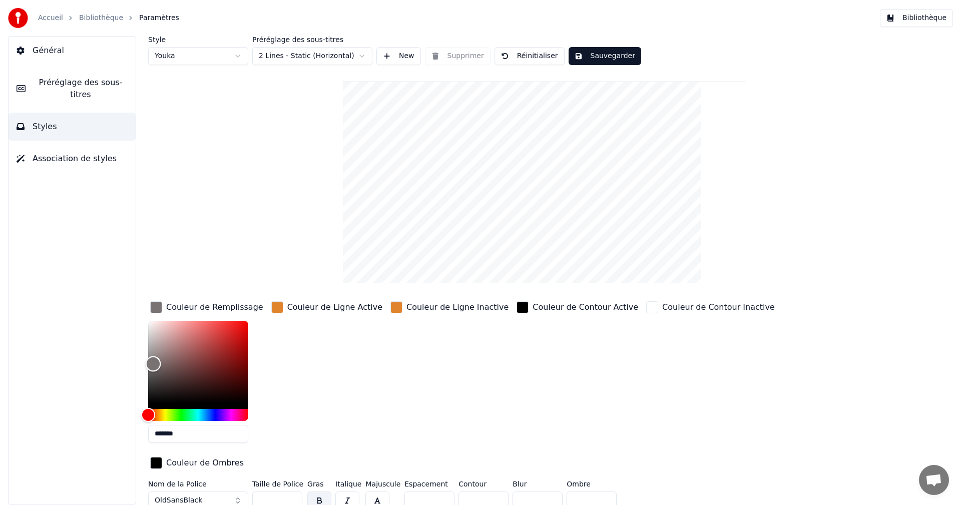
type input "*******"
drag, startPoint x: 153, startPoint y: 363, endPoint x: 150, endPoint y: 355, distance: 8.6
click at [150, 355] on div "Color" at bounding box center [151, 356] width 16 height 16
click at [585, 63] on button "Sauvegarder" at bounding box center [604, 56] width 73 height 18
click at [911, 19] on button "Bibliothèque" at bounding box center [916, 18] width 73 height 18
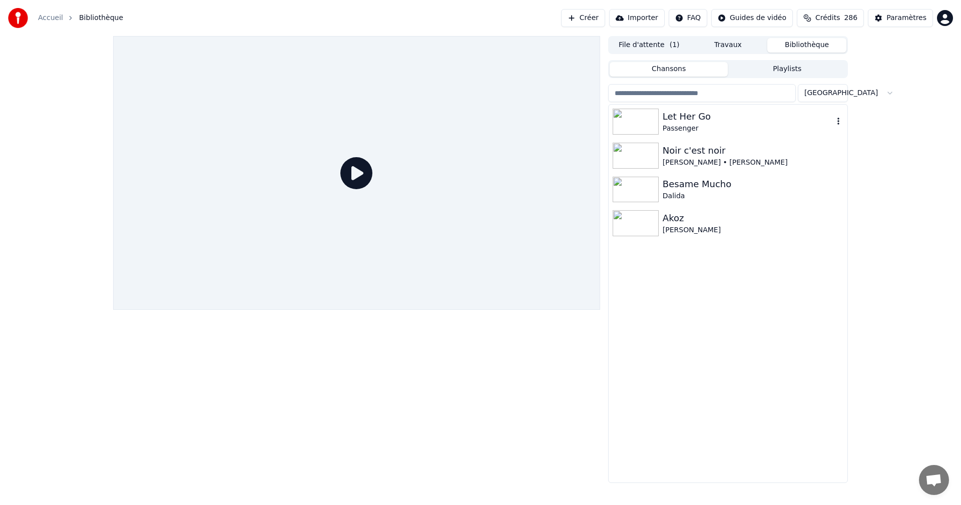
click at [701, 123] on div "Let Her Go" at bounding box center [747, 117] width 171 height 14
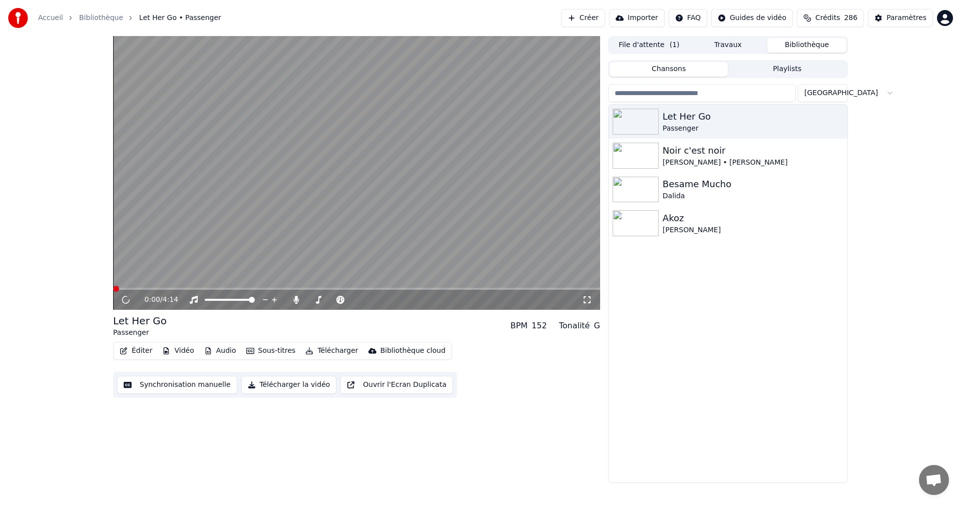
click at [584, 296] on icon at bounding box center [587, 300] width 10 height 8
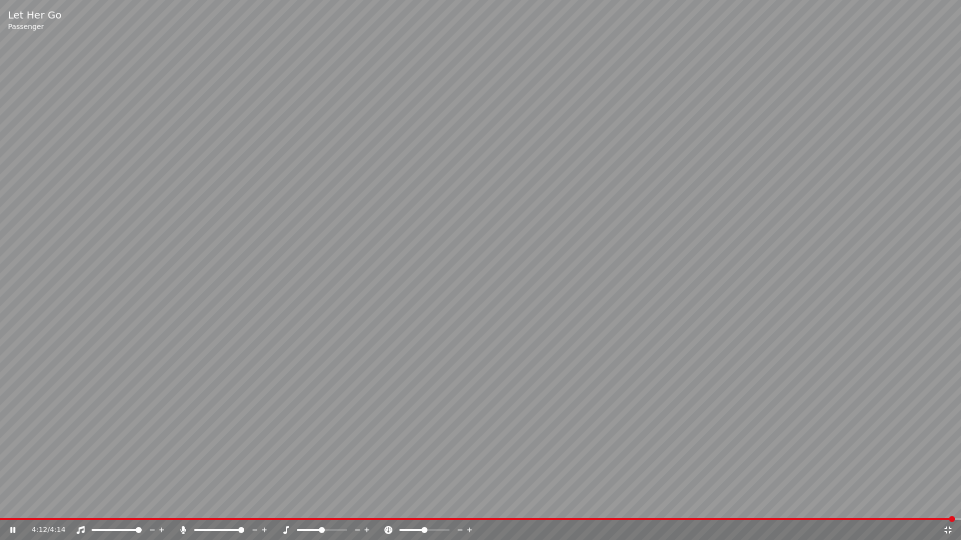
click at [946, 504] on icon at bounding box center [948, 530] width 10 height 8
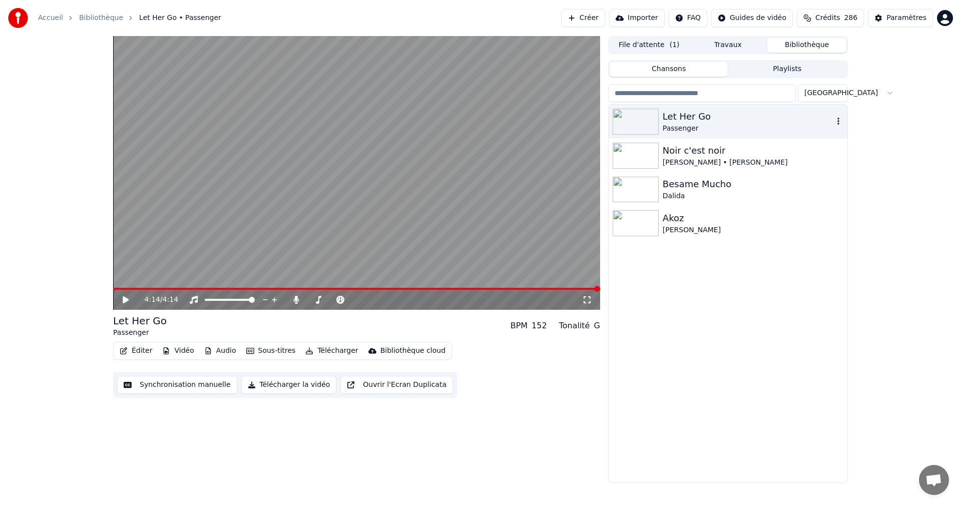
click at [680, 134] on div "Let Her Go Passenger" at bounding box center [727, 122] width 239 height 34
click at [130, 301] on icon at bounding box center [133, 300] width 24 height 8
click at [134, 290] on span at bounding box center [356, 289] width 487 height 2
click at [128, 297] on icon at bounding box center [125, 300] width 5 height 6
click at [128, 297] on icon at bounding box center [133, 300] width 24 height 8
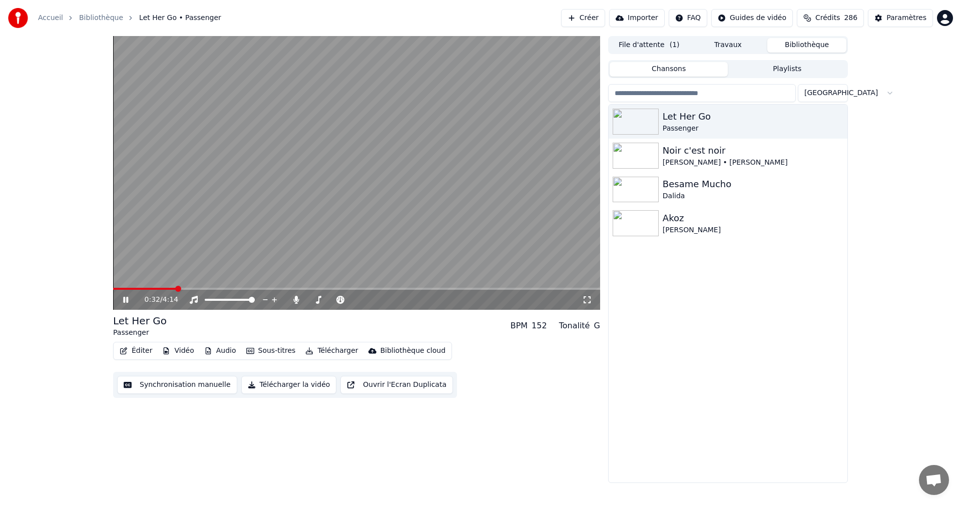
click at [588, 300] on icon at bounding box center [587, 300] width 10 height 8
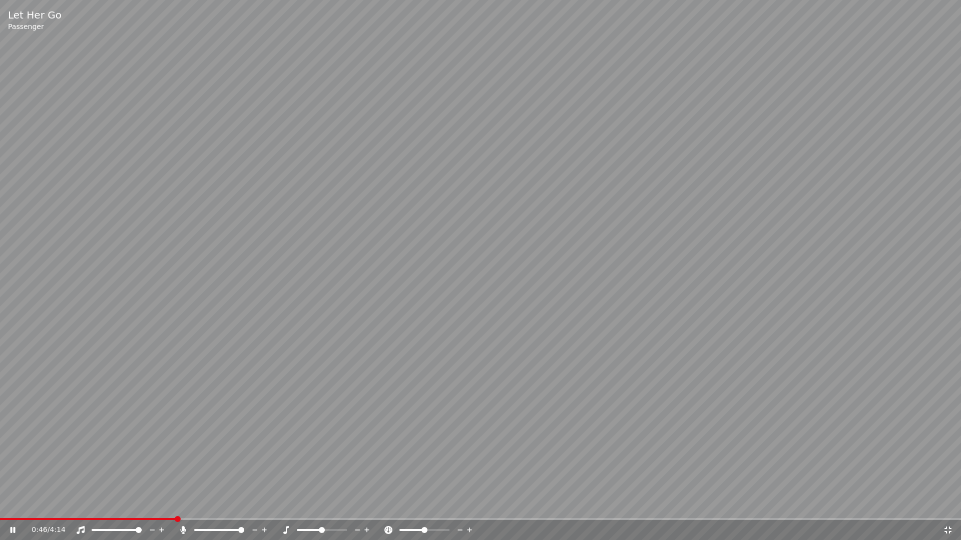
click at [950, 504] on icon at bounding box center [947, 530] width 7 height 7
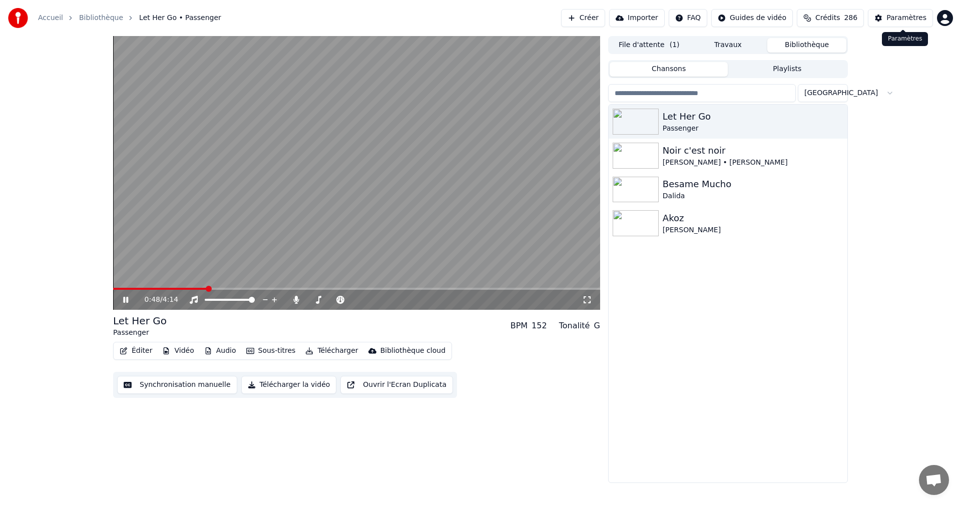
click at [916, 15] on div "Paramètres" at bounding box center [906, 18] width 40 height 10
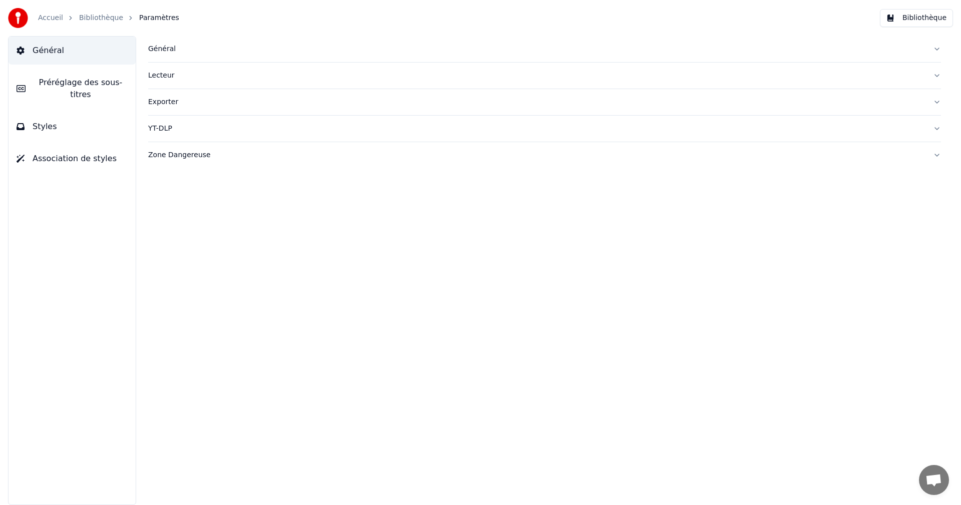
click at [67, 116] on button "Styles" at bounding box center [72, 127] width 127 height 28
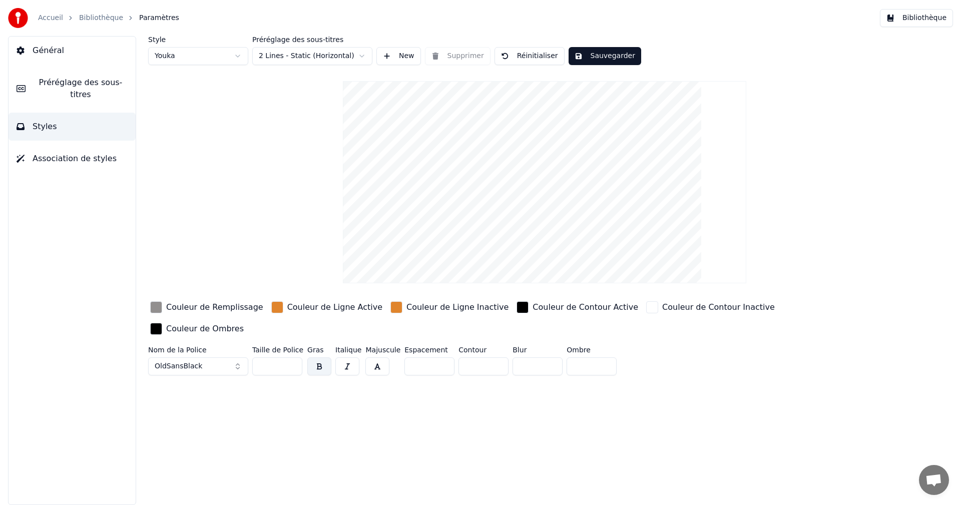
click at [326, 307] on div "Couleur de Ligne Active" at bounding box center [334, 307] width 95 height 12
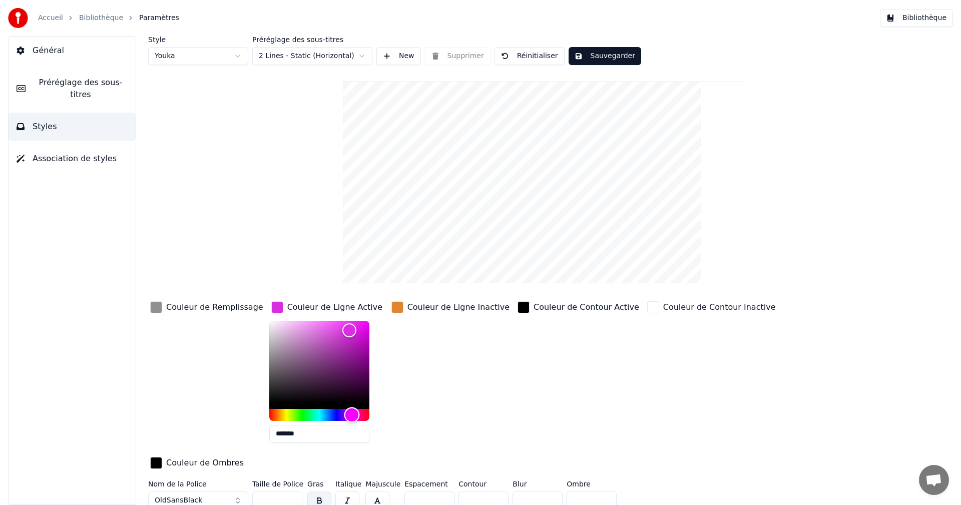
type input "*******"
drag, startPoint x: 267, startPoint y: 415, endPoint x: 340, endPoint y: 416, distance: 73.1
click at [345, 416] on div "Hue" at bounding box center [353, 415] width 16 height 16
click at [410, 307] on div "Couleur de Ligne Inactive" at bounding box center [458, 307] width 102 height 12
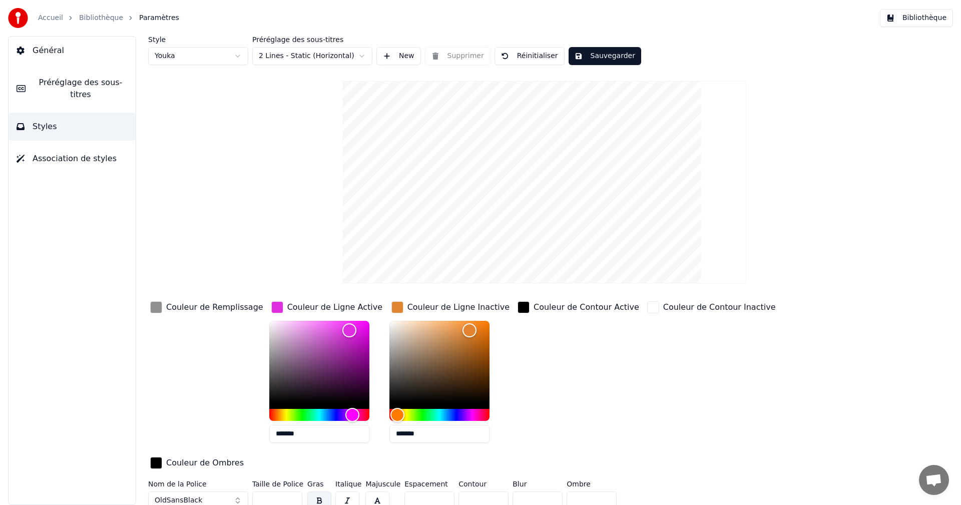
drag, startPoint x: 389, startPoint y: 434, endPoint x: 436, endPoint y: 435, distance: 47.5
click at [436, 435] on input "*******" at bounding box center [439, 434] width 100 height 18
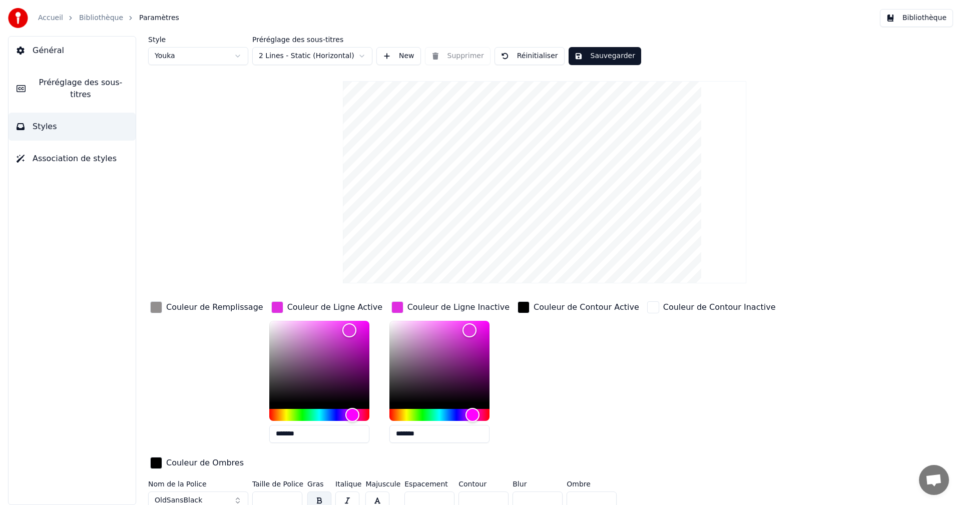
type input "*******"
click at [613, 57] on button "Sauvegarder" at bounding box center [604, 56] width 73 height 18
click at [918, 18] on button "Bibliothèque" at bounding box center [916, 18] width 73 height 18
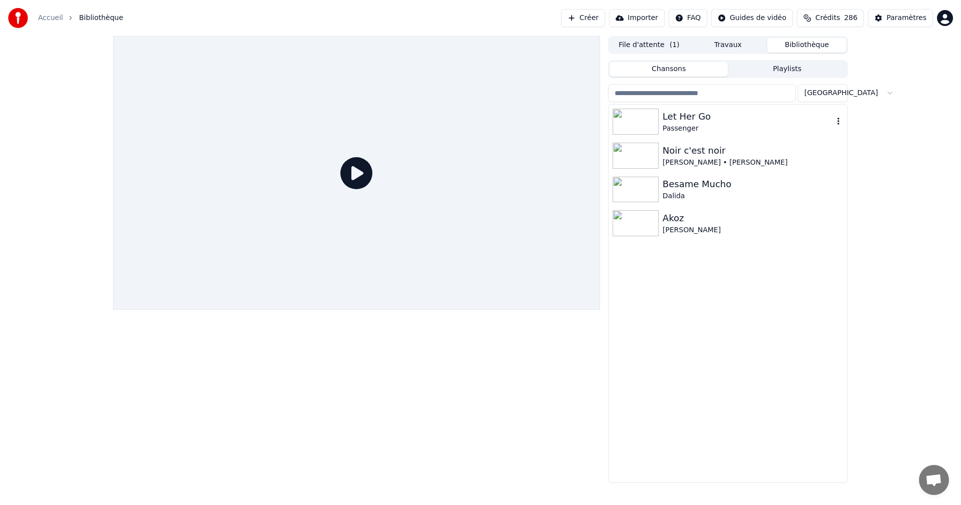
click at [683, 114] on div "Let Her Go" at bounding box center [747, 117] width 171 height 14
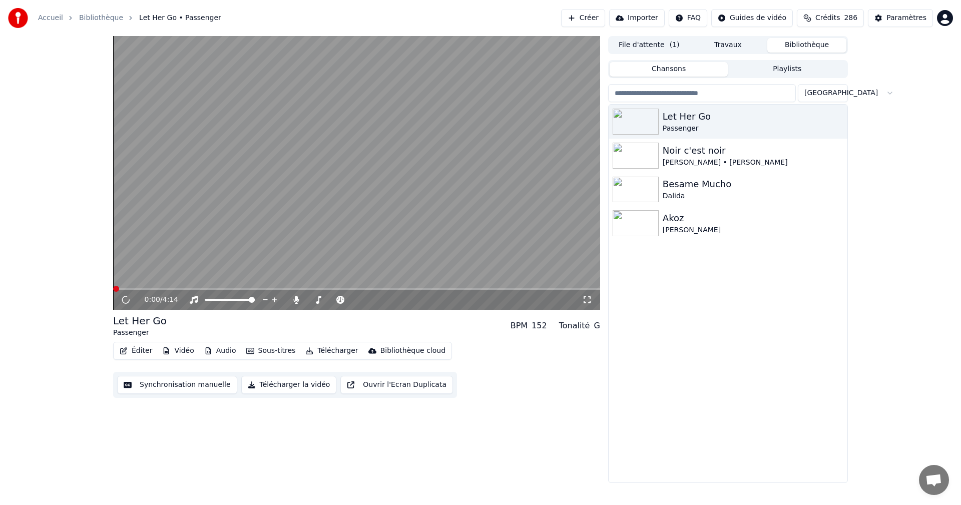
click at [586, 296] on icon at bounding box center [587, 300] width 10 height 8
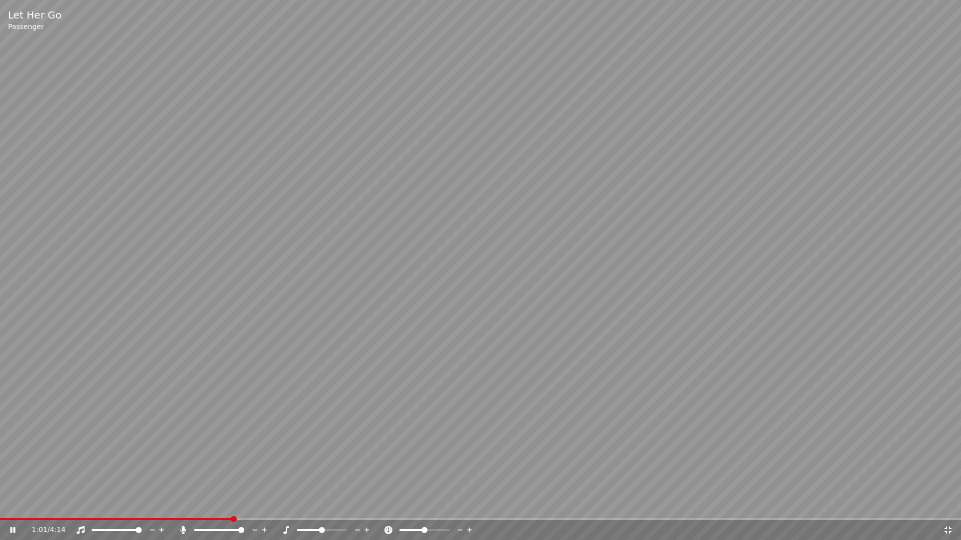
drag, startPoint x: 949, startPoint y: 530, endPoint x: 938, endPoint y: 485, distance: 46.2
click at [951, 504] on icon at bounding box center [948, 530] width 10 height 8
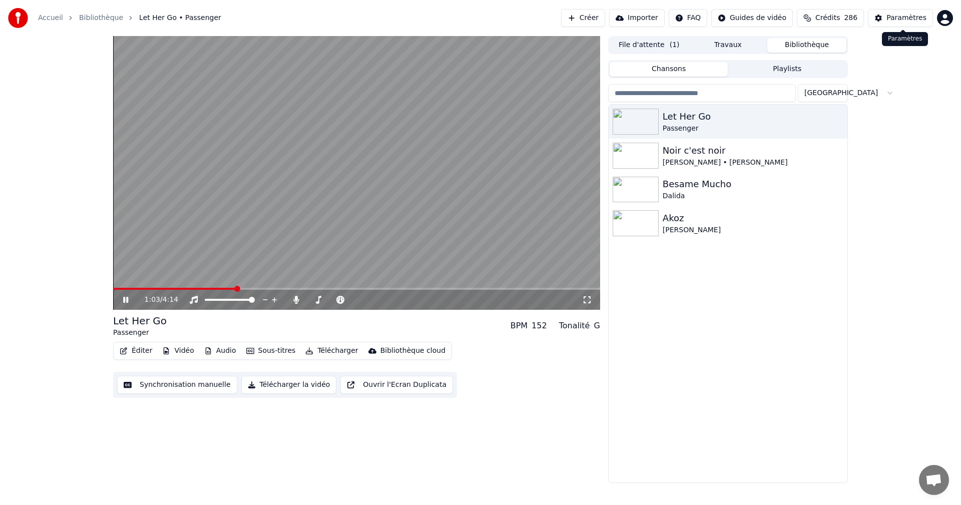
click at [904, 17] on div "Paramètres" at bounding box center [906, 18] width 40 height 10
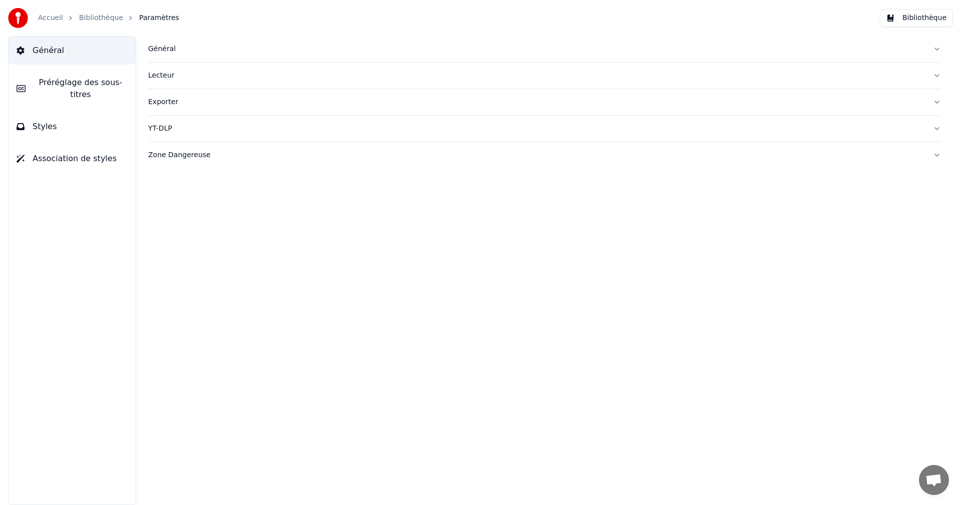
click at [114, 116] on button "Styles" at bounding box center [72, 127] width 127 height 28
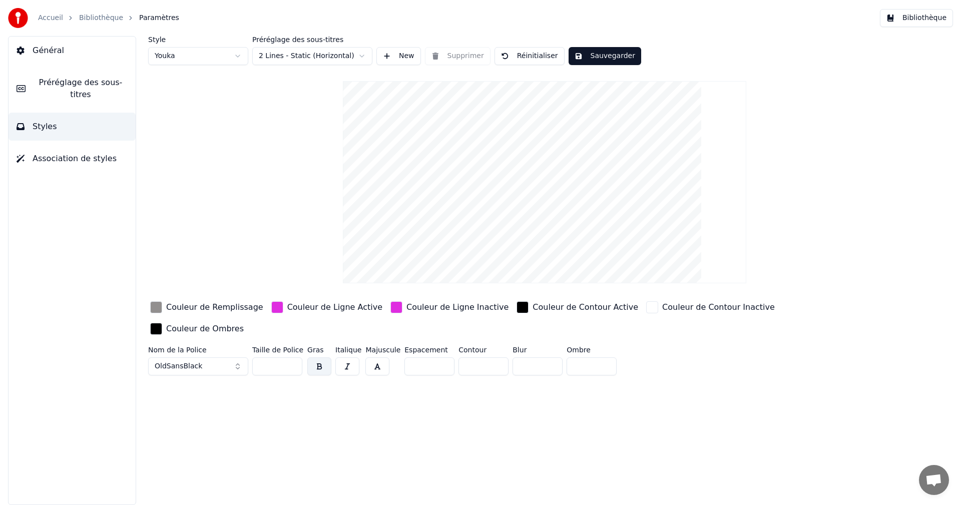
click at [314, 305] on div "Couleur de Ligne Active" at bounding box center [334, 307] width 95 height 12
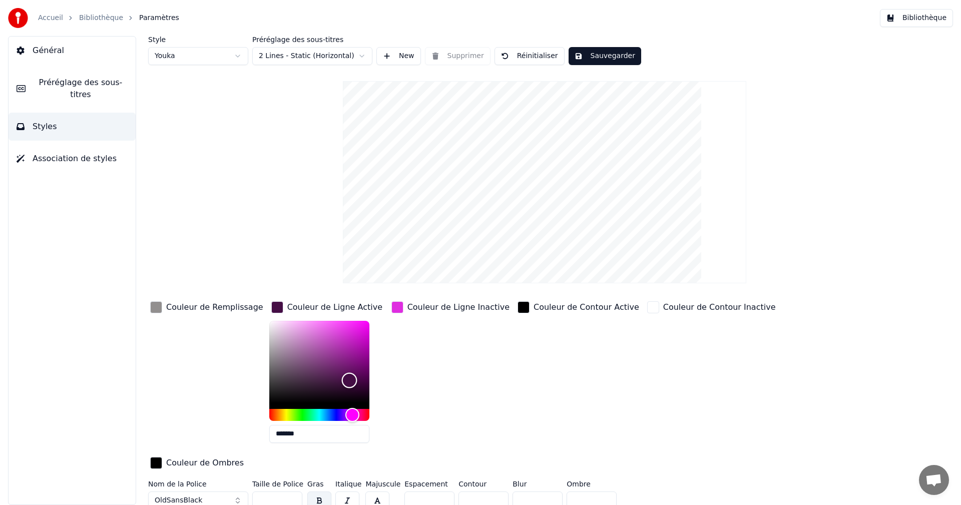
drag, startPoint x: 335, startPoint y: 330, endPoint x: 337, endPoint y: 377, distance: 47.1
click at [342, 378] on div "Color" at bounding box center [350, 381] width 16 height 16
drag, startPoint x: 337, startPoint y: 377, endPoint x: 338, endPoint y: 372, distance: 5.5
click at [342, 372] on div "Color" at bounding box center [350, 373] width 16 height 16
drag, startPoint x: 338, startPoint y: 372, endPoint x: 332, endPoint y: 369, distance: 6.0
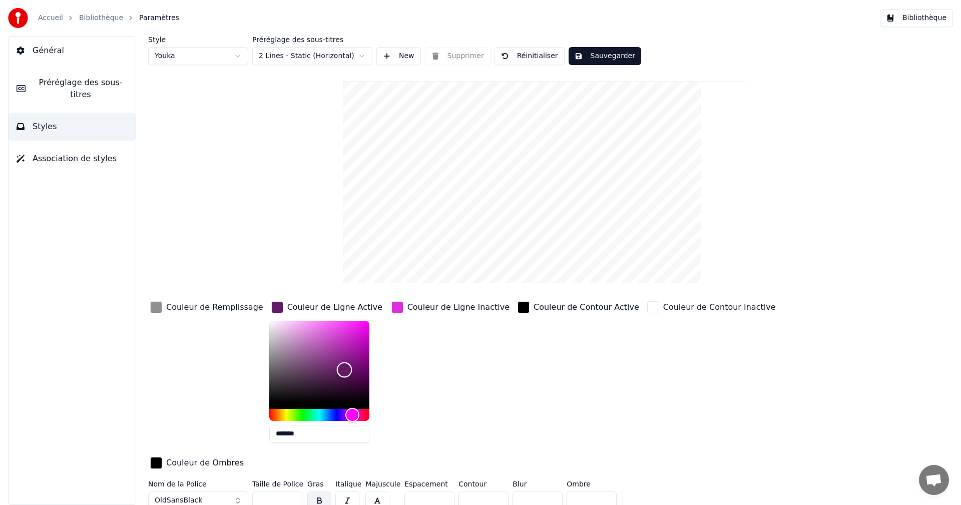
click at [337, 369] on div "Color" at bounding box center [345, 370] width 16 height 16
drag, startPoint x: 332, startPoint y: 369, endPoint x: 305, endPoint y: 352, distance: 32.4
click at [309, 352] on div "Color" at bounding box center [317, 353] width 16 height 16
drag, startPoint x: 304, startPoint y: 353, endPoint x: 292, endPoint y: 345, distance: 14.3
click at [297, 345] on div "Color" at bounding box center [305, 346] width 16 height 16
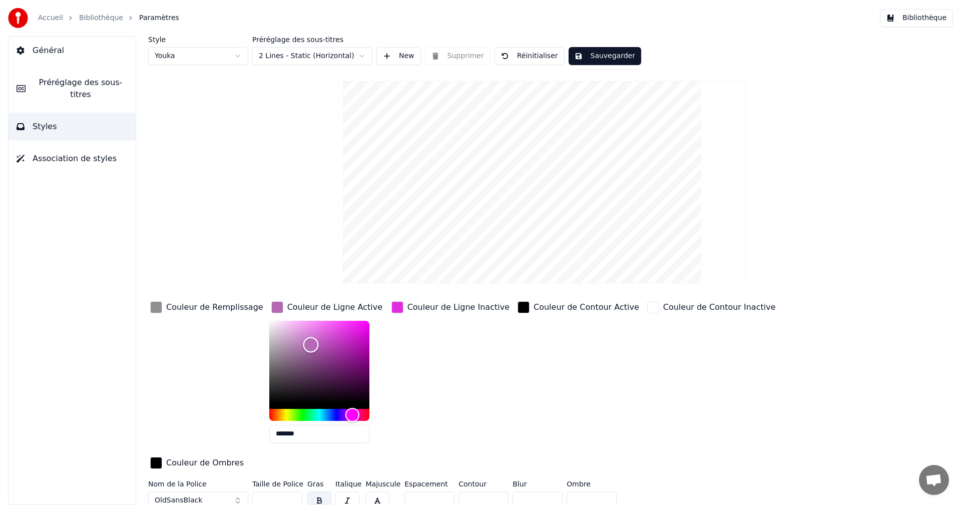
type input "*******"
drag, startPoint x: 292, startPoint y: 345, endPoint x: 301, endPoint y: 341, distance: 9.2
click at [305, 341] on div "Color" at bounding box center [313, 342] width 16 height 16
click at [438, 308] on div "Couleur de Ligne Inactive" at bounding box center [458, 307] width 102 height 12
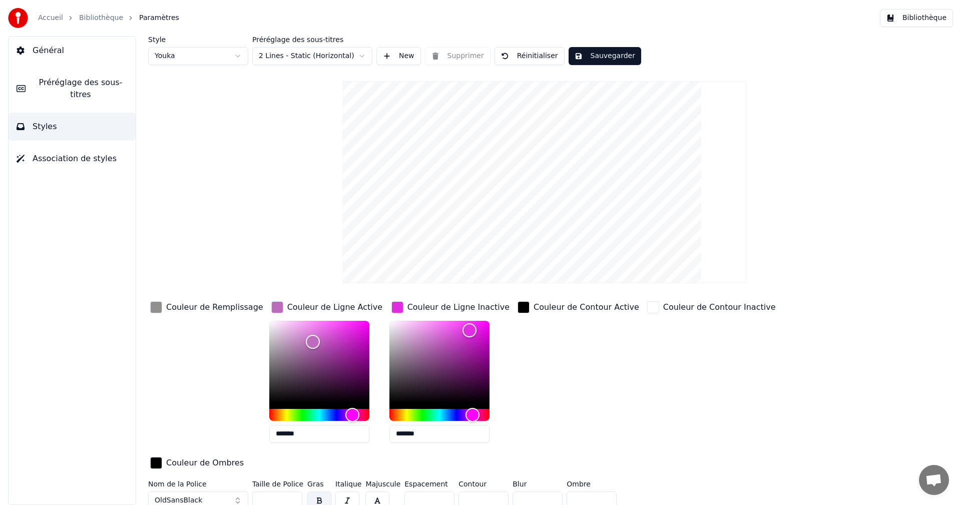
drag, startPoint x: 387, startPoint y: 437, endPoint x: 454, endPoint y: 433, distance: 67.2
click at [454, 433] on input "*******" at bounding box center [439, 434] width 100 height 18
type input "*******"
click at [616, 54] on button "Sauvegarder" at bounding box center [604, 56] width 73 height 18
click at [932, 20] on button "Bibliothèque" at bounding box center [916, 18] width 73 height 18
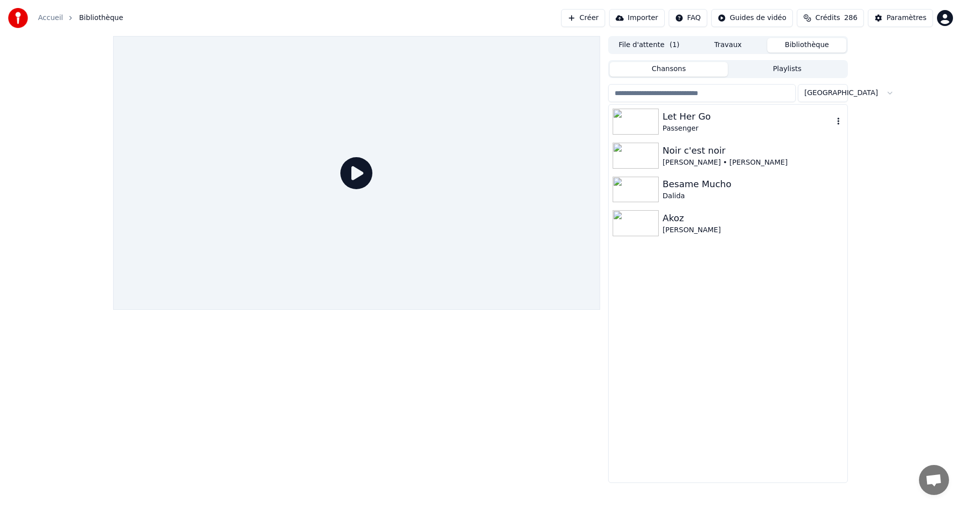
click at [705, 130] on div "Passenger" at bounding box center [747, 129] width 171 height 10
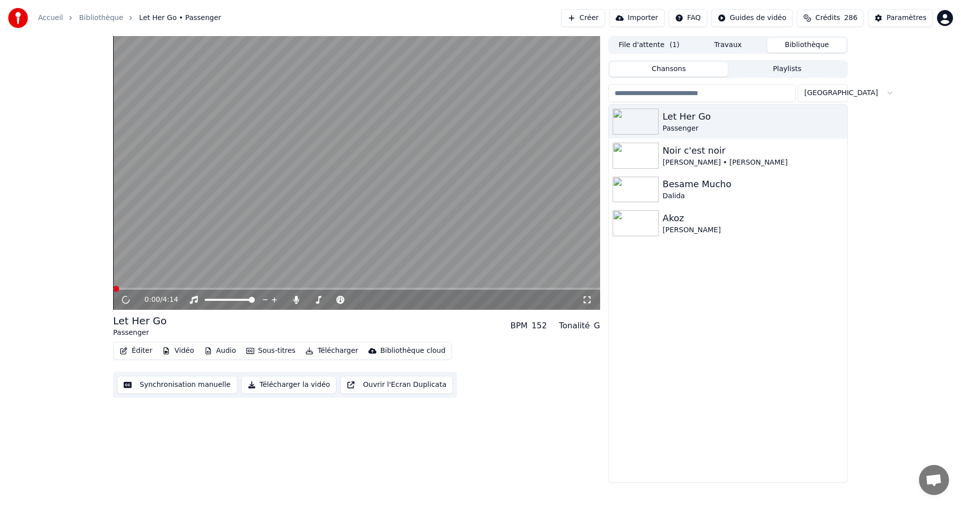
click at [584, 302] on icon at bounding box center [586, 299] width 7 height 7
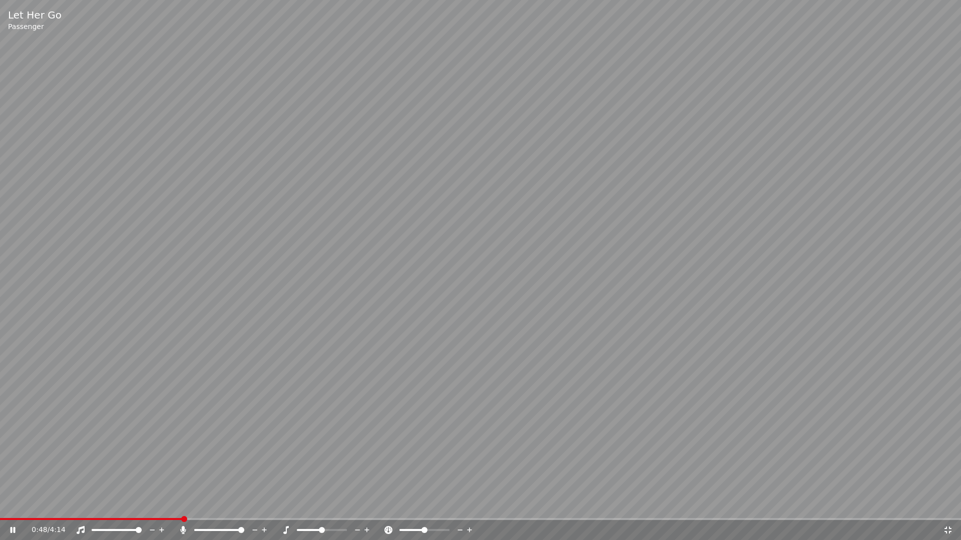
click at [949, 504] on icon at bounding box center [947, 530] width 7 height 7
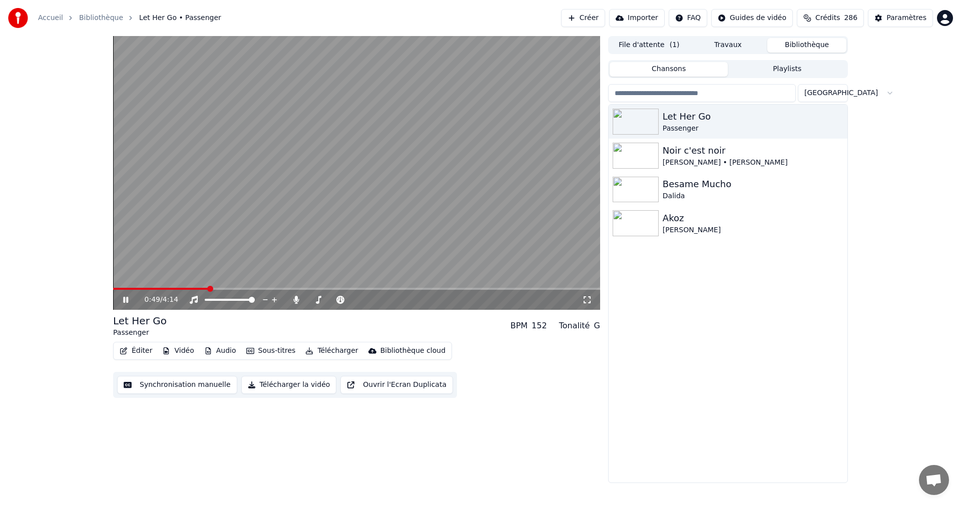
click at [902, 17] on div "Paramètres" at bounding box center [906, 18] width 40 height 10
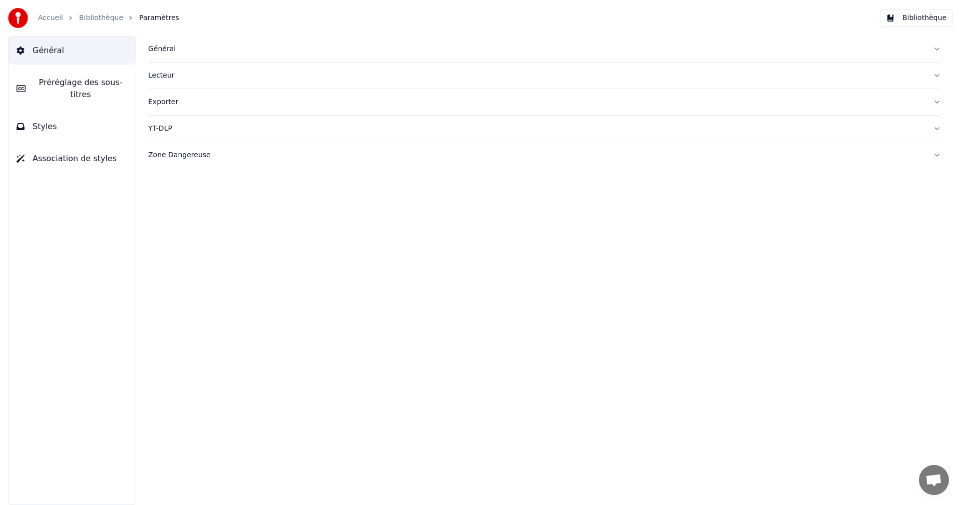
click at [62, 115] on button "Styles" at bounding box center [72, 127] width 127 height 28
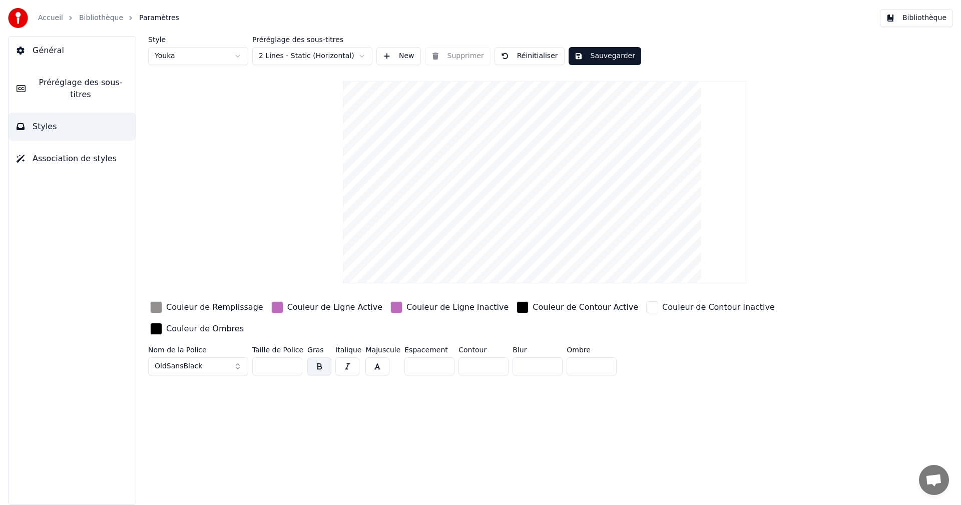
click at [306, 308] on div "Couleur de Ligne Active" at bounding box center [334, 307] width 95 height 12
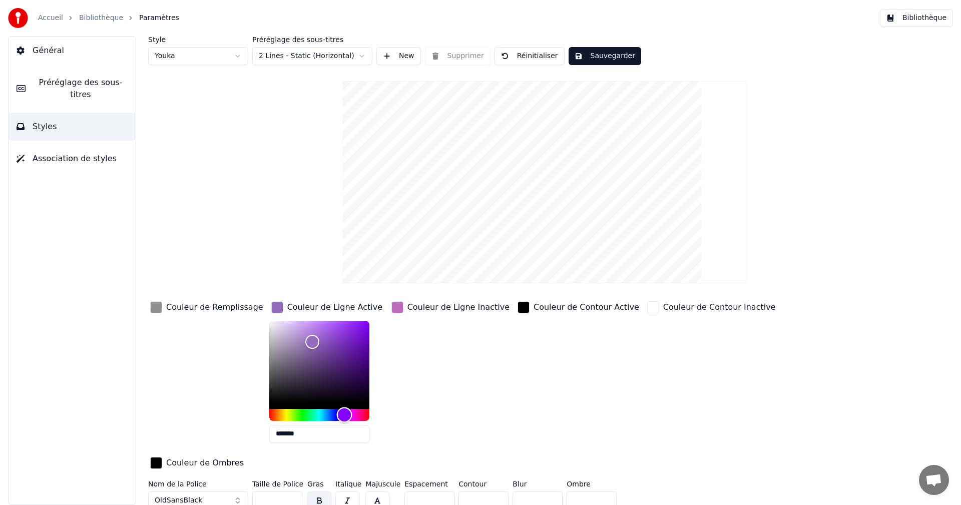
drag, startPoint x: 342, startPoint y: 413, endPoint x: 332, endPoint y: 414, distance: 10.0
click at [337, 414] on div "Hue" at bounding box center [345, 415] width 16 height 16
click at [335, 414] on div "Hue" at bounding box center [343, 415] width 16 height 16
type input "*******"
drag, startPoint x: 299, startPoint y: 340, endPoint x: 317, endPoint y: 342, distance: 18.1
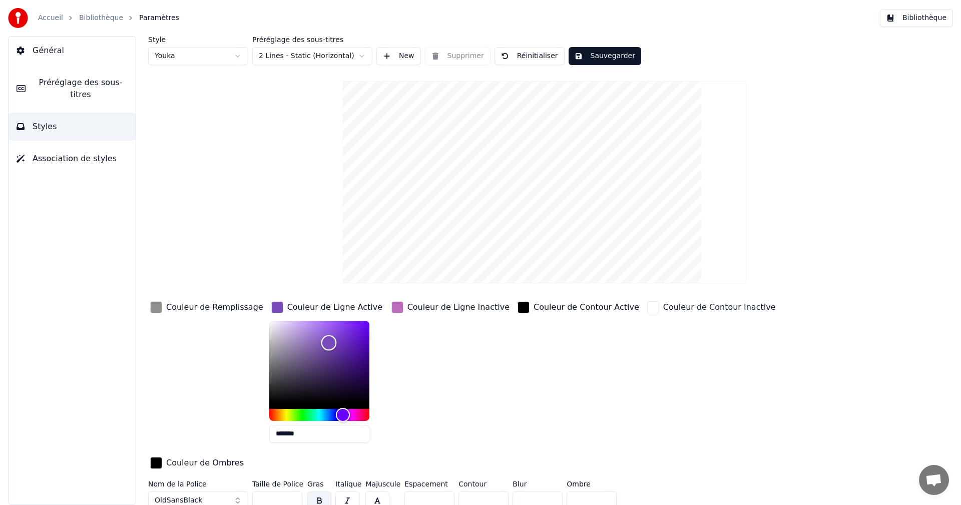
click at [321, 342] on div "Color" at bounding box center [329, 343] width 16 height 16
click at [426, 307] on div "Couleur de Ligne Inactive" at bounding box center [458, 307] width 102 height 12
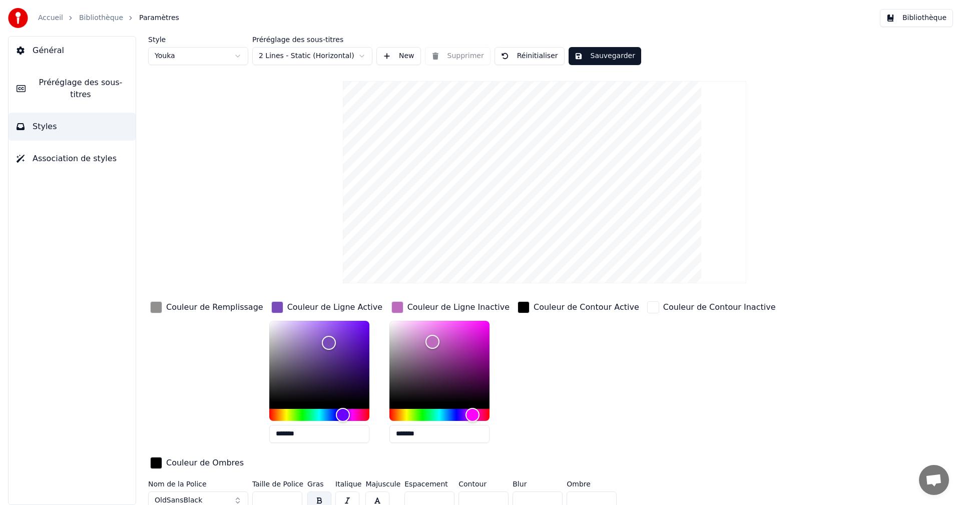
drag, startPoint x: 389, startPoint y: 433, endPoint x: 438, endPoint y: 435, distance: 49.1
click at [438, 435] on input "*******" at bounding box center [439, 434] width 100 height 18
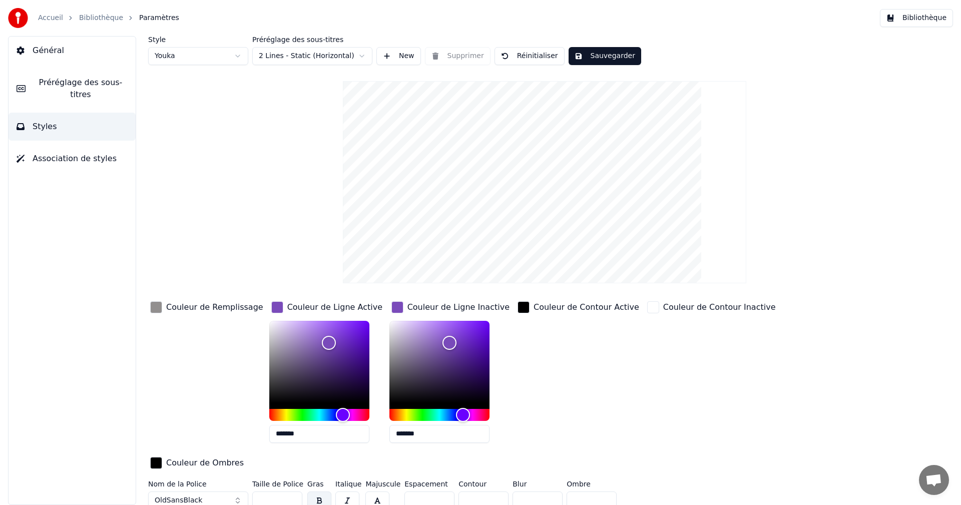
type input "*******"
click at [597, 59] on button "Sauvegarder" at bounding box center [604, 56] width 73 height 18
click at [926, 16] on button "Bibliothèque" at bounding box center [916, 18] width 73 height 18
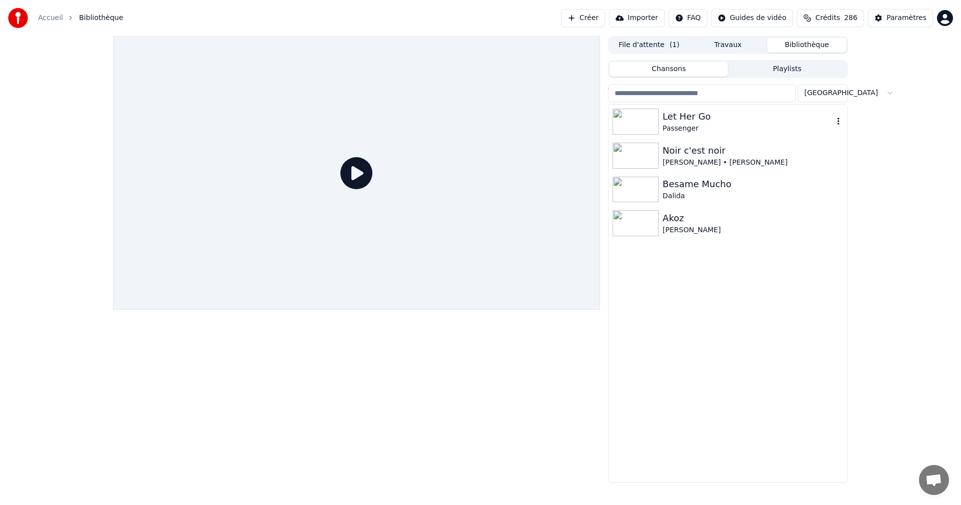
click at [715, 126] on div "Passenger" at bounding box center [747, 129] width 171 height 10
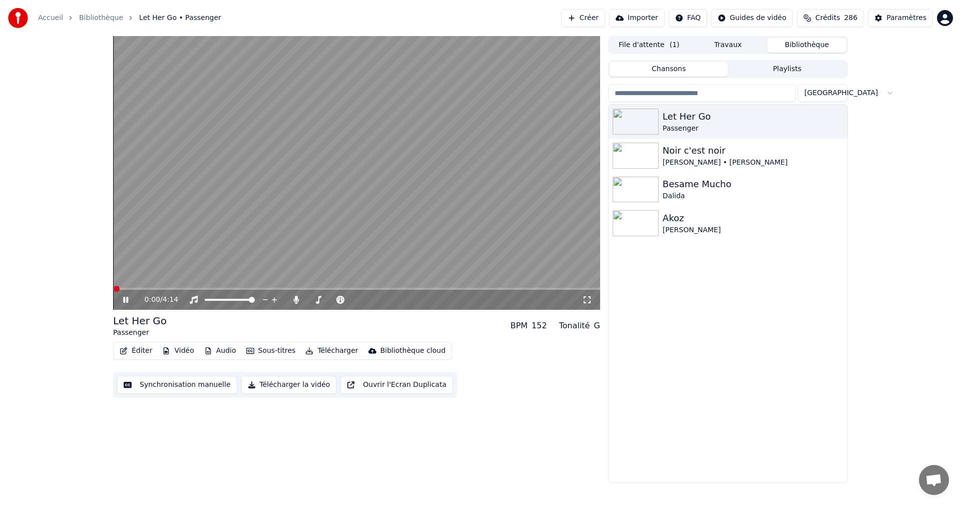
click at [589, 301] on icon at bounding box center [586, 299] width 7 height 7
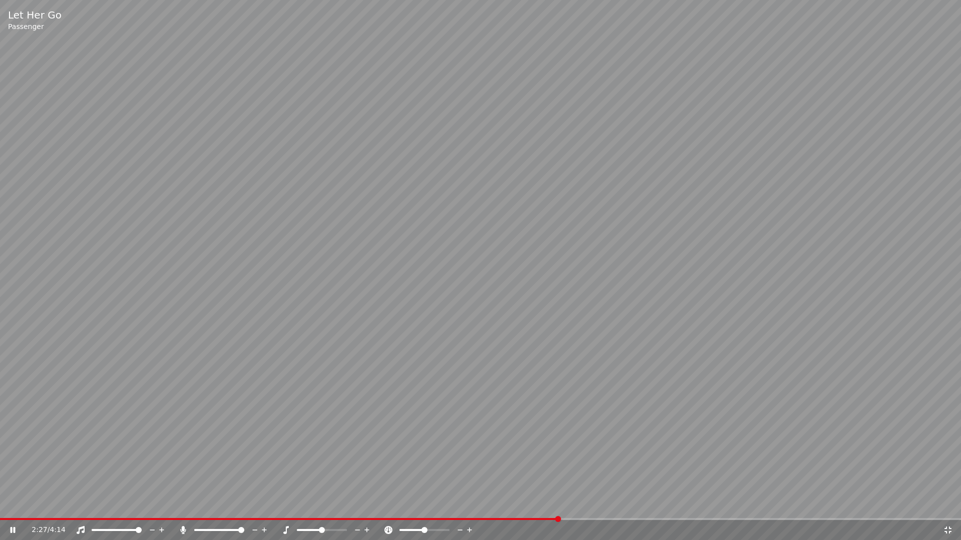
click at [947, 504] on icon at bounding box center [948, 530] width 10 height 8
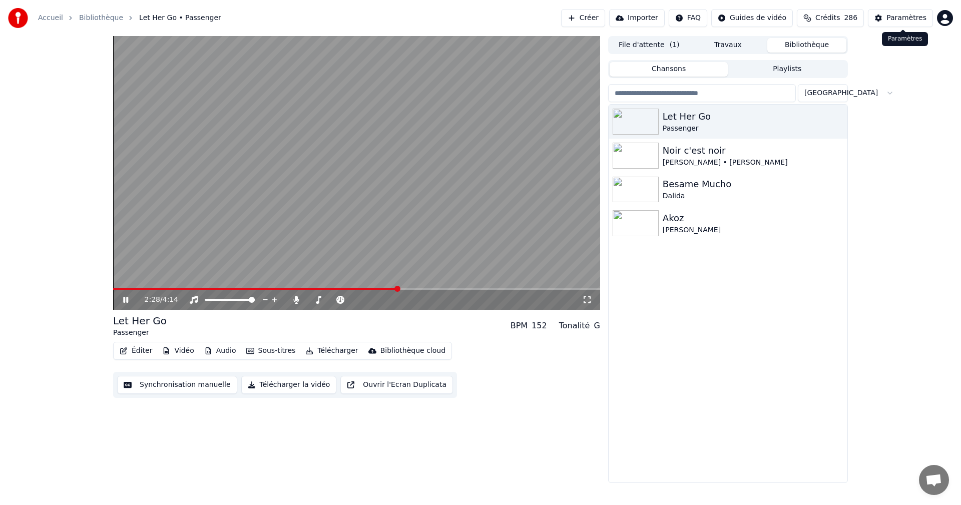
click at [909, 16] on div "Paramètres" at bounding box center [906, 18] width 40 height 10
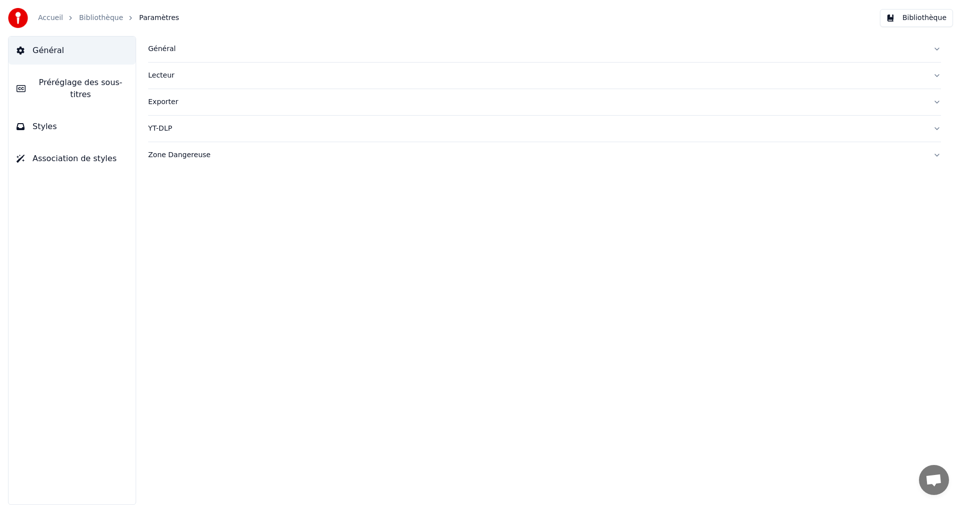
click at [40, 121] on span "Styles" at bounding box center [45, 127] width 25 height 12
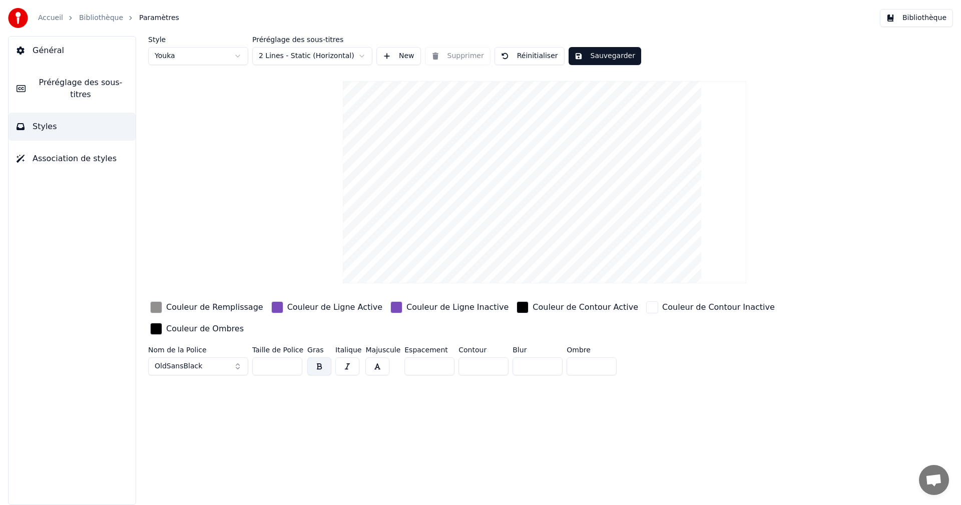
click at [198, 307] on div "Couleur de Remplissage" at bounding box center [214, 307] width 97 height 12
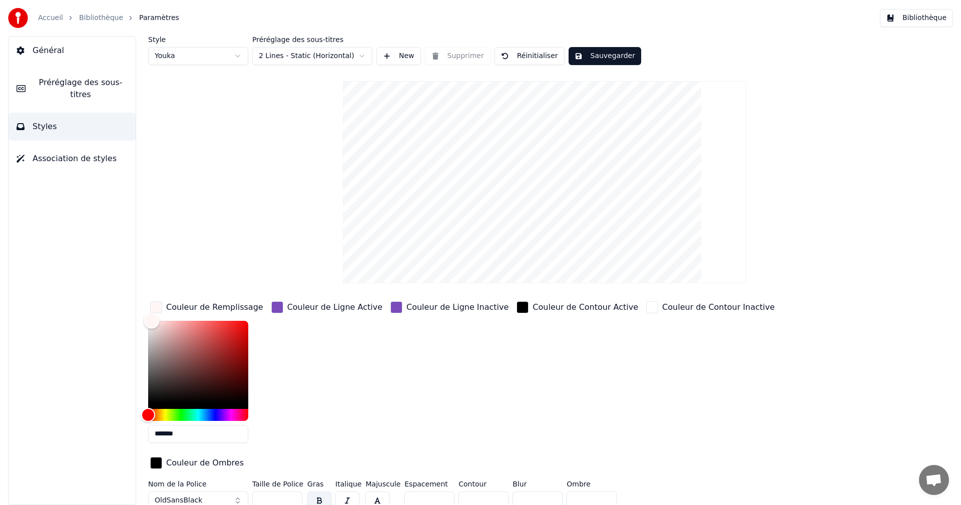
type input "*******"
drag, startPoint x: 151, startPoint y: 356, endPoint x: 141, endPoint y: 307, distance: 50.5
click at [142, 307] on div "Style Youka Préréglage des sous-titres 2 Lines - Static (Horizontal) New Suppri…" at bounding box center [544, 270] width 833 height 469
click at [598, 54] on button "Sauvegarder" at bounding box center [604, 56] width 73 height 18
click at [924, 18] on button "Bibliothèque" at bounding box center [916, 18] width 73 height 18
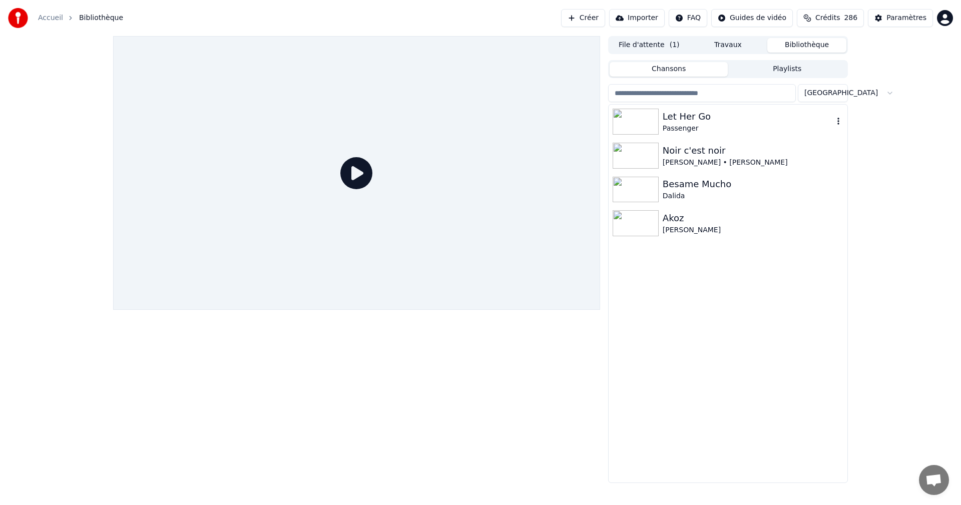
click at [705, 122] on div "Let Her Go" at bounding box center [747, 117] width 171 height 14
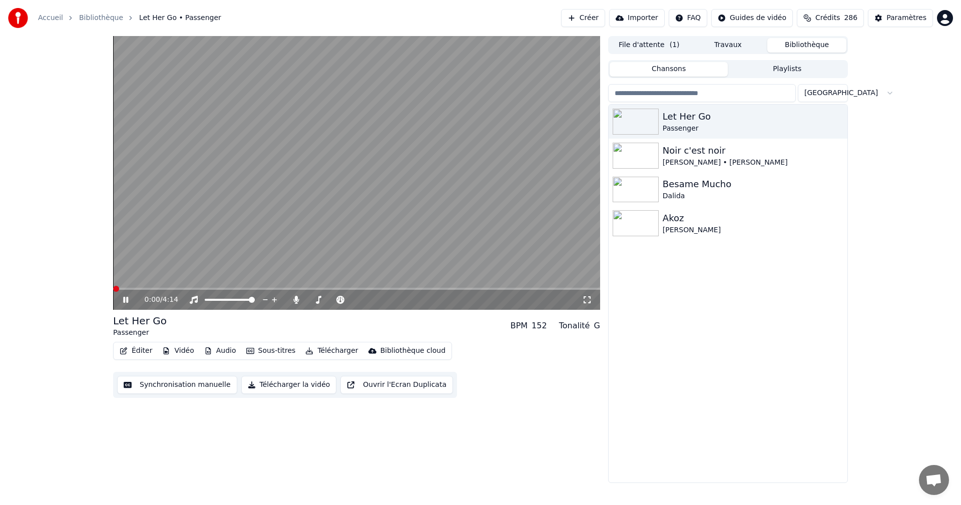
click at [588, 299] on icon at bounding box center [587, 300] width 10 height 8
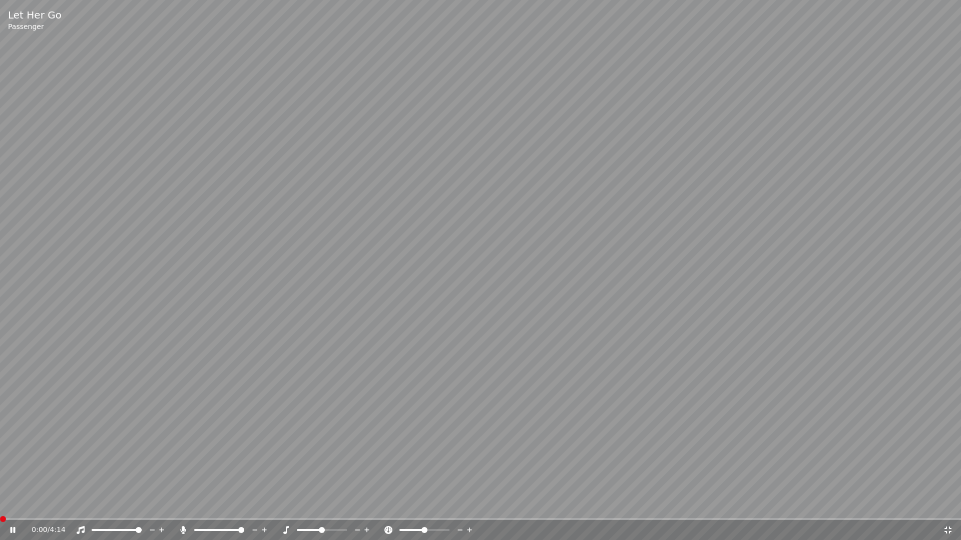
click at [947, 504] on icon at bounding box center [948, 530] width 10 height 8
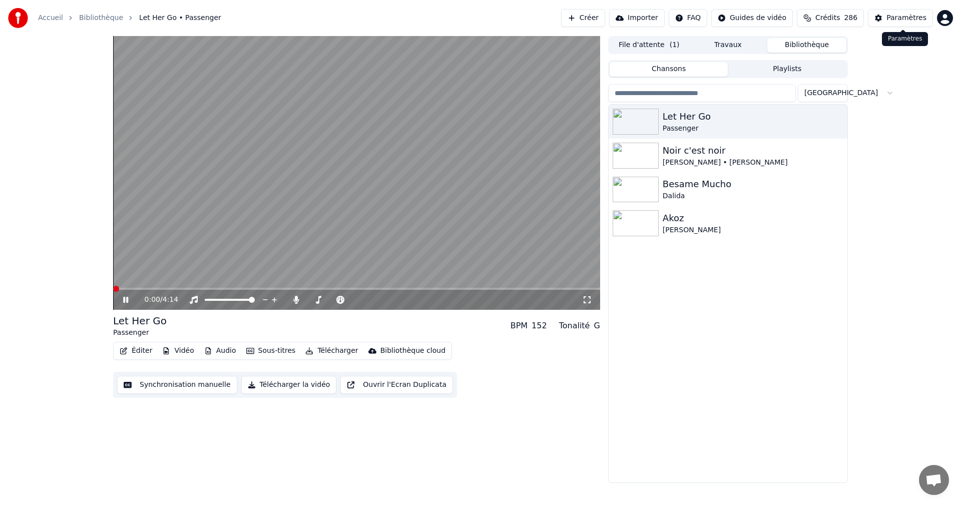
click at [899, 17] on div "Paramètres" at bounding box center [906, 18] width 40 height 10
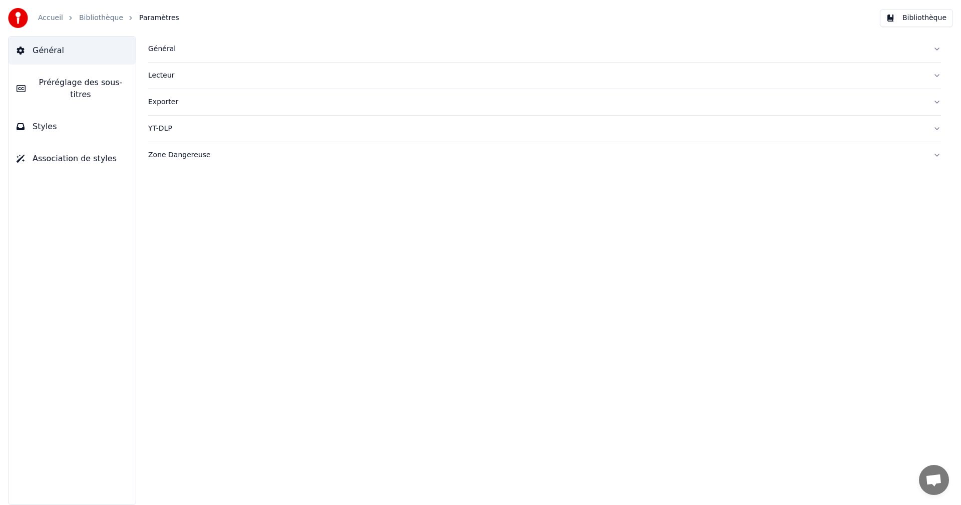
click at [66, 117] on button "Styles" at bounding box center [72, 127] width 127 height 28
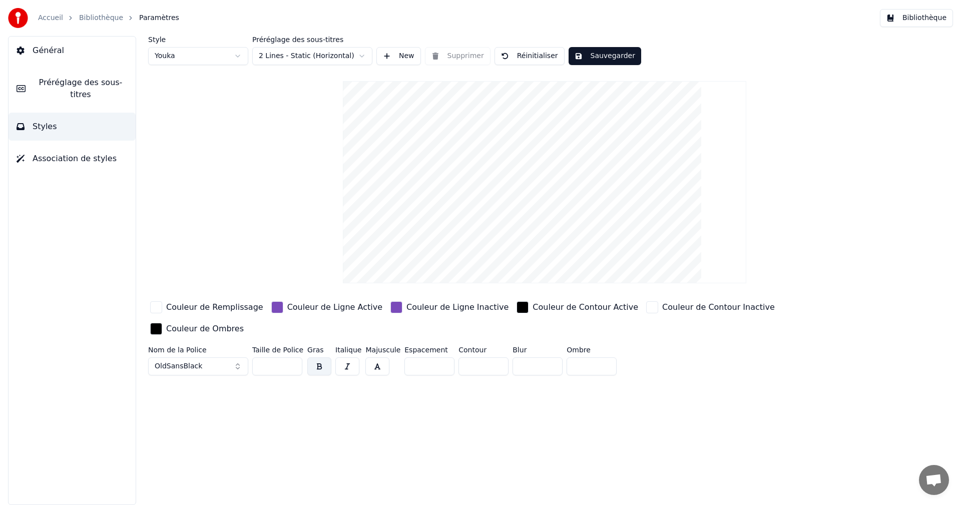
click at [287, 309] on div "Couleur de Ligne Active" at bounding box center [334, 307] width 95 height 12
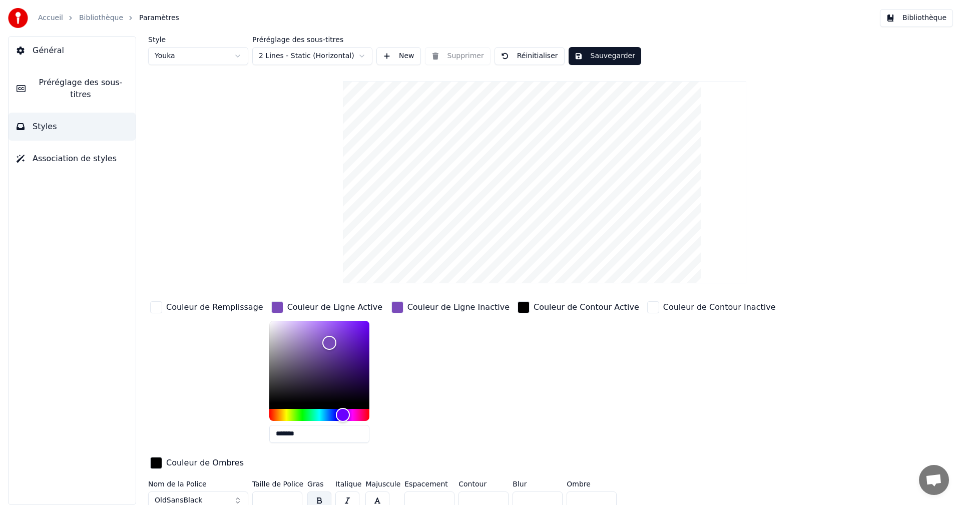
click at [230, 309] on div "Couleur de Remplissage" at bounding box center [214, 307] width 97 height 12
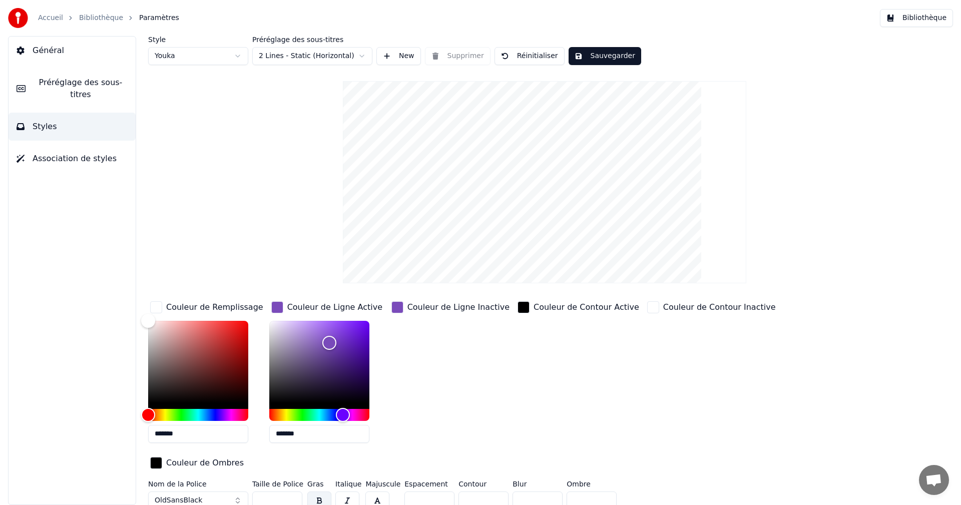
drag, startPoint x: 160, startPoint y: 431, endPoint x: 223, endPoint y: 425, distance: 63.3
click at [223, 427] on input "*******" at bounding box center [198, 434] width 100 height 18
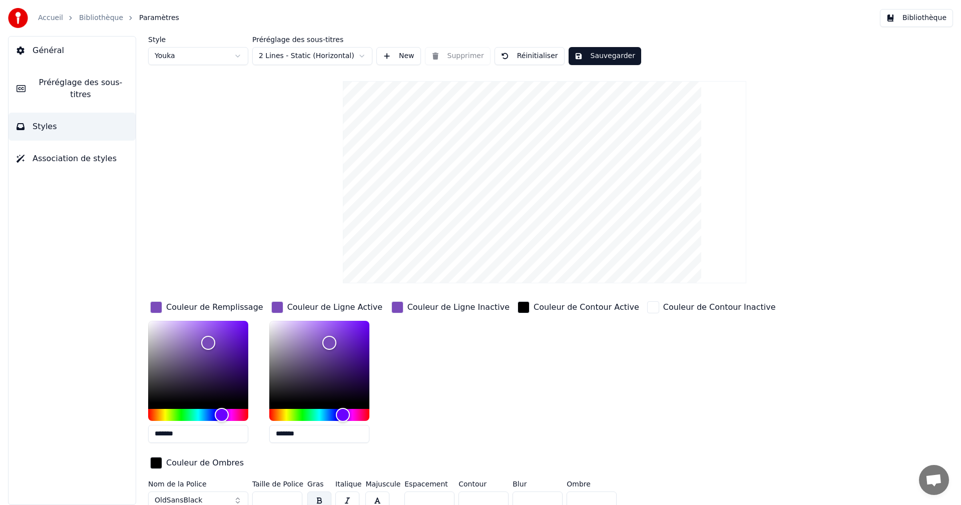
type input "*******"
click at [315, 307] on div "Couleur de Ligne Active" at bounding box center [334, 307] width 95 height 12
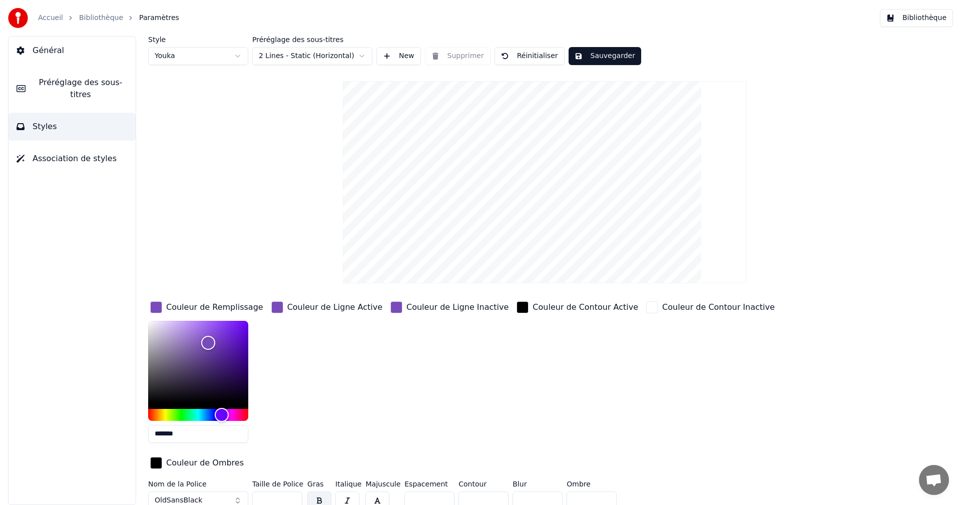
click at [310, 307] on div "Couleur de Ligne Active" at bounding box center [334, 307] width 95 height 12
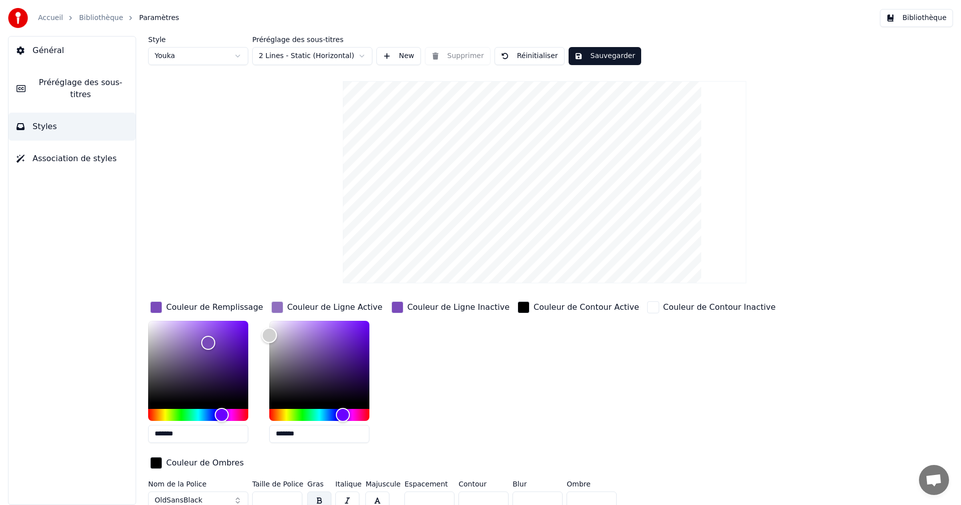
type input "*******"
drag, startPoint x: 333, startPoint y: 342, endPoint x: 233, endPoint y: 312, distance: 103.9
click at [233, 312] on div "Couleur de Remplissage ******* Couleur de Ligne Active ******* Couleur de Ligne…" at bounding box center [484, 385] width 672 height 173
click at [438, 305] on div "Couleur de Ligne Inactive" at bounding box center [458, 307] width 102 height 12
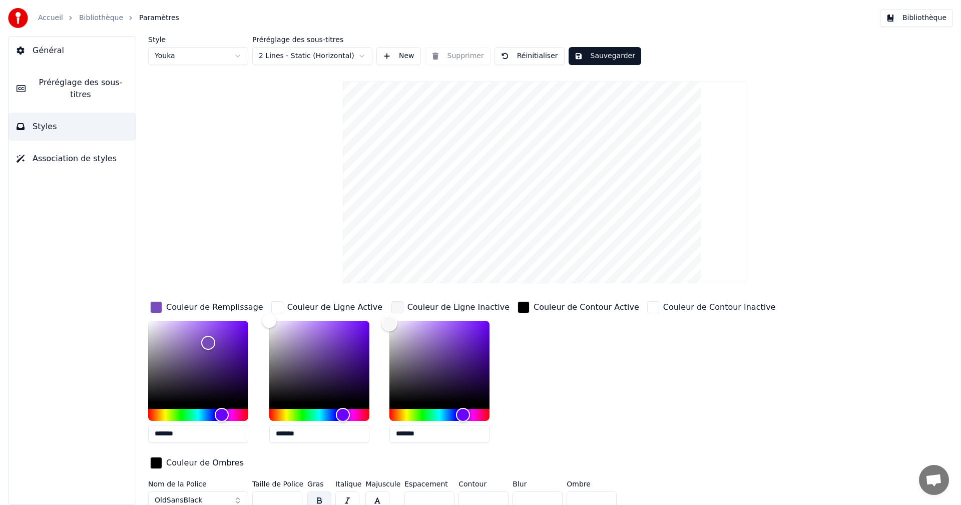
type input "*******"
drag, startPoint x: 446, startPoint y: 344, endPoint x: 381, endPoint y: 315, distance: 71.7
click at [381, 315] on div "Couleur de Remplissage ******* Couleur de Ligne Active ******* Couleur de Ligne…" at bounding box center [484, 385] width 672 height 173
click at [600, 55] on button "Sauvegarder" at bounding box center [604, 56] width 73 height 18
click at [925, 17] on button "Bibliothèque" at bounding box center [916, 18] width 73 height 18
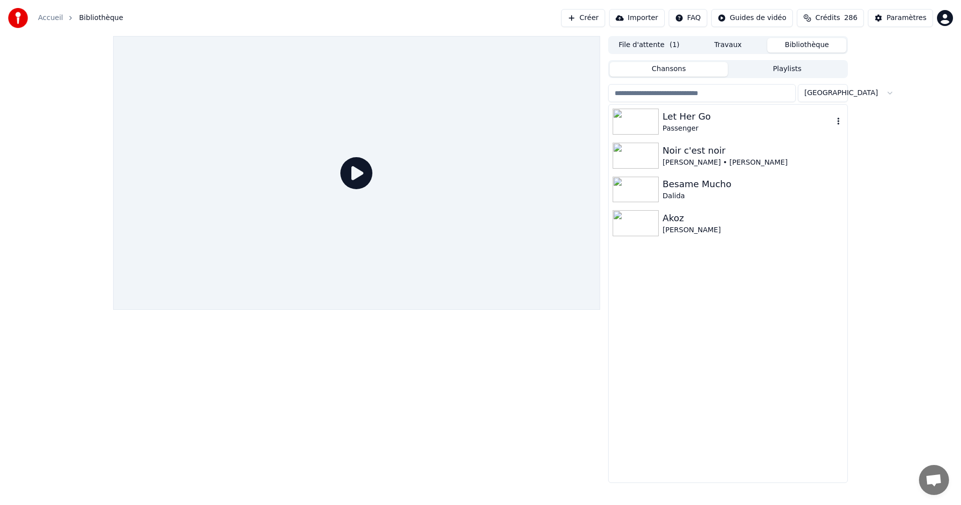
click at [680, 126] on div "Passenger" at bounding box center [747, 129] width 171 height 10
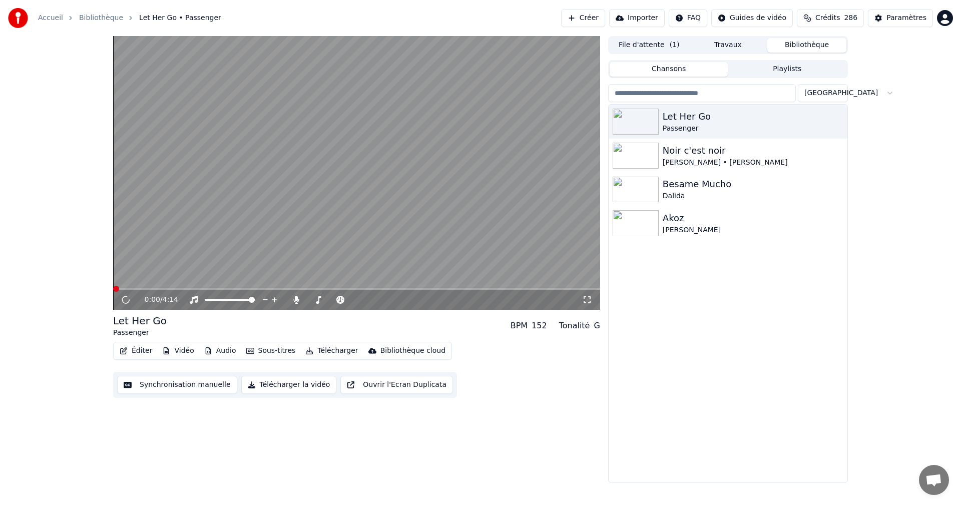
click at [586, 298] on icon at bounding box center [587, 300] width 10 height 8
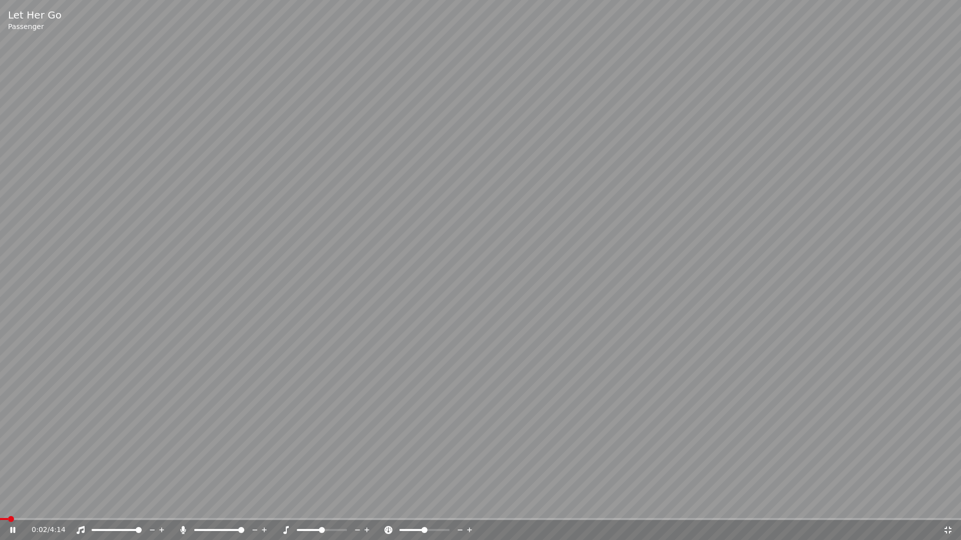
click at [26, 504] on span at bounding box center [480, 519] width 961 height 2
click at [75, 504] on span at bounding box center [480, 519] width 961 height 2
click at [947, 504] on icon at bounding box center [948, 530] width 10 height 8
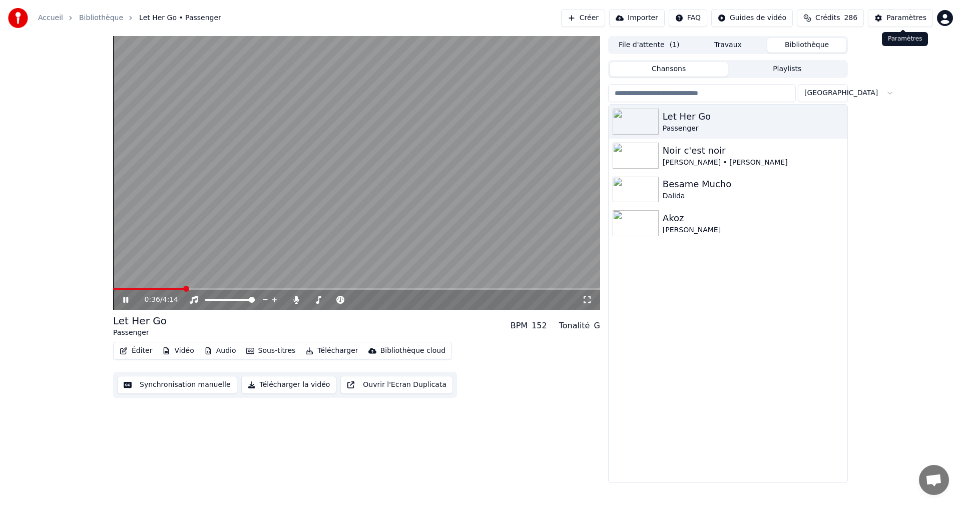
click at [904, 19] on div "Paramètres" at bounding box center [906, 18] width 40 height 10
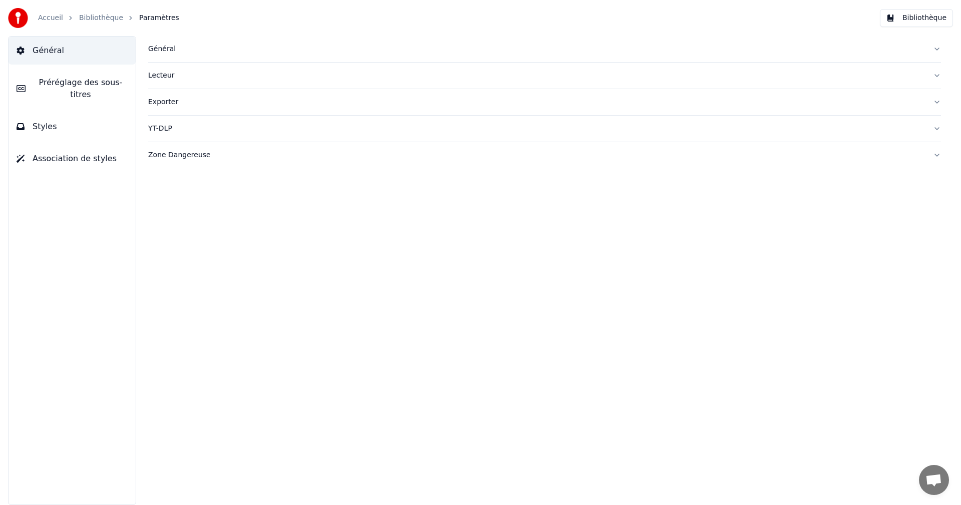
click at [99, 119] on button "Styles" at bounding box center [72, 127] width 127 height 28
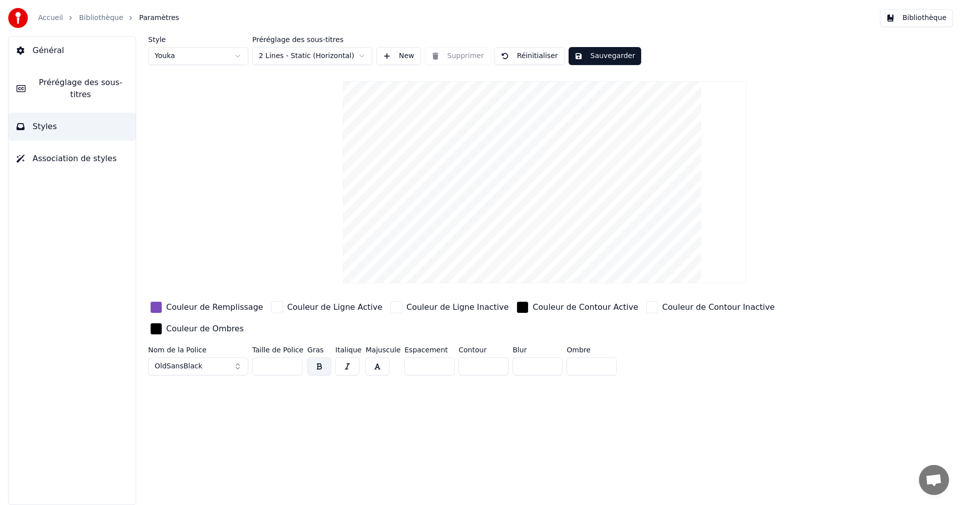
click at [406, 309] on div "Couleur de Ligne Inactive" at bounding box center [457, 307] width 102 height 12
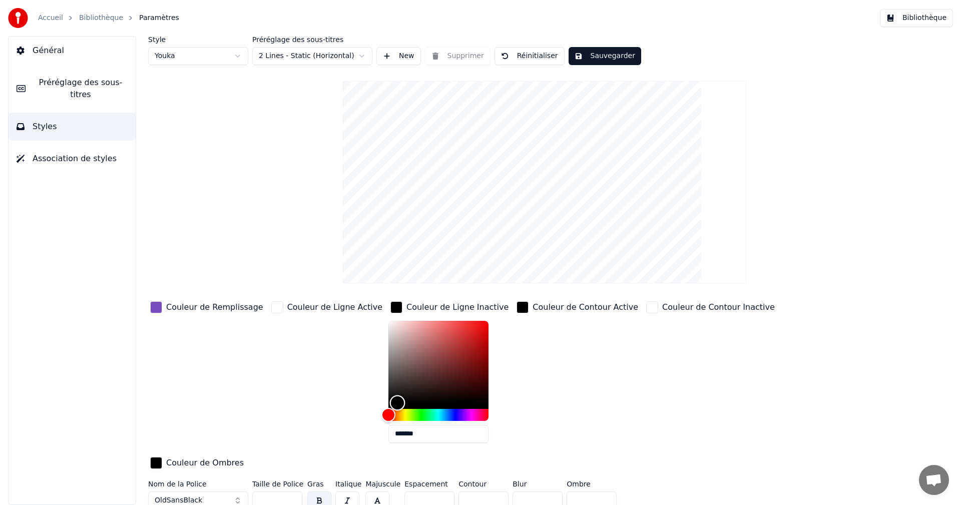
drag, startPoint x: 367, startPoint y: 320, endPoint x: 374, endPoint y: 405, distance: 85.8
click at [389, 405] on div "Color" at bounding box center [397, 403] width 16 height 16
type input "*******"
drag, startPoint x: 374, startPoint y: 399, endPoint x: 360, endPoint y: 313, distance: 87.7
click at [360, 313] on div "Couleur de Remplissage Couleur de Ligne Active Couleur de Ligne Inactive ******…" at bounding box center [484, 385] width 672 height 173
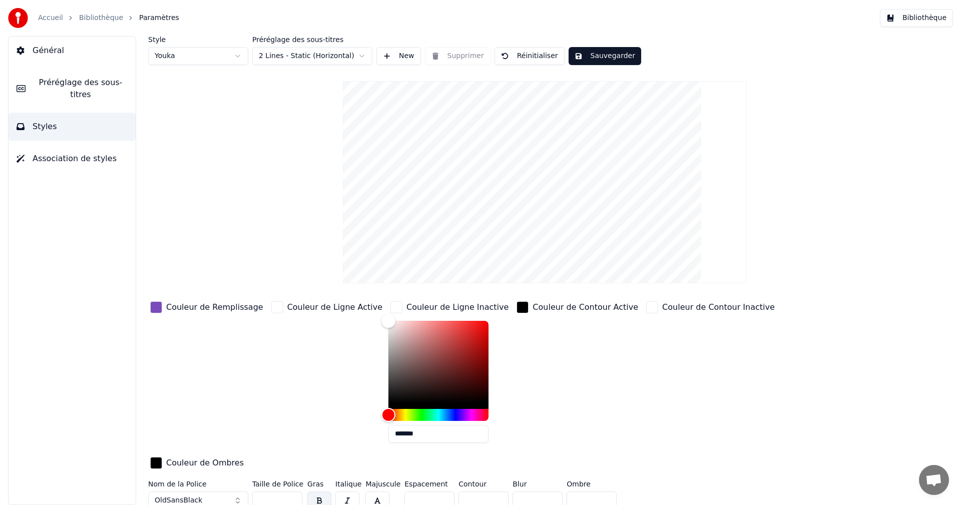
click at [287, 306] on div "Couleur de Ligne Active" at bounding box center [334, 307] width 95 height 12
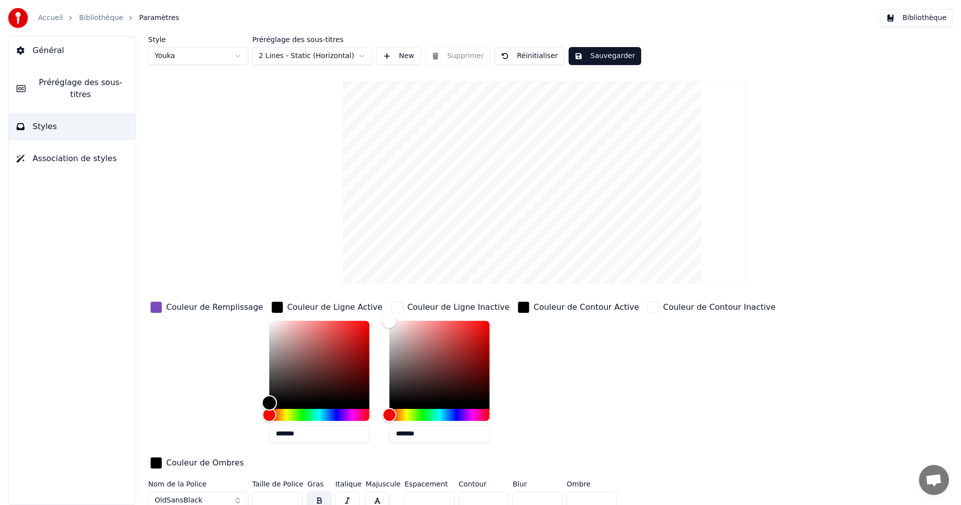
drag, startPoint x: 255, startPoint y: 320, endPoint x: 250, endPoint y: 411, distance: 90.7
click at [250, 411] on div "Couleur de Remplissage Couleur de Ligne Active ******* Couleur de Ligne Inactiv…" at bounding box center [484, 385] width 672 height 173
drag, startPoint x: 261, startPoint y: 402, endPoint x: 258, endPoint y: 320, distance: 82.6
click at [262, 320] on div "Color" at bounding box center [270, 321] width 16 height 16
type input "*******"
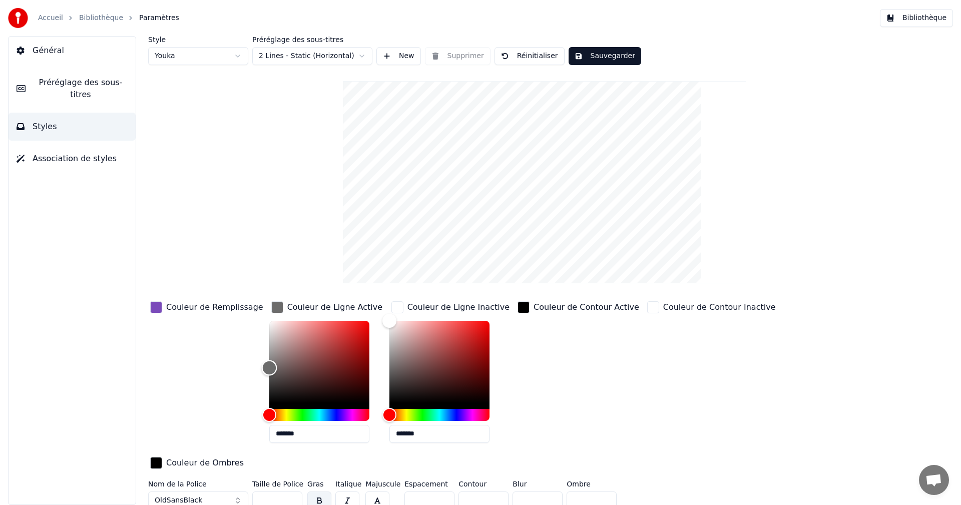
drag, startPoint x: 259, startPoint y: 320, endPoint x: 254, endPoint y: 367, distance: 47.4
click at [261, 367] on div "Color" at bounding box center [269, 368] width 16 height 16
drag, startPoint x: 374, startPoint y: 320, endPoint x: 378, endPoint y: 371, distance: 50.7
click at [383, 371] on div "Color" at bounding box center [391, 372] width 16 height 16
click at [600, 55] on button "Sauvegarder" at bounding box center [604, 56] width 73 height 18
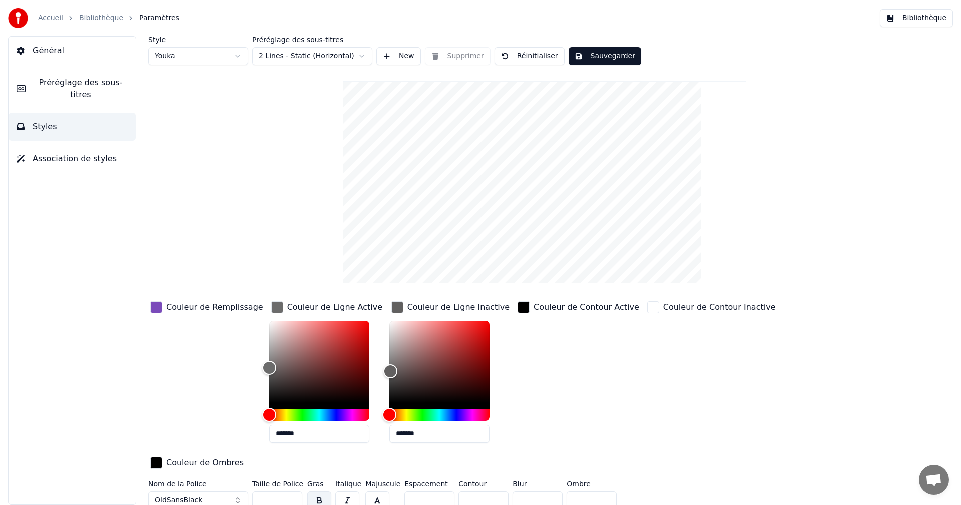
drag, startPoint x: 391, startPoint y: 433, endPoint x: 464, endPoint y: 435, distance: 73.1
click at [464, 435] on input "*******" at bounding box center [439, 434] width 100 height 18
type input "*******"
click at [617, 54] on button "Sauvegarder" at bounding box center [604, 56] width 73 height 18
click at [915, 17] on button "Bibliothèque" at bounding box center [916, 18] width 73 height 18
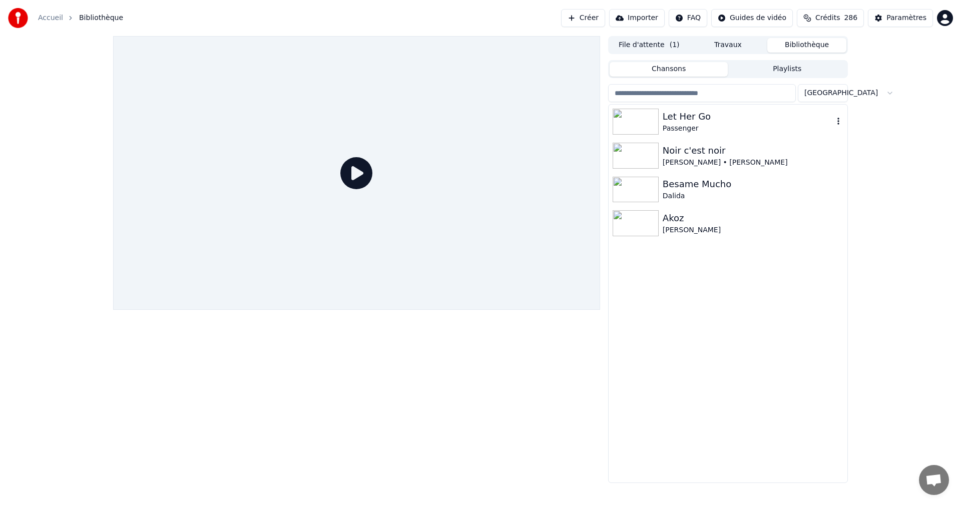
click at [714, 121] on div "Let Her Go" at bounding box center [747, 117] width 171 height 14
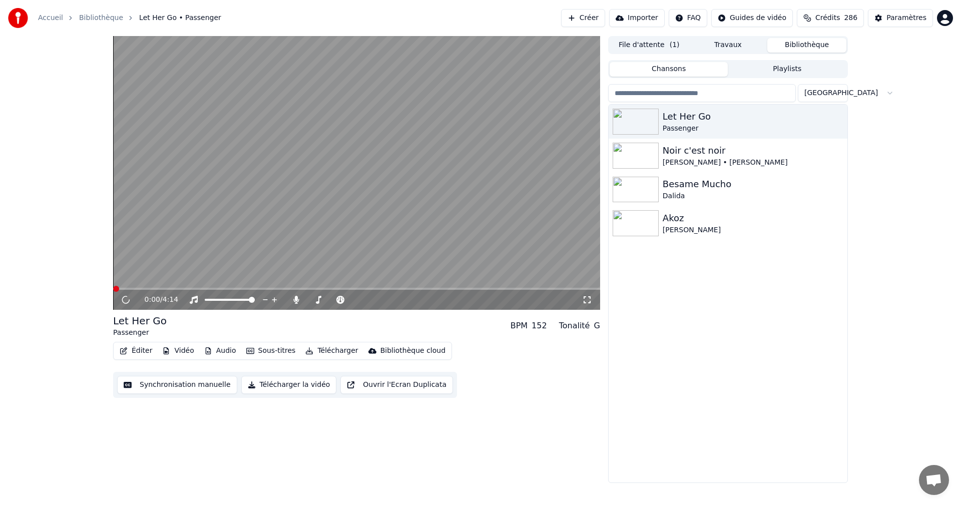
click at [587, 299] on icon at bounding box center [587, 300] width 10 height 8
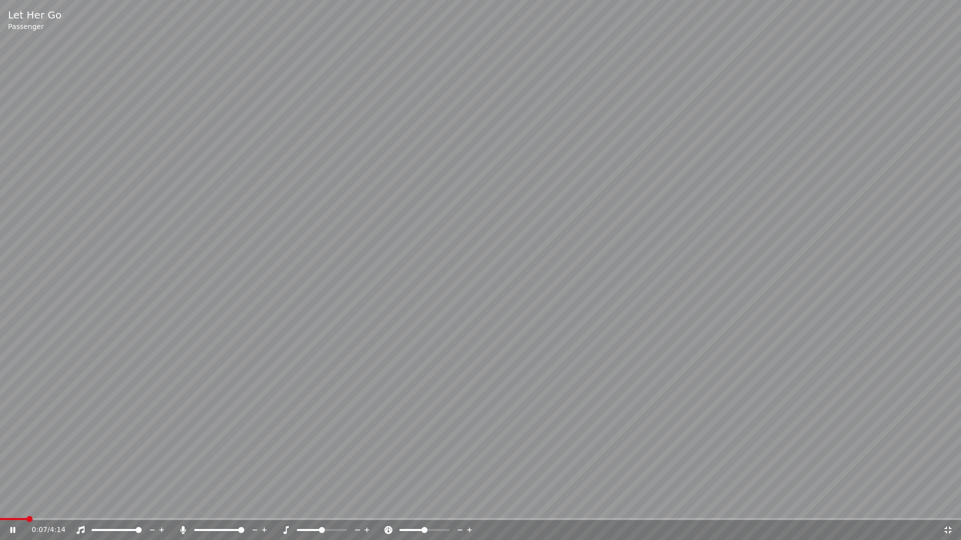
click at [25, 504] on span at bounding box center [480, 519] width 961 height 2
click at [45, 504] on span at bounding box center [480, 519] width 961 height 2
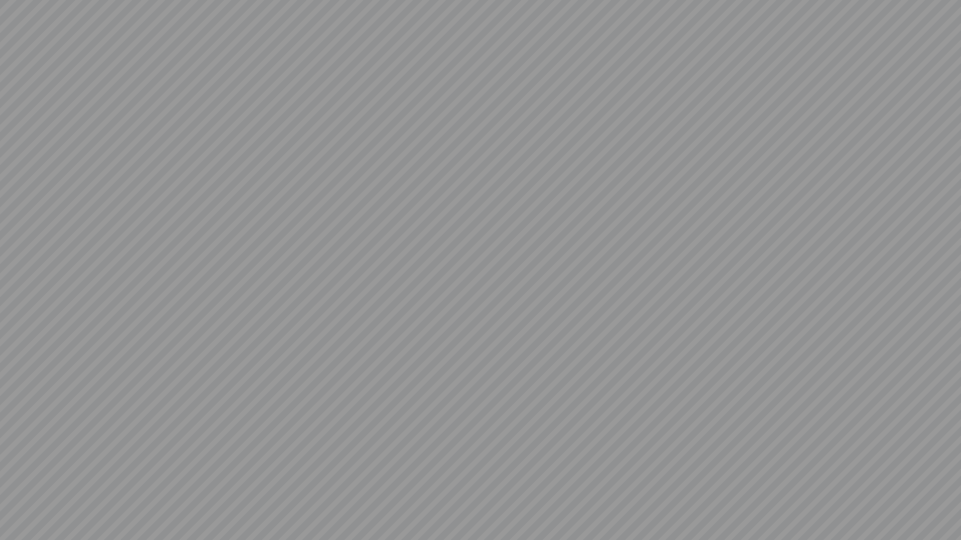
click at [949, 504] on video at bounding box center [480, 270] width 961 height 540
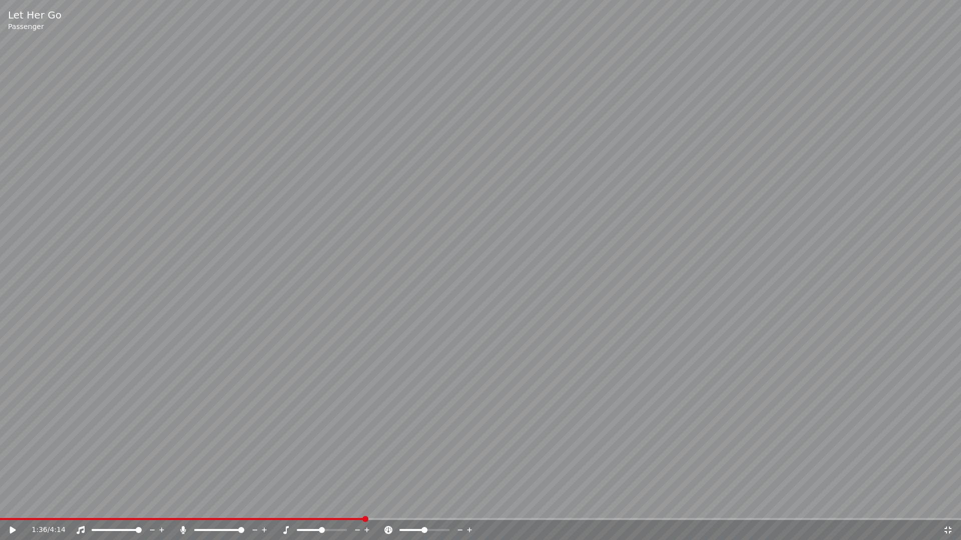
drag, startPoint x: 949, startPoint y: 531, endPoint x: 953, endPoint y: 384, distance: 147.2
click at [949, 504] on icon at bounding box center [948, 530] width 10 height 8
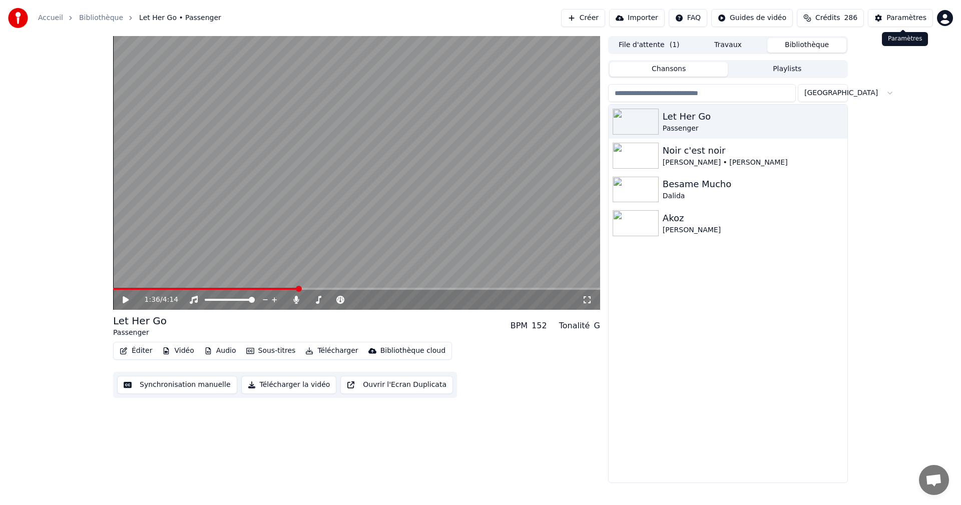
click at [902, 21] on div "Paramètres" at bounding box center [906, 18] width 40 height 10
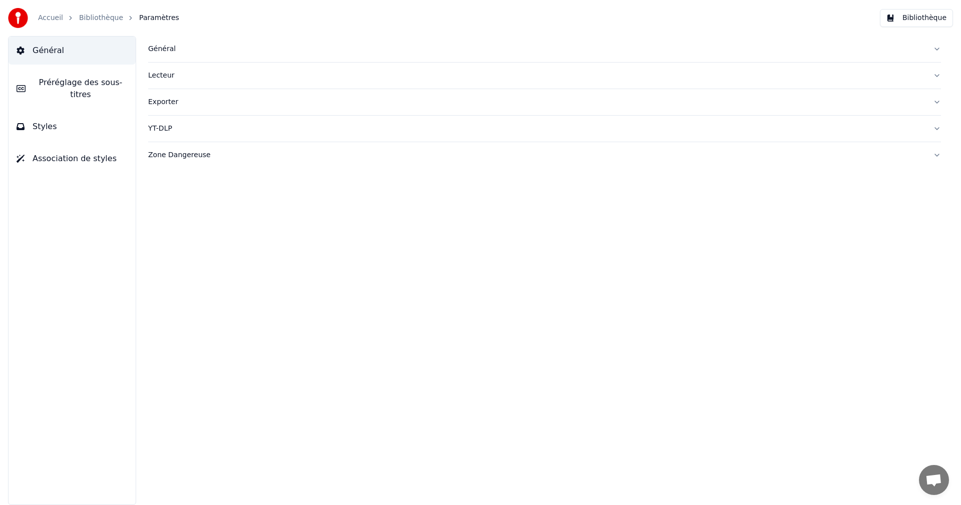
click at [68, 126] on button "Styles" at bounding box center [72, 127] width 127 height 28
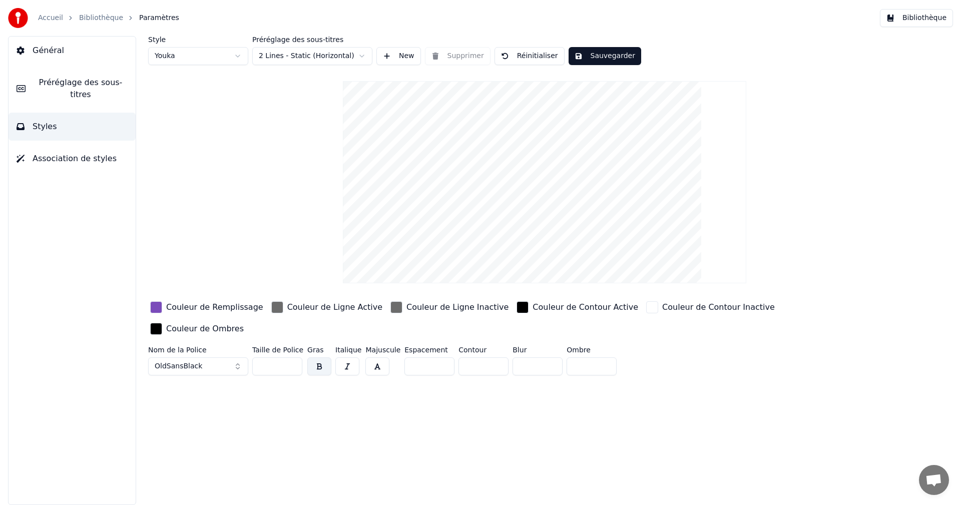
click at [182, 309] on div "Couleur de Remplissage" at bounding box center [214, 307] width 97 height 12
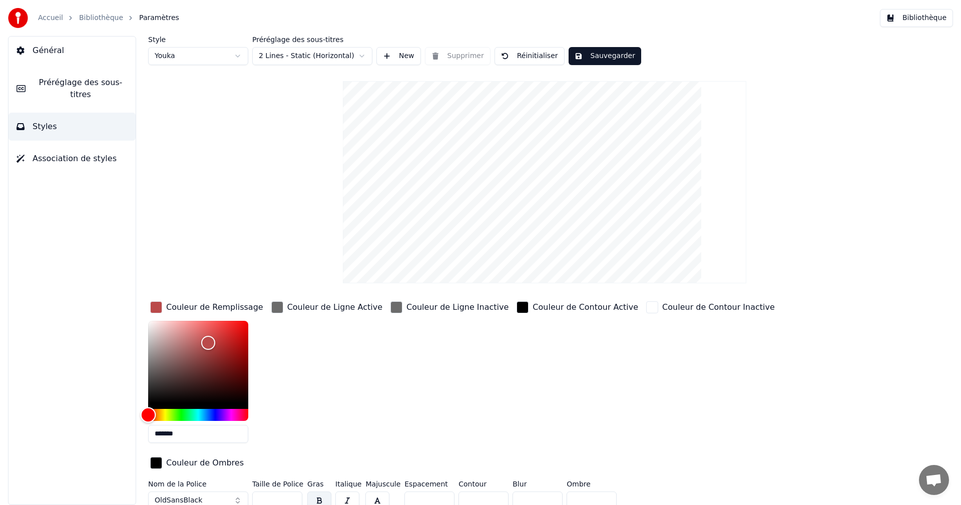
drag, startPoint x: 223, startPoint y: 415, endPoint x: 140, endPoint y: 420, distance: 83.2
click at [140, 420] on div "Style Youka Préréglage des sous-titres 2 Lines - Static (Horizontal) New Suppri…" at bounding box center [544, 270] width 833 height 469
drag, startPoint x: 207, startPoint y: 342, endPoint x: 148, endPoint y: 367, distance: 63.9
click at [148, 367] on div "Color" at bounding box center [149, 368] width 16 height 16
drag, startPoint x: 149, startPoint y: 367, endPoint x: 153, endPoint y: 362, distance: 6.4
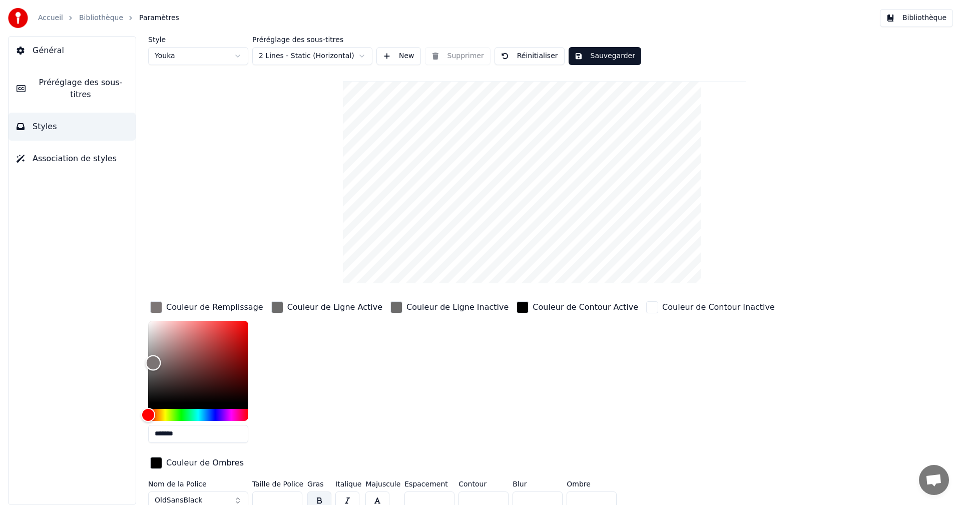
click at [153, 362] on div "Color" at bounding box center [154, 363] width 16 height 16
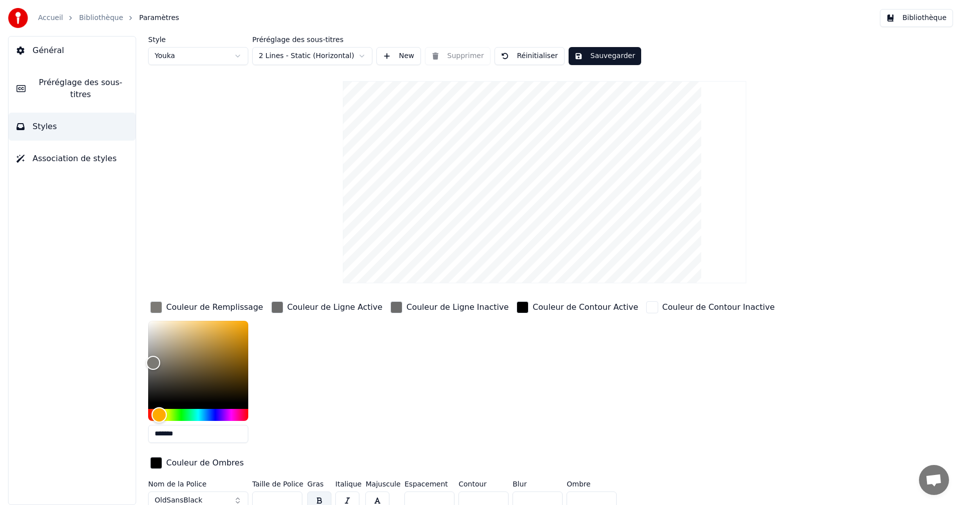
drag, startPoint x: 150, startPoint y: 410, endPoint x: 159, endPoint y: 412, distance: 9.7
click at [159, 412] on div "Hue" at bounding box center [160, 415] width 16 height 16
drag, startPoint x: 151, startPoint y: 363, endPoint x: 210, endPoint y: 331, distance: 67.0
click at [210, 331] on div "Color" at bounding box center [210, 332] width 16 height 16
drag, startPoint x: 163, startPoint y: 412, endPoint x: 157, endPoint y: 412, distance: 6.0
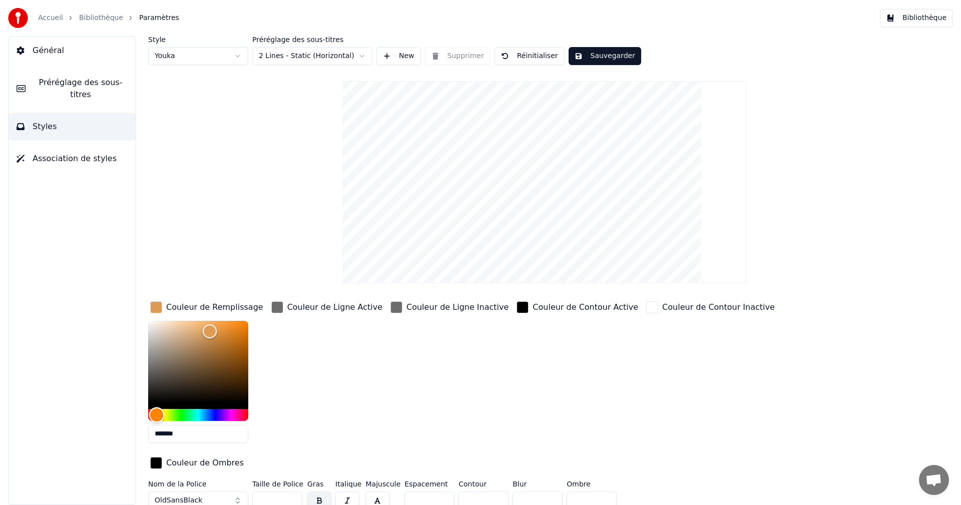
click at [157, 412] on div "Hue" at bounding box center [157, 415] width 16 height 16
type input "*******"
drag, startPoint x: 207, startPoint y: 330, endPoint x: 292, endPoint y: 320, distance: 85.6
click at [292, 320] on div "Couleur de Remplissage ******* Couleur de Ligne Active Couleur de Ligne Inactiv…" at bounding box center [484, 385] width 672 height 173
click at [603, 54] on button "Sauvegarder" at bounding box center [604, 56] width 73 height 18
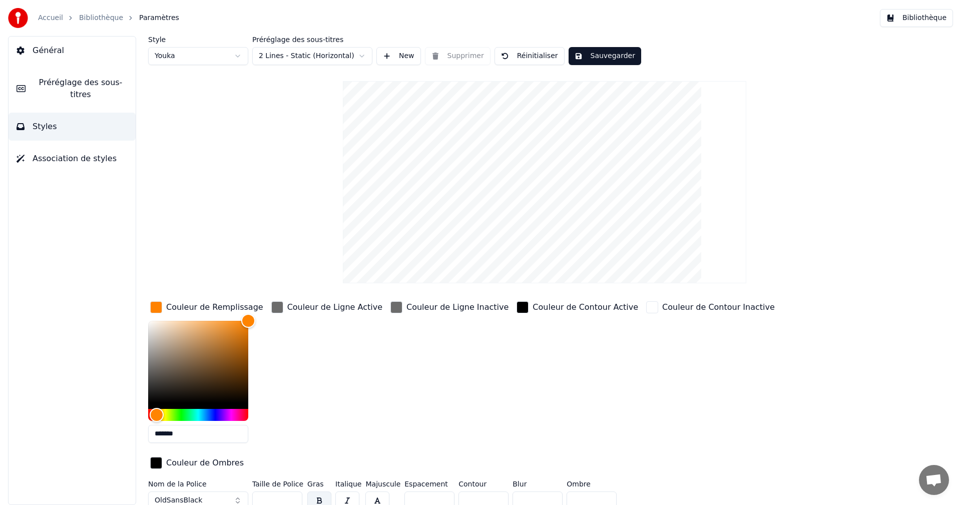
click at [911, 14] on button "Bibliothèque" at bounding box center [916, 18] width 73 height 18
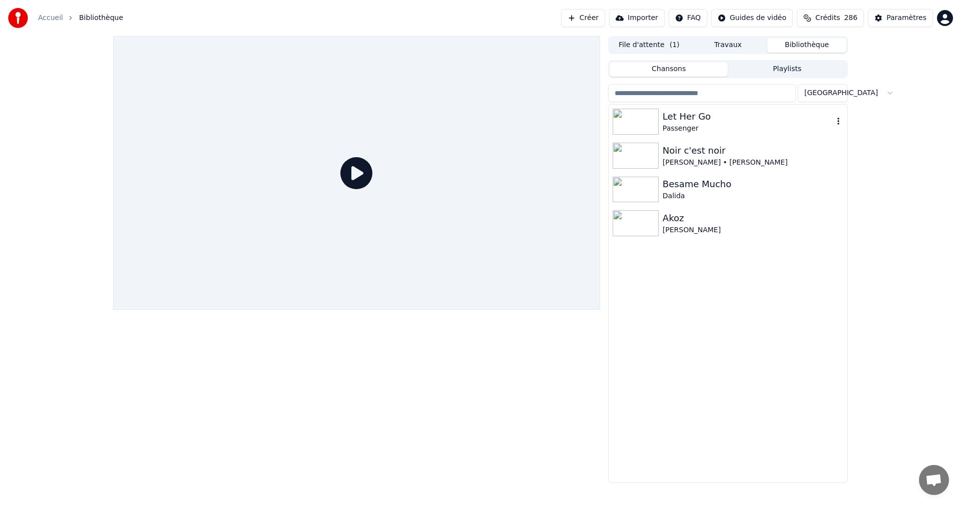
click at [695, 122] on div "Let Her Go" at bounding box center [747, 117] width 171 height 14
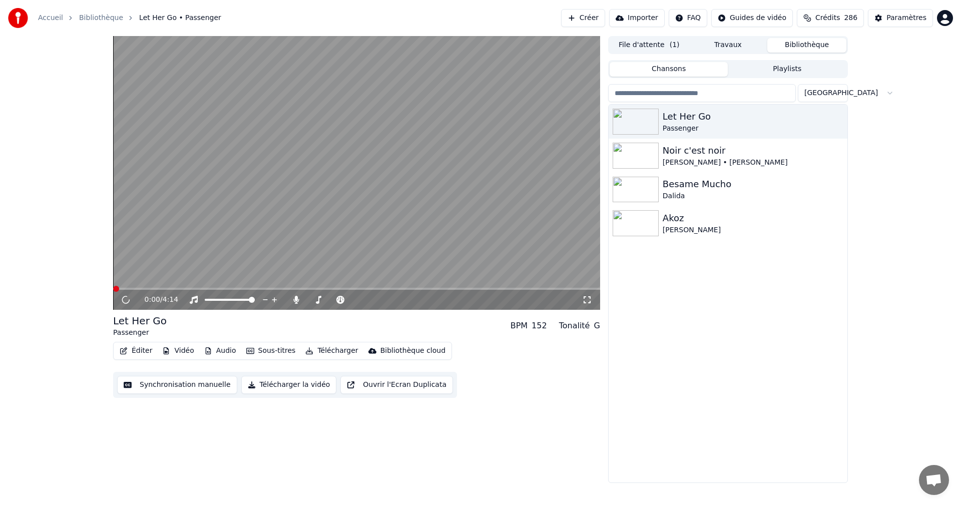
click at [589, 299] on icon at bounding box center [587, 300] width 10 height 8
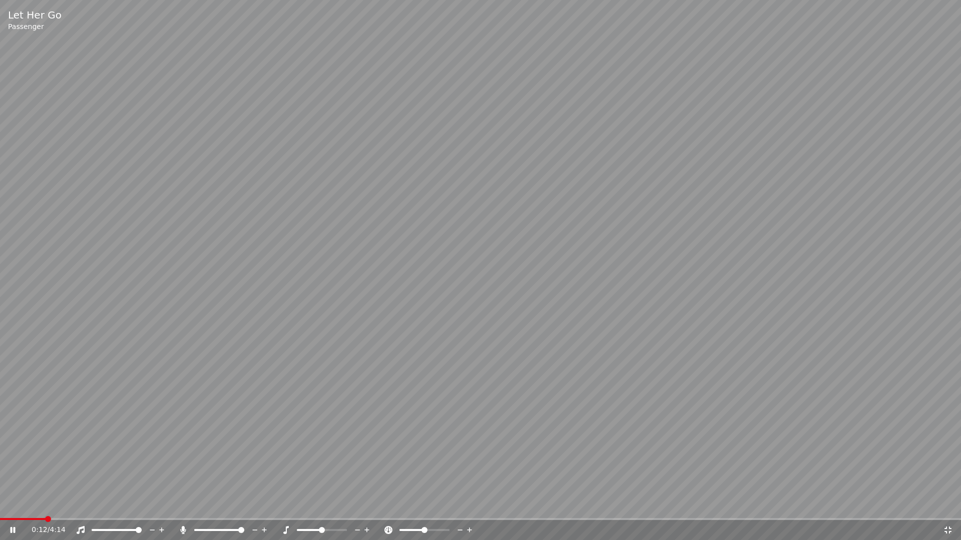
click at [45, 504] on span at bounding box center [480, 519] width 961 height 2
click at [75, 504] on span at bounding box center [480, 519] width 961 height 2
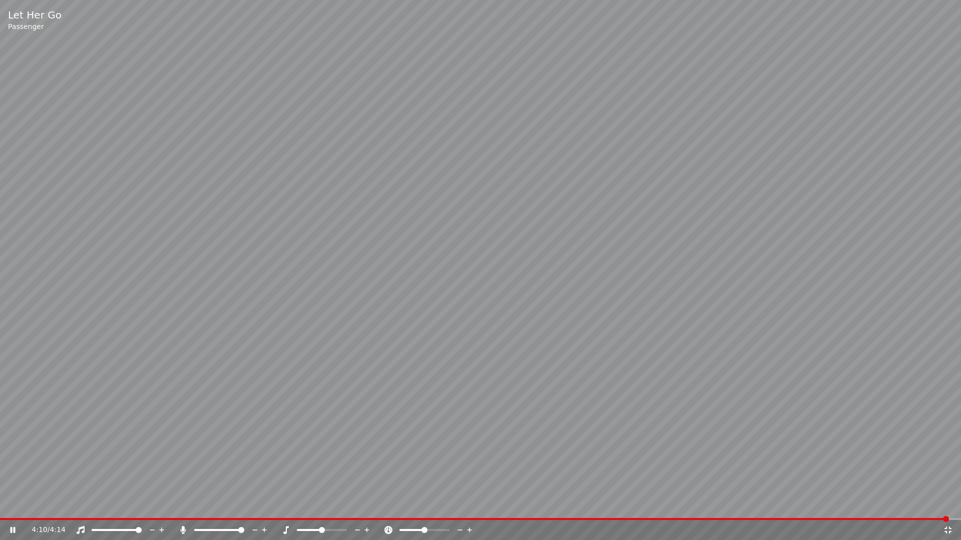
click at [947, 504] on icon at bounding box center [948, 530] width 10 height 8
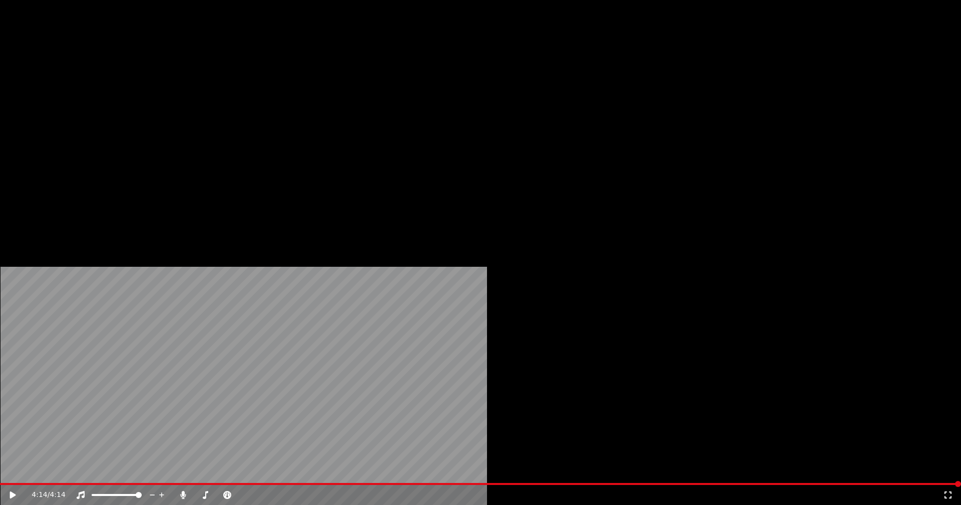
click at [332, 84] on button "Télécharger" at bounding box center [331, 77] width 61 height 14
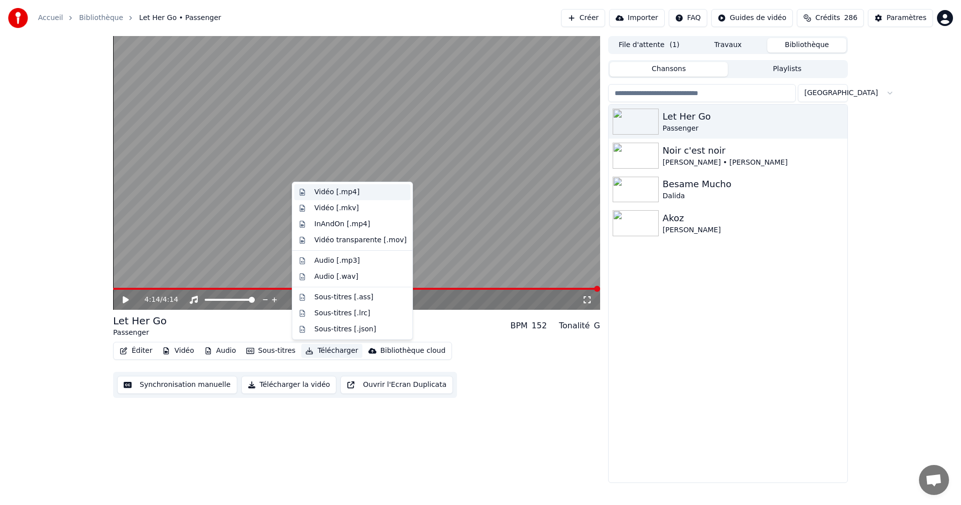
click at [347, 193] on div "Vidéo [.mp4]" at bounding box center [336, 192] width 45 height 10
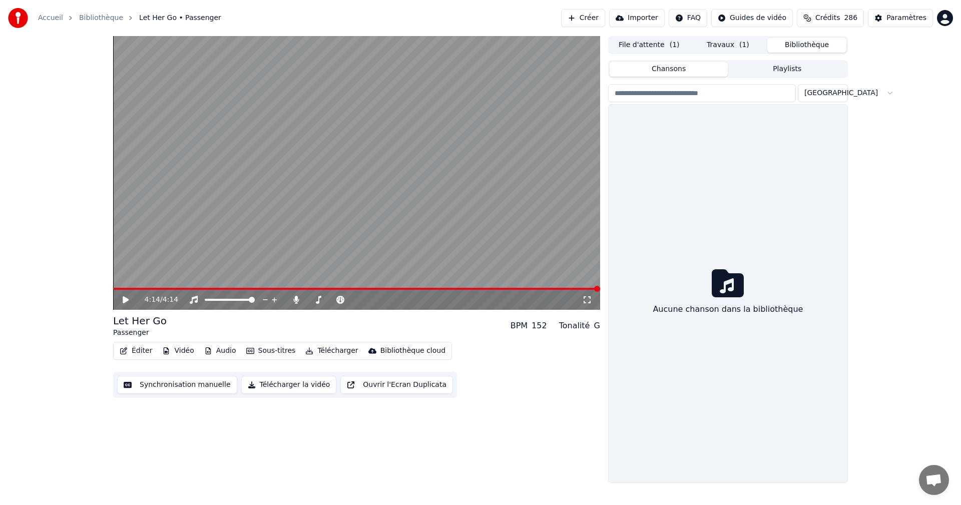
click at [822, 47] on button "Bibliothèque" at bounding box center [806, 45] width 79 height 15
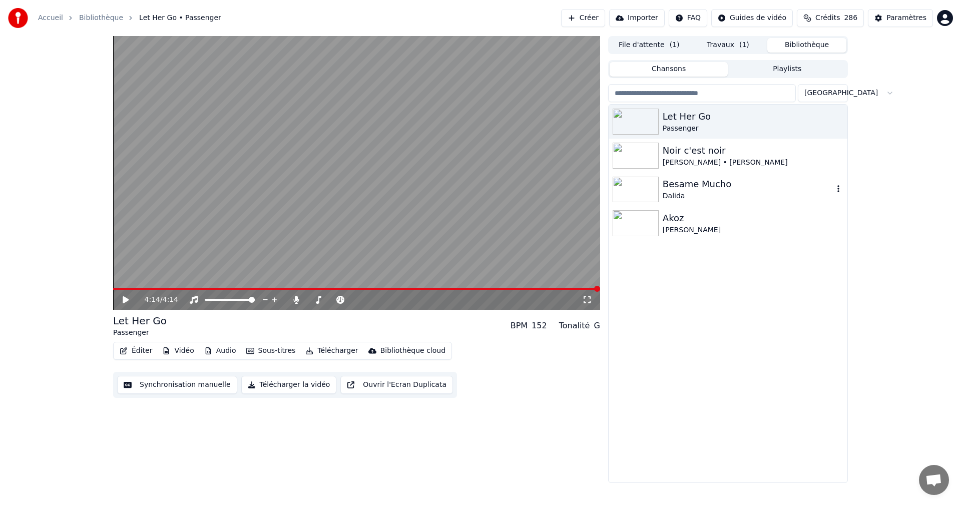
click at [715, 188] on div "Besame Mucho" at bounding box center [747, 184] width 171 height 14
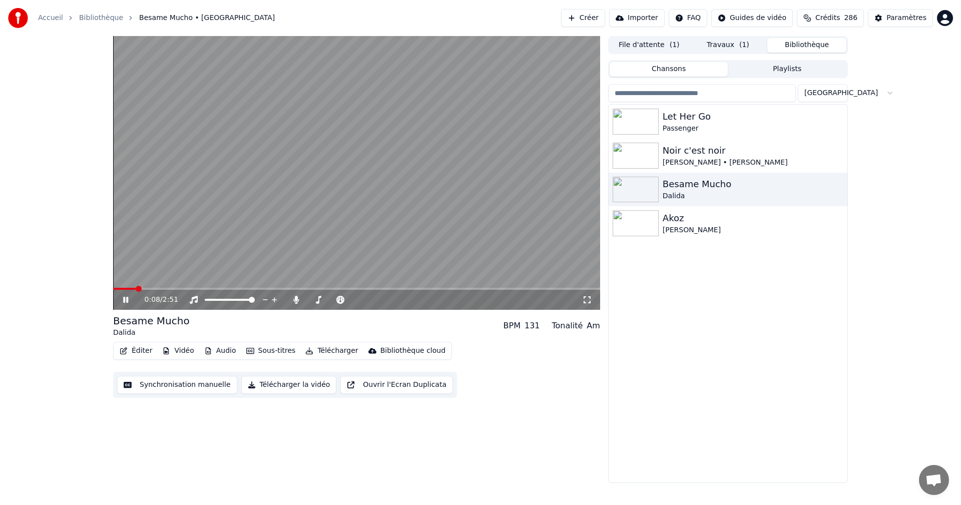
click at [135, 288] on span at bounding box center [356, 289] width 487 height 2
click at [125, 298] on icon at bounding box center [125, 300] width 5 height 6
click at [125, 298] on icon at bounding box center [126, 299] width 6 height 7
click at [695, 232] on div "[PERSON_NAME]" at bounding box center [747, 230] width 171 height 10
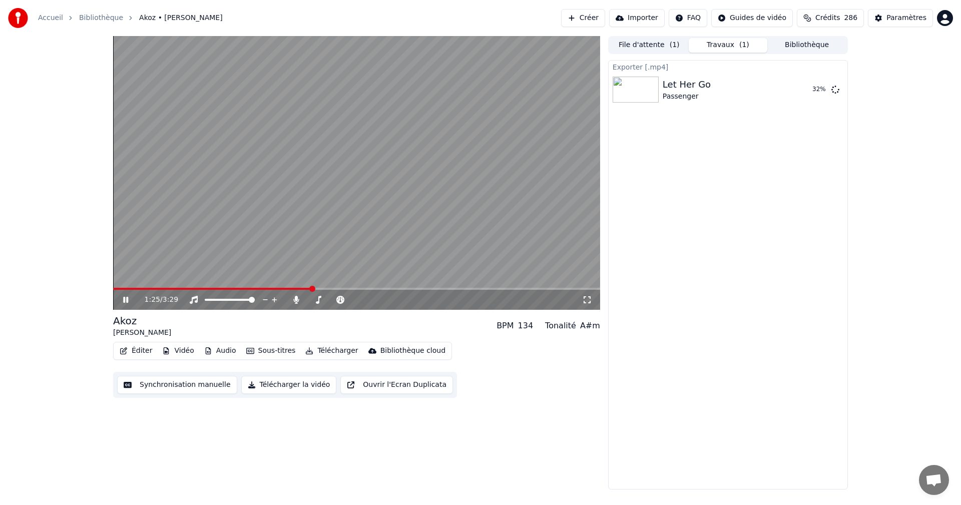
click at [714, 46] on button "Travaux ( 1 )" at bounding box center [728, 45] width 79 height 15
click at [129, 298] on icon at bounding box center [133, 300] width 24 height 8
click at [717, 42] on button "Travaux ( 1 )" at bounding box center [728, 45] width 79 height 15
click at [812, 91] on button "Afficher" at bounding box center [805, 90] width 44 height 18
